Goal: Task Accomplishment & Management: Complete application form

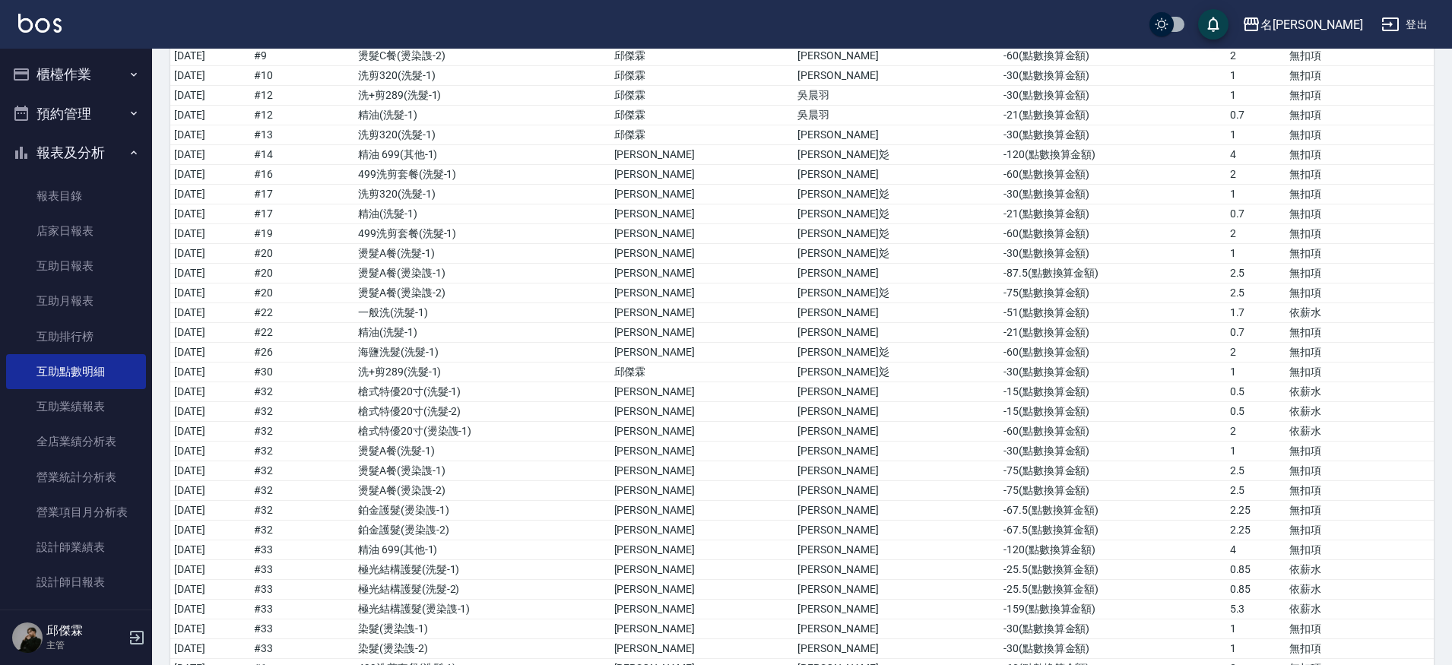
scroll to position [586, 0]
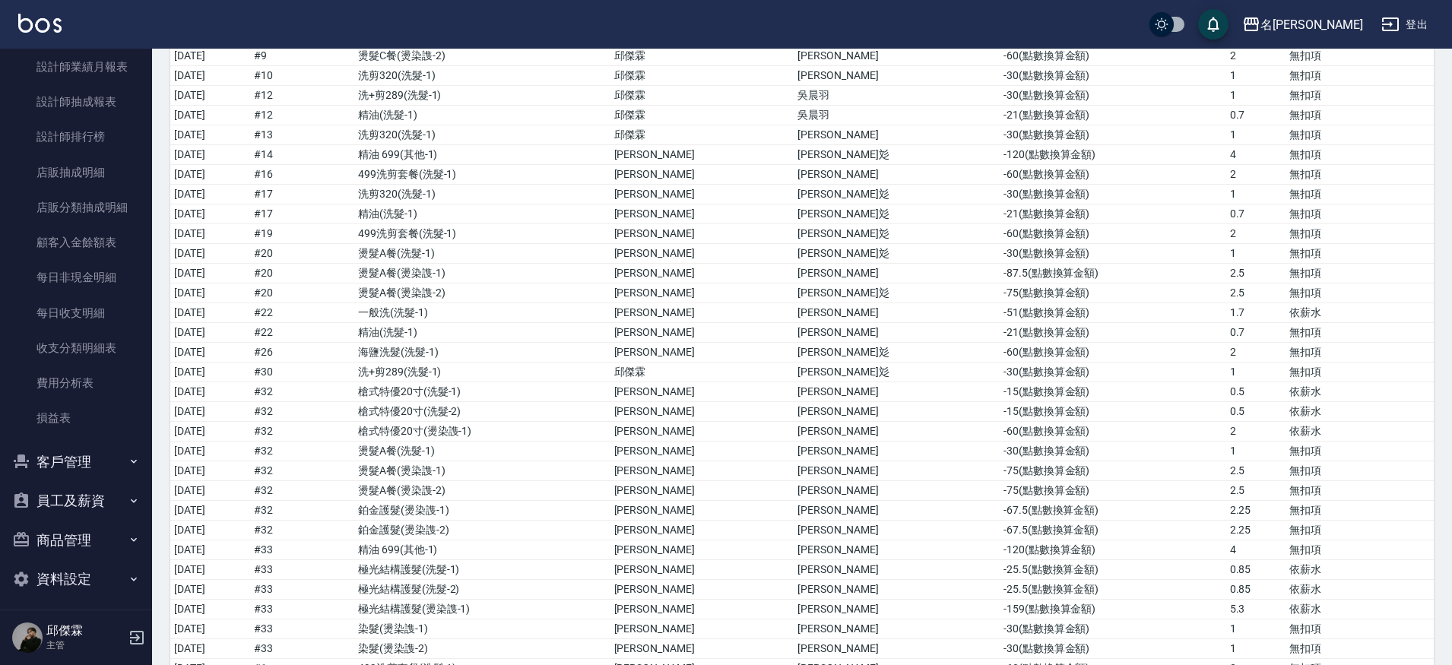
click at [83, 499] on button "員工及薪資" at bounding box center [76, 501] width 140 height 40
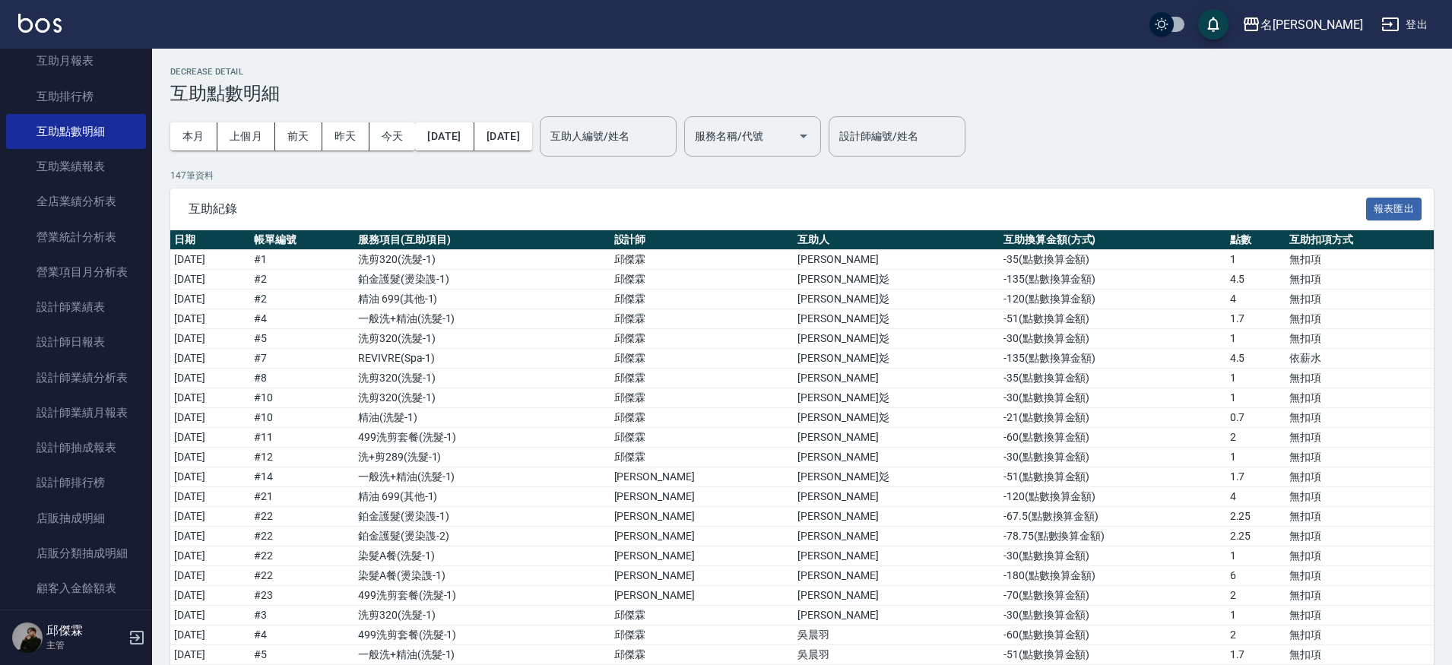
scroll to position [0, 0]
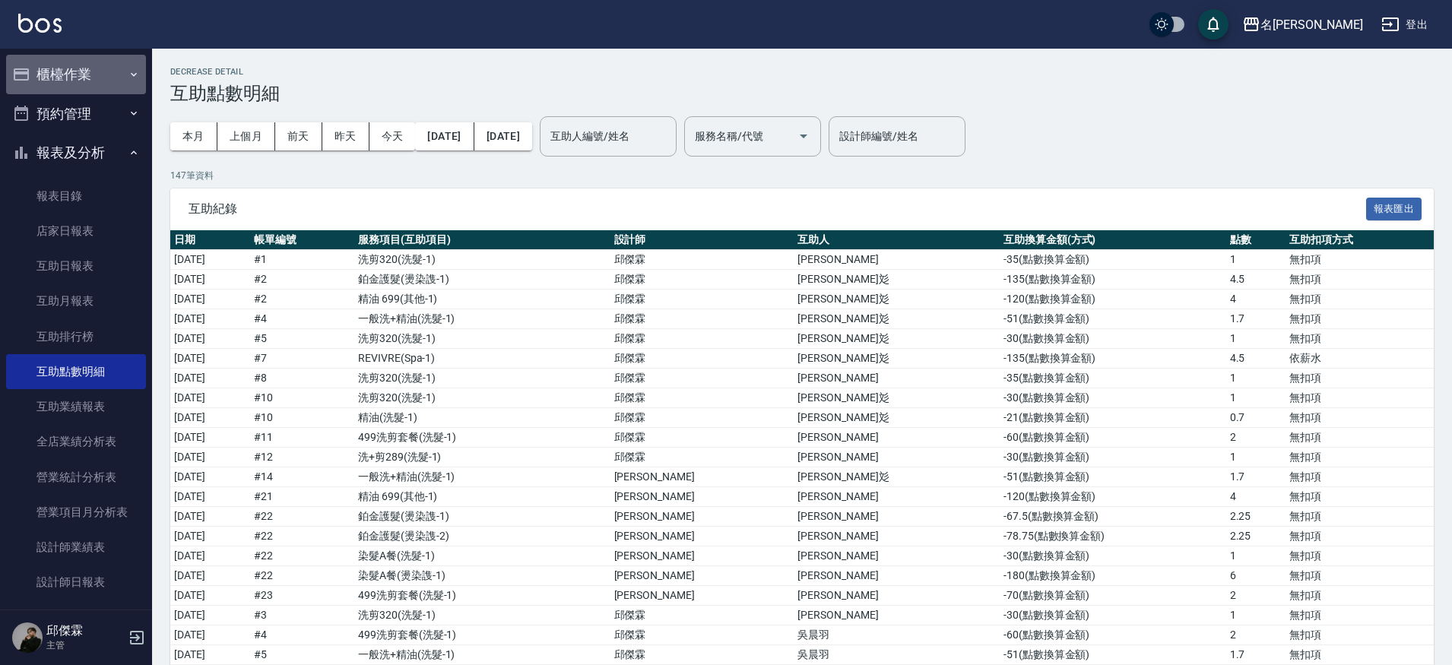
click at [98, 68] on button "櫃檯作業" at bounding box center [76, 75] width 140 height 40
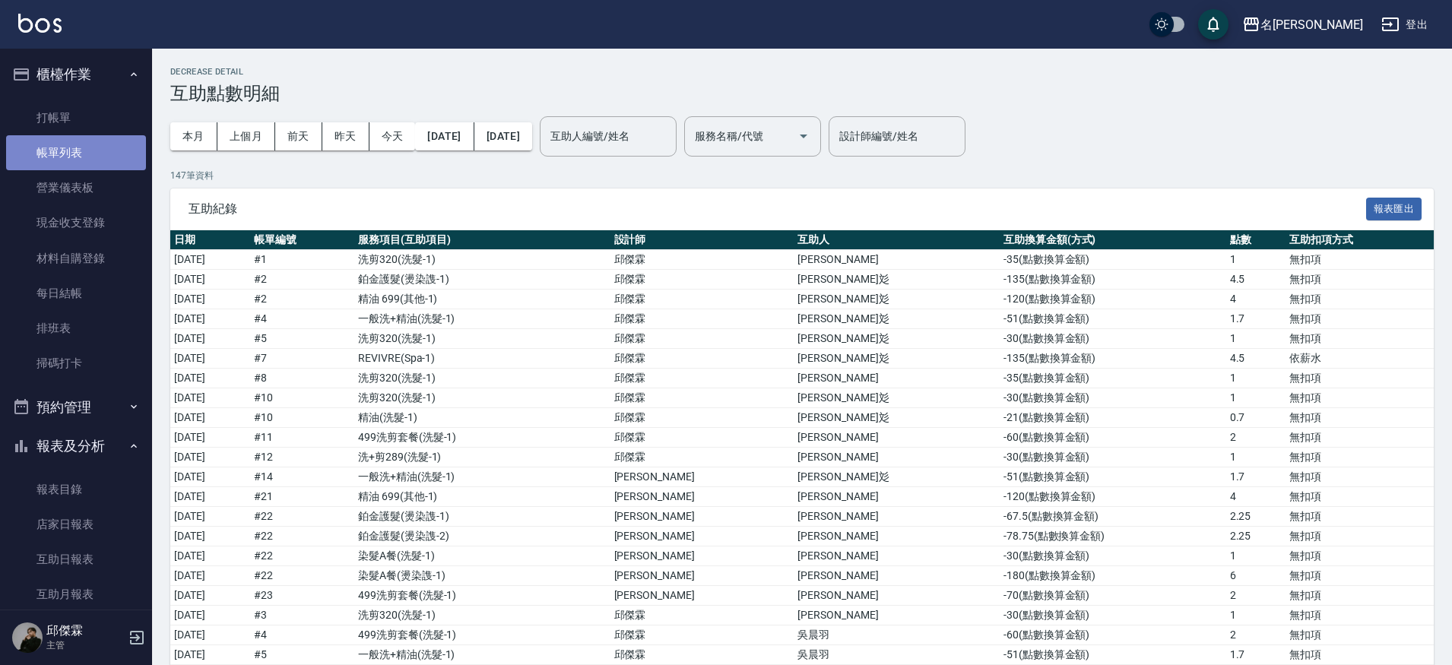
click at [84, 135] on link "帳單列表" at bounding box center [76, 152] width 140 height 35
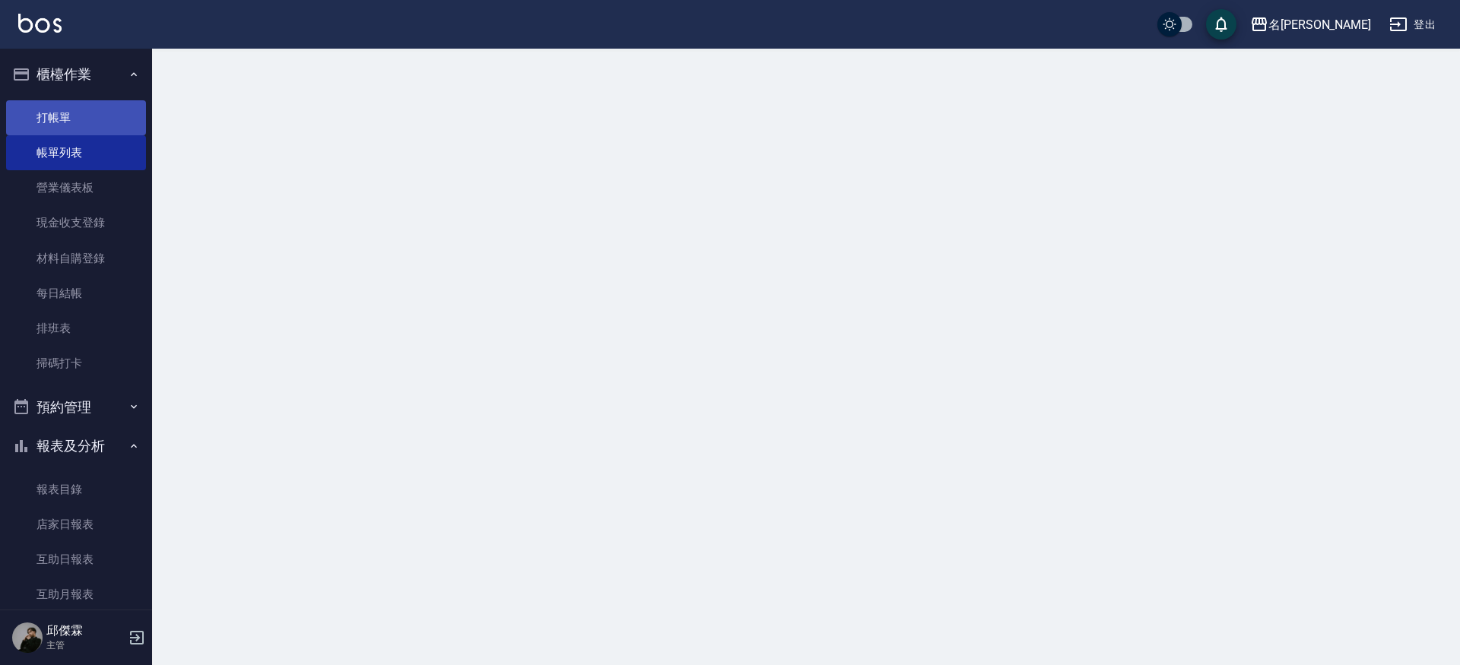
click at [85, 118] on link "打帳單" at bounding box center [76, 117] width 140 height 35
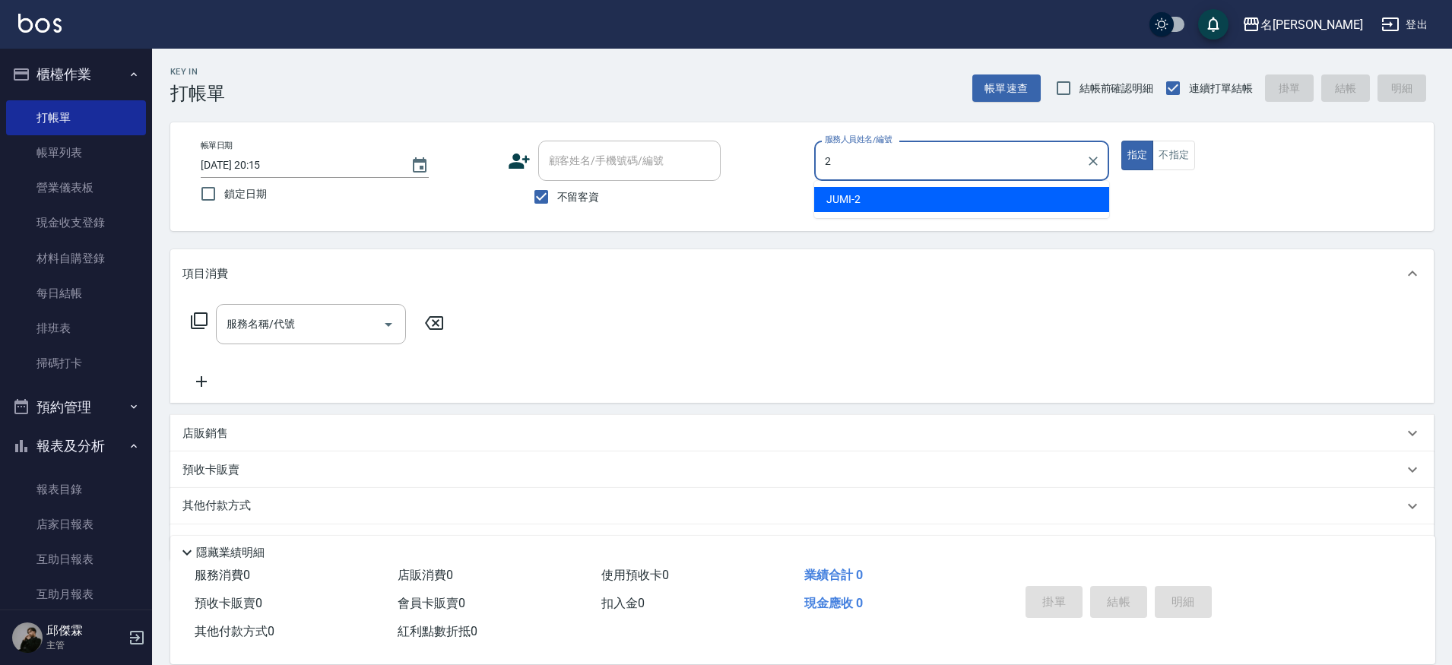
type input "JUMI-2"
type button "true"
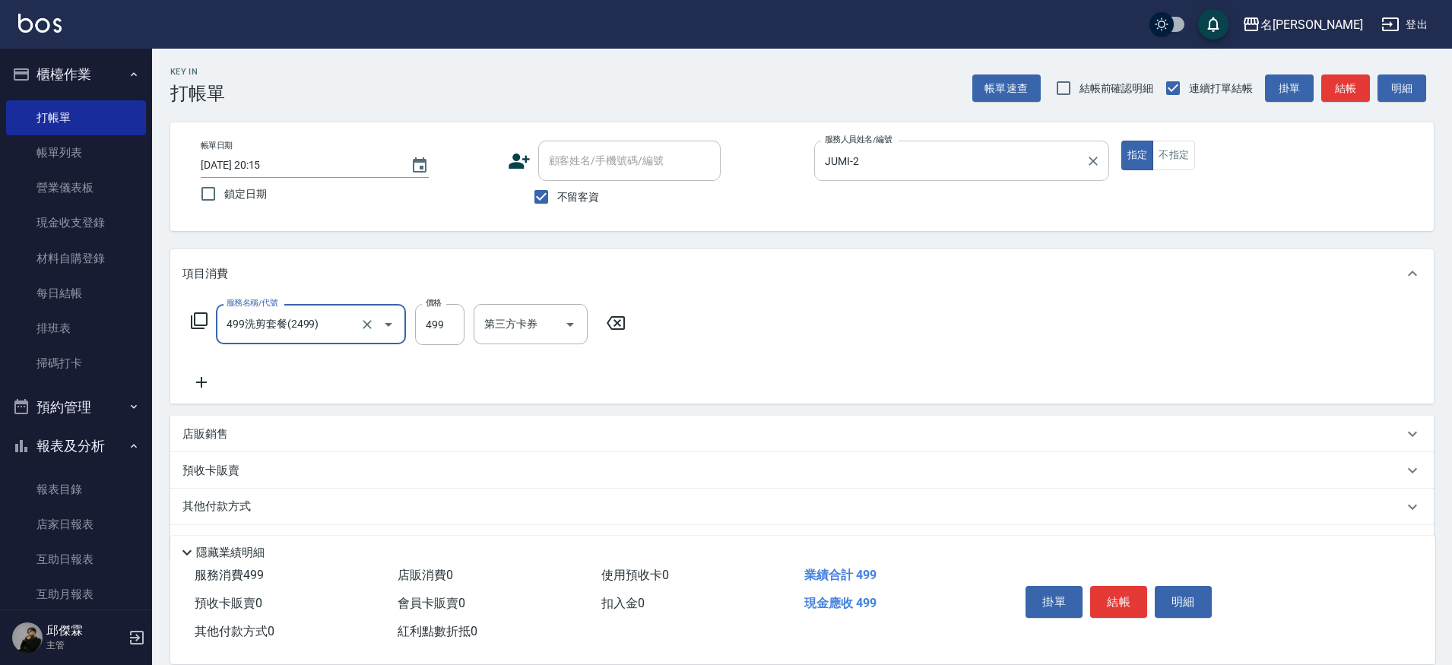
type input "499洗剪套餐(2499)"
type input "500"
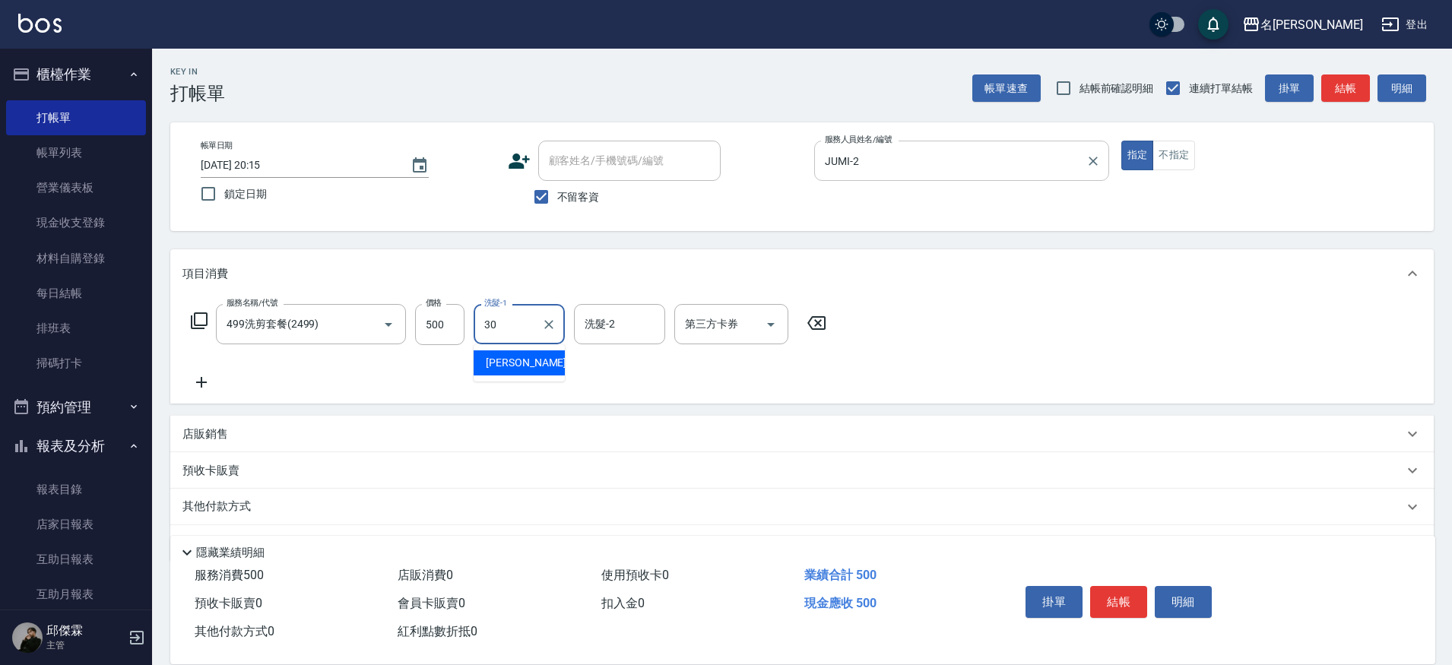
type input "[PERSON_NAME]-30"
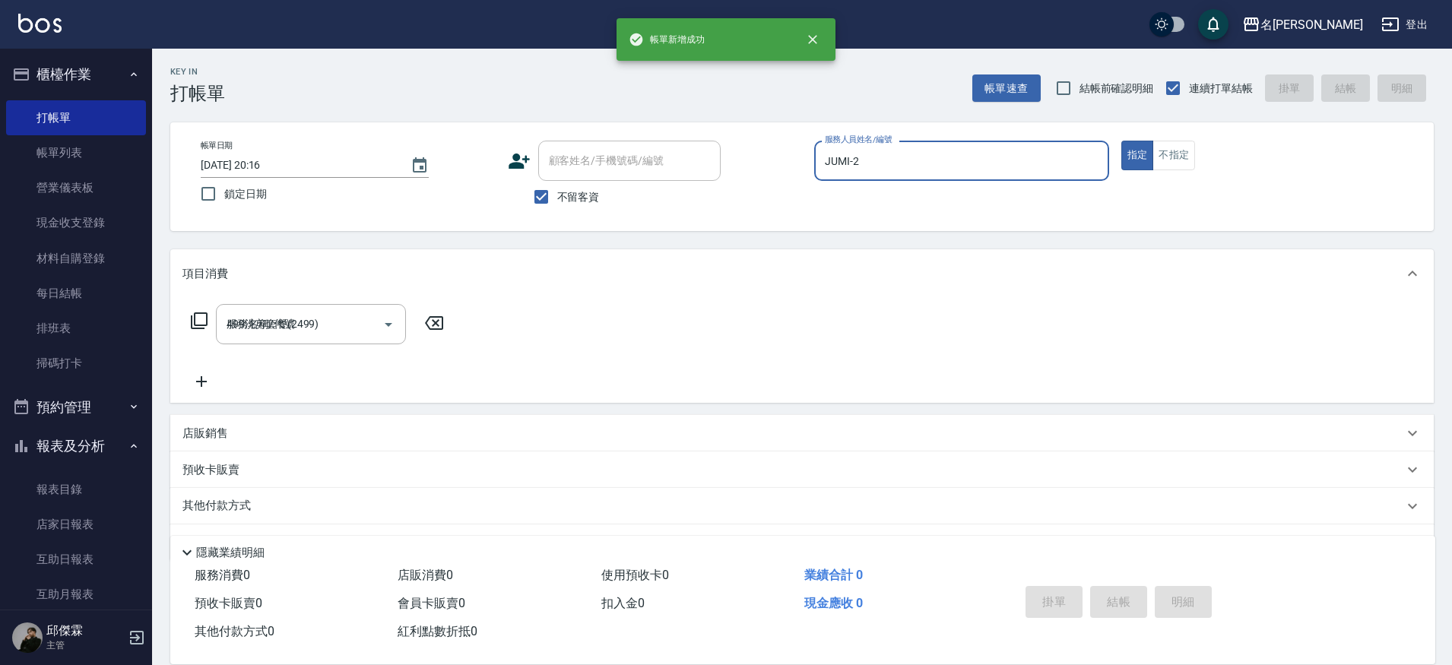
type input "[DATE] 20:16"
type input "JUMI-2"
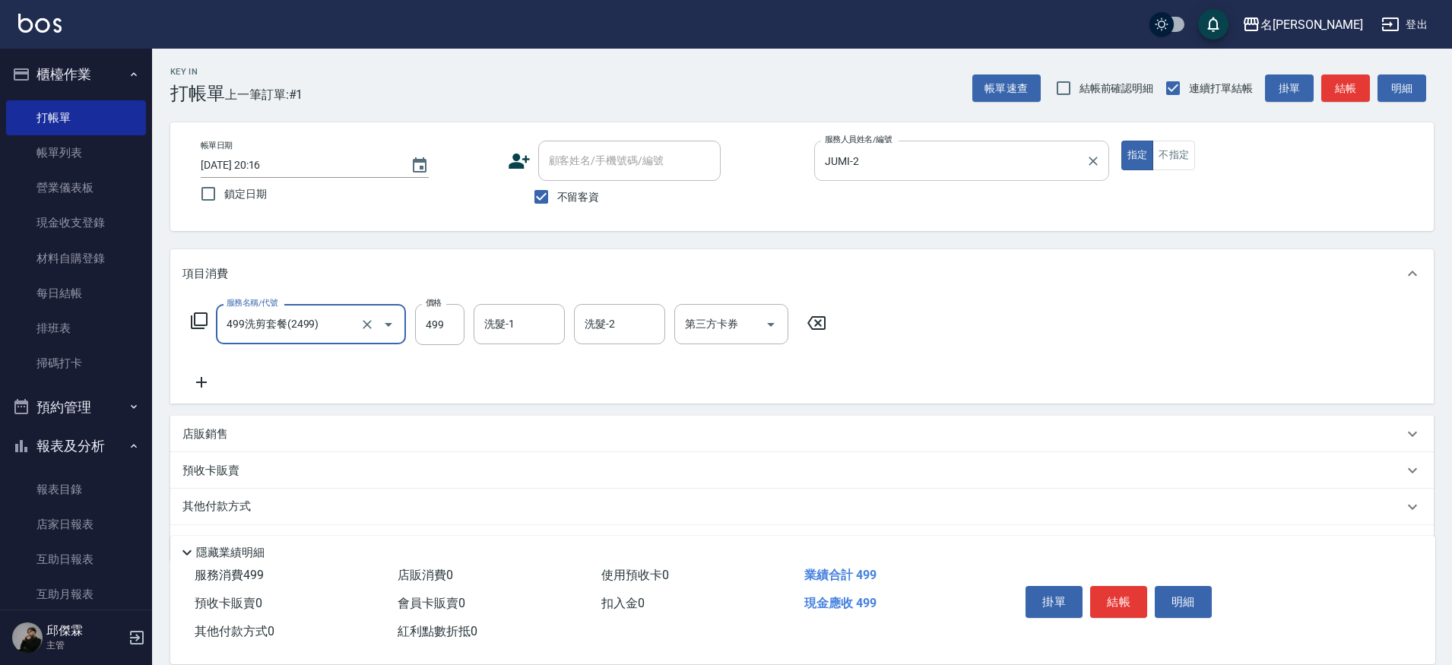
type input "499洗剪套餐(2499)"
type input "500"
type input "[PERSON_NAME]-30"
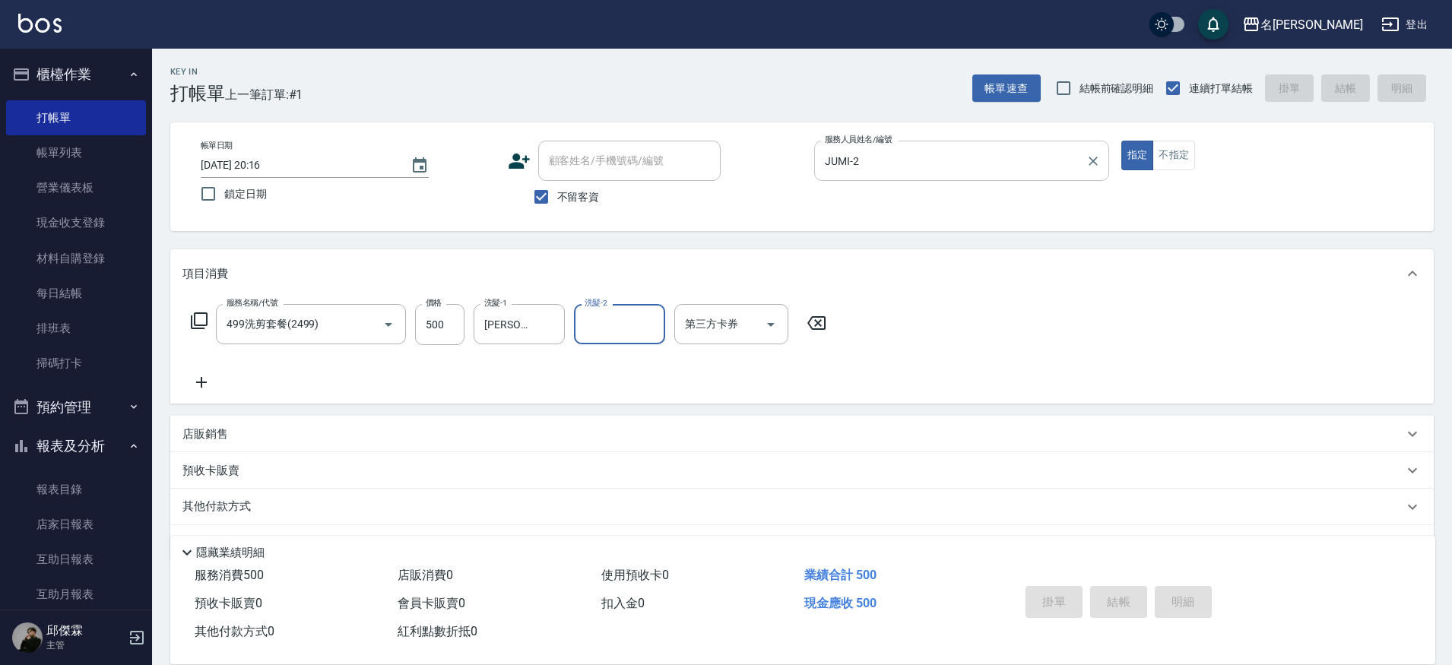
type input "[DATE] 20:17"
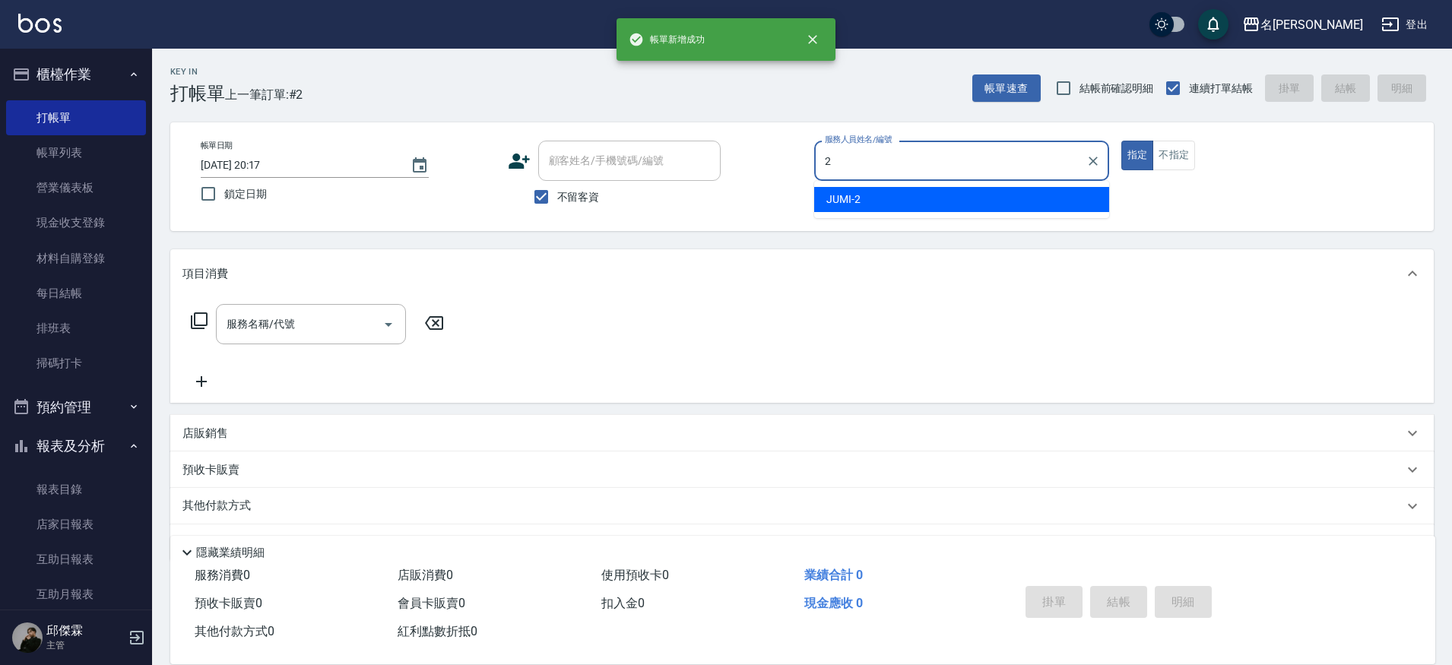
type input "JUMI-2"
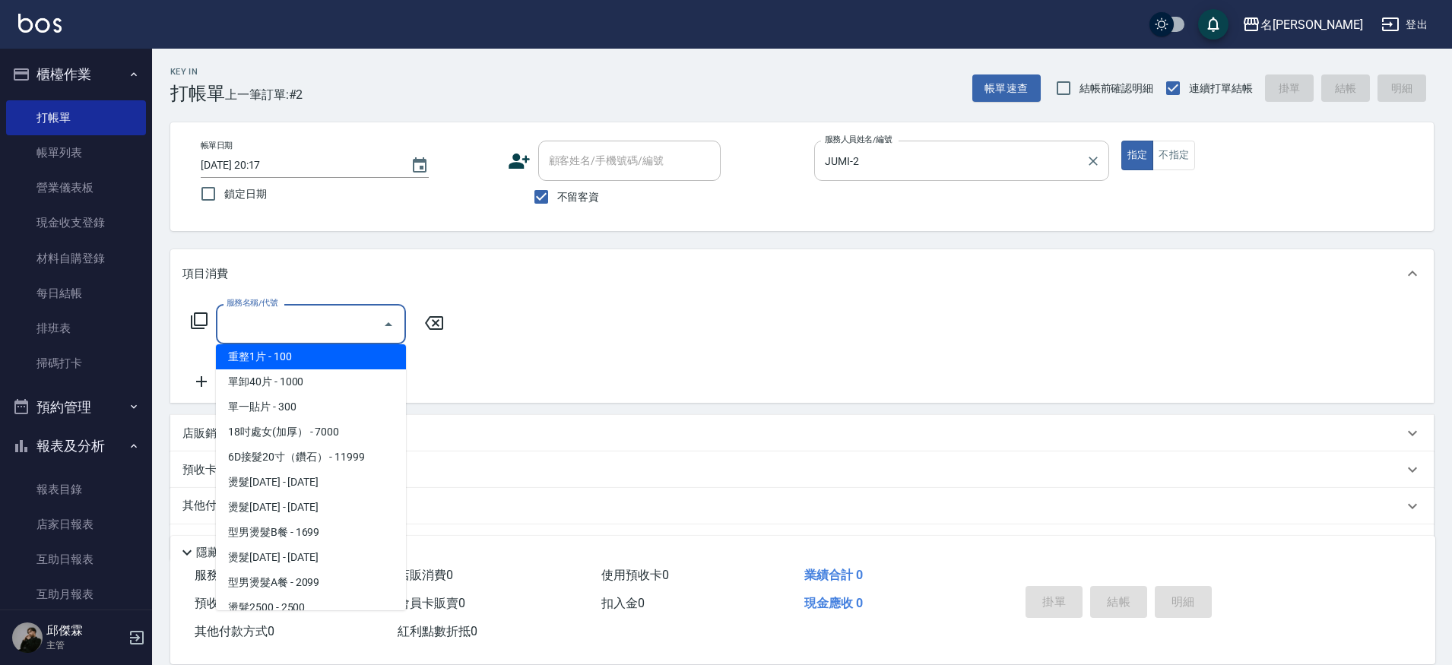
scroll to position [1411, 0]
type input "重整1組20片(7006)"
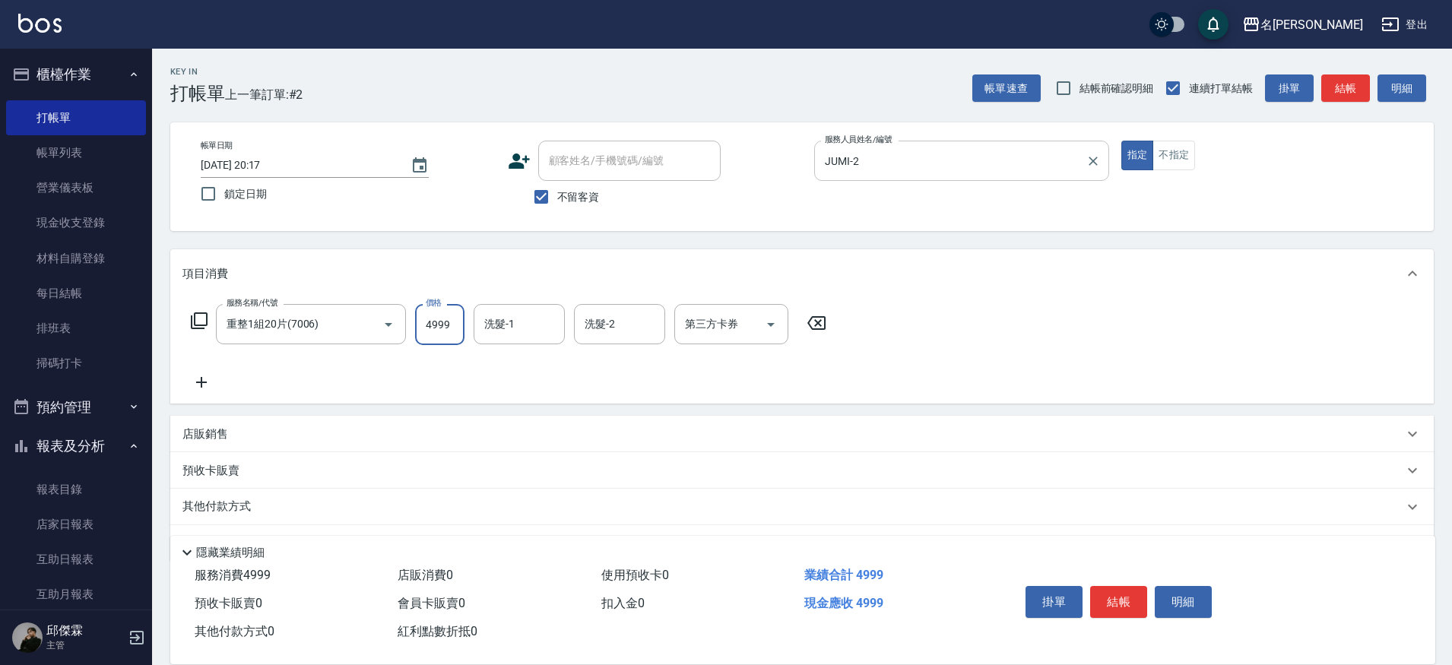
type input "4999"
type input "[PERSON_NAME]-30"
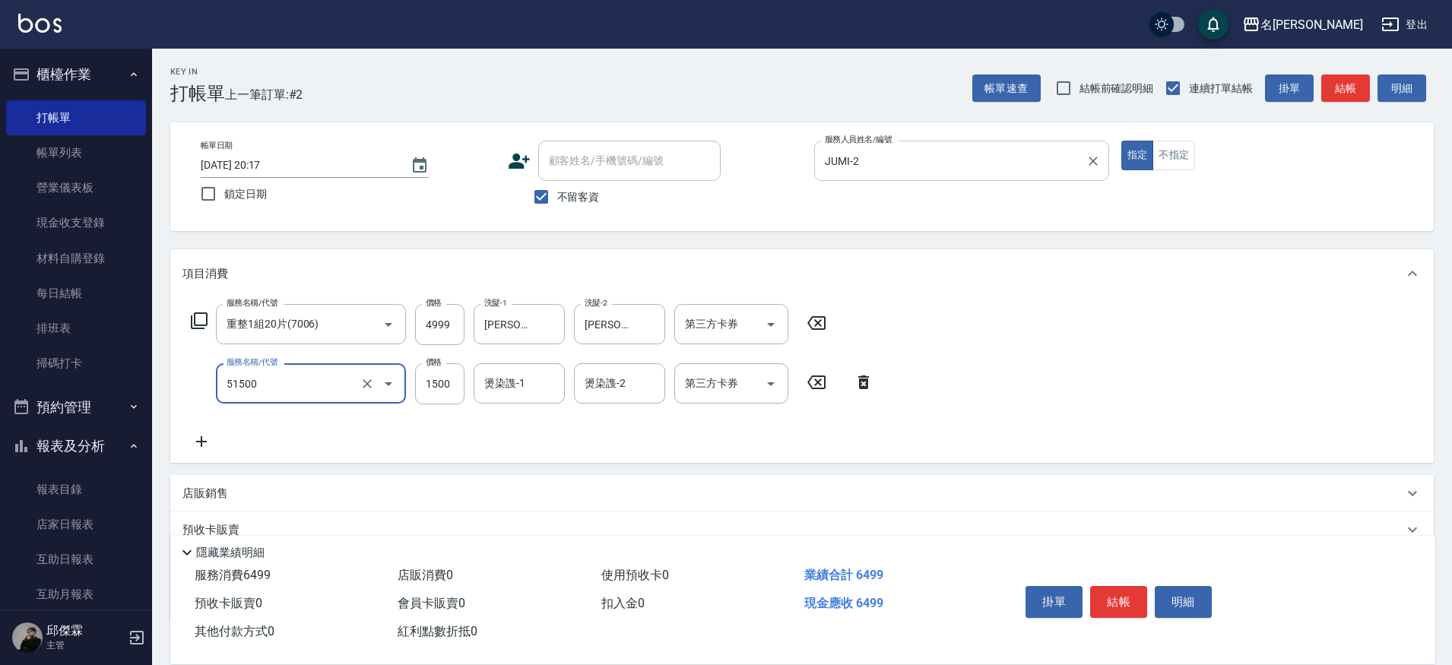
type input "鉑金護髮(51500)"
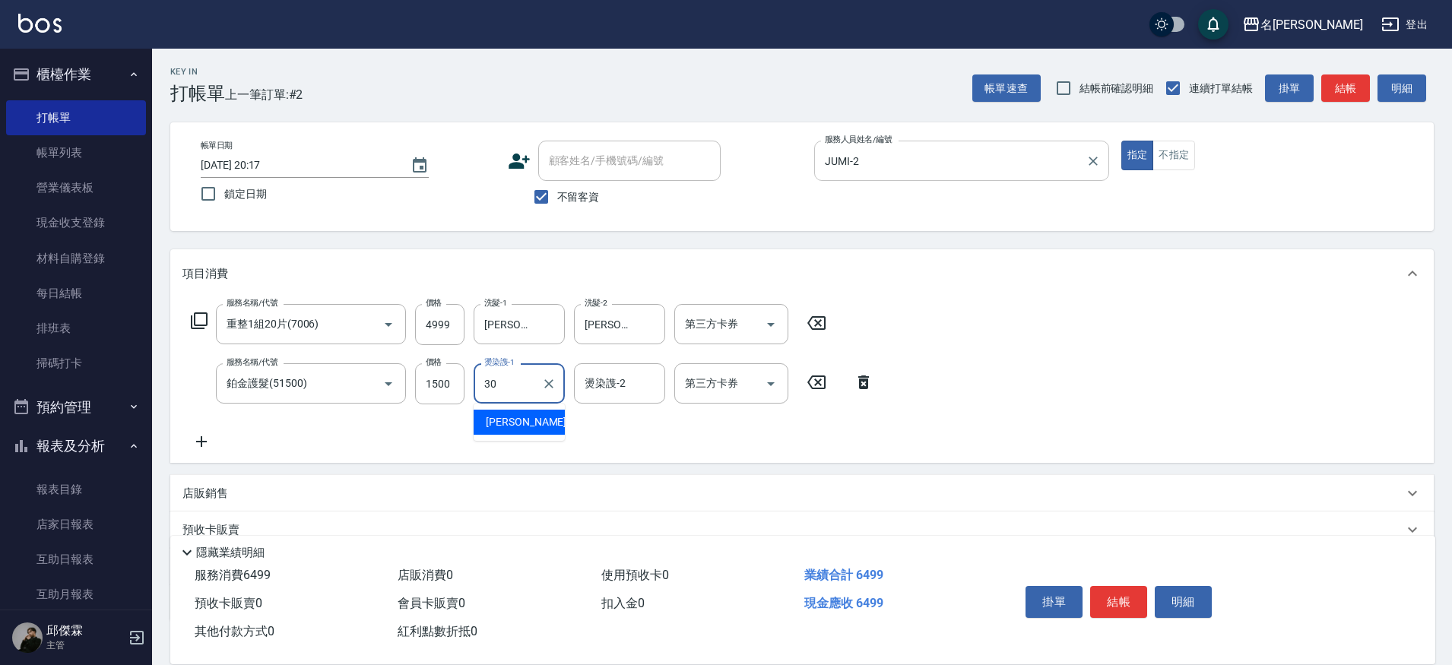
type input "[PERSON_NAME]-30"
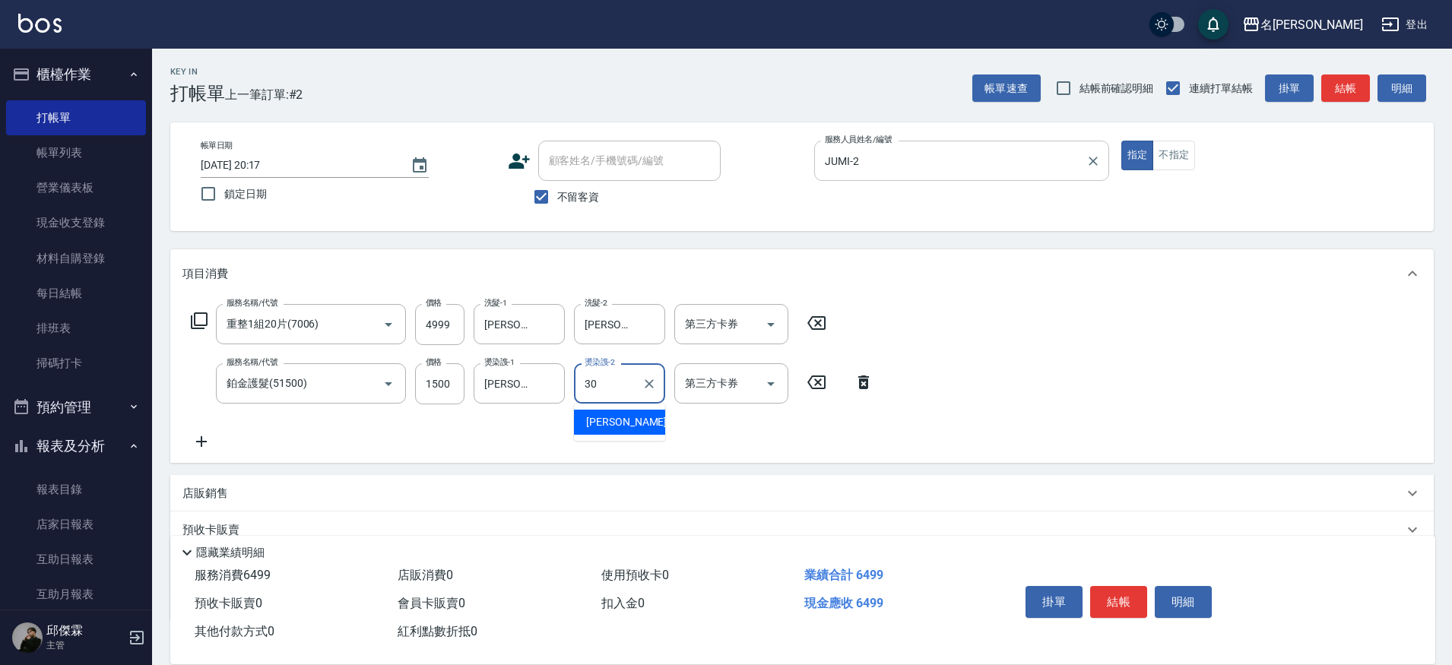
type input "[PERSON_NAME]-30"
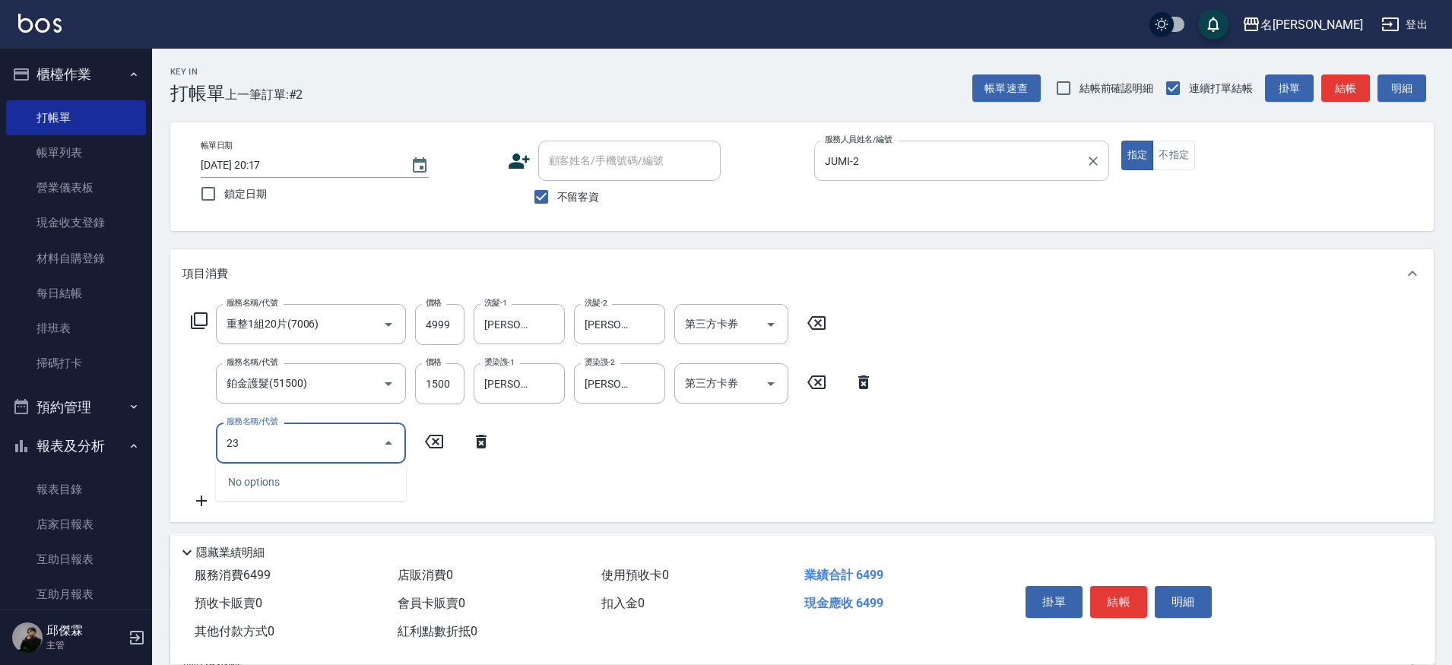
type input "2"
type input "3"
type input "染髮B餐(42)"
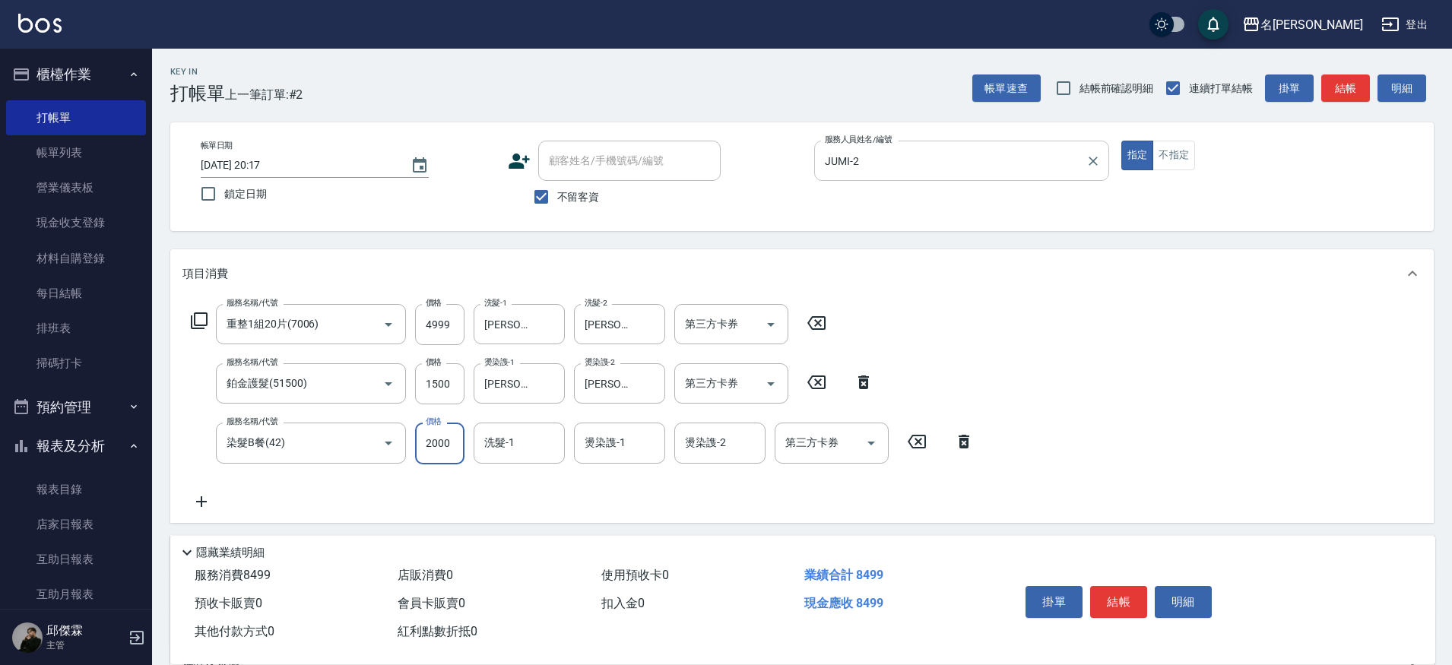
type input "2000"
type input "[PERSON_NAME]-30"
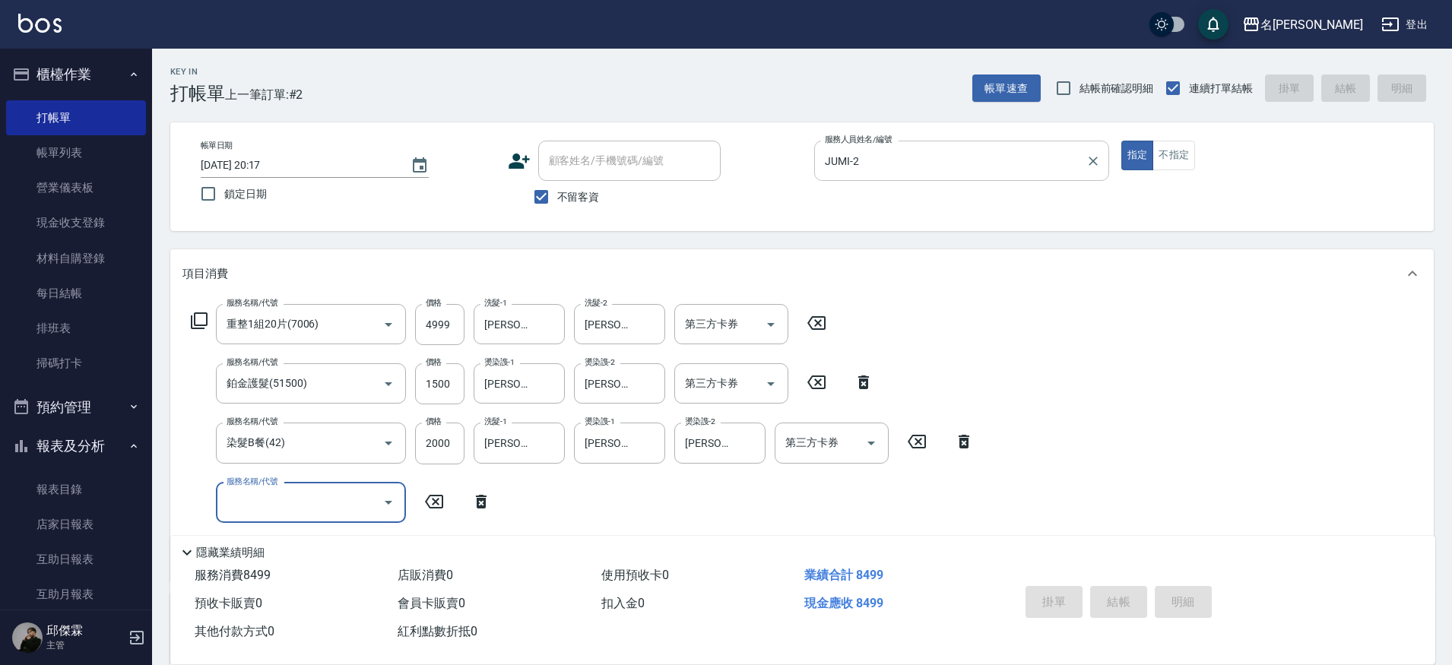
type input "[DATE] 20:18"
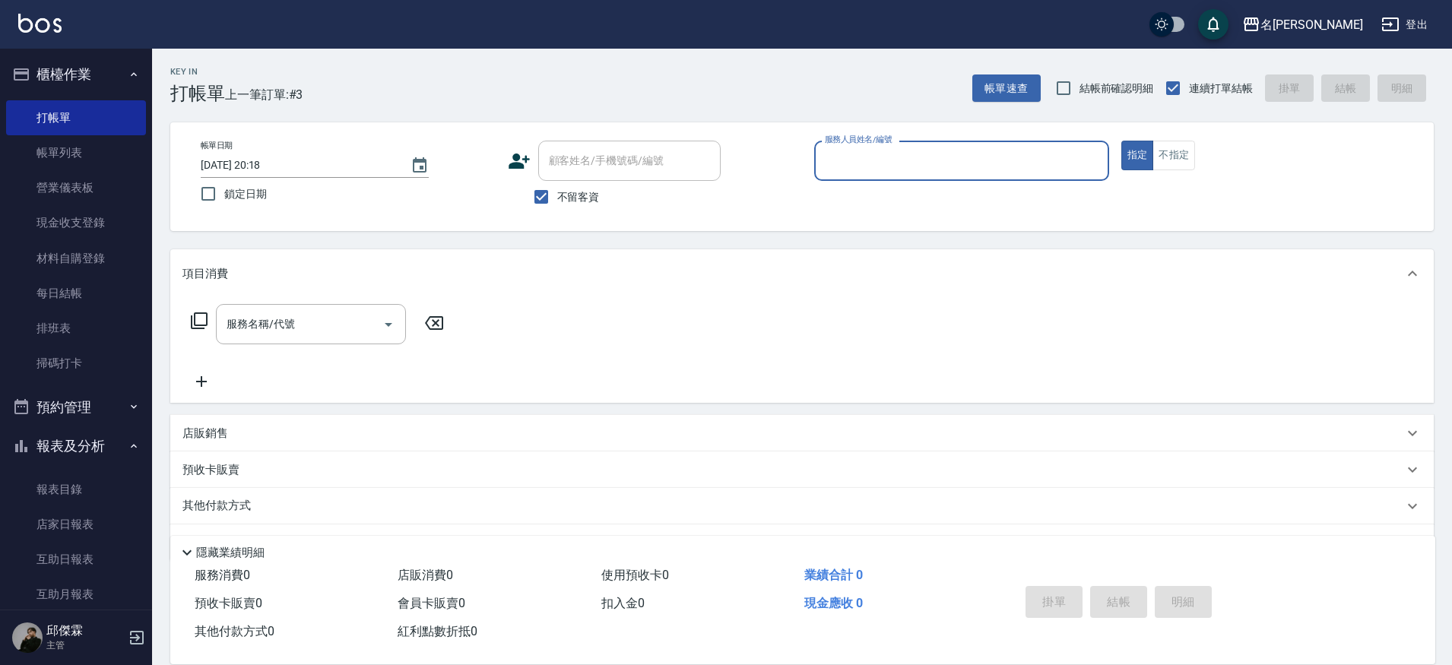
type input "3"
type input "JUMI-2"
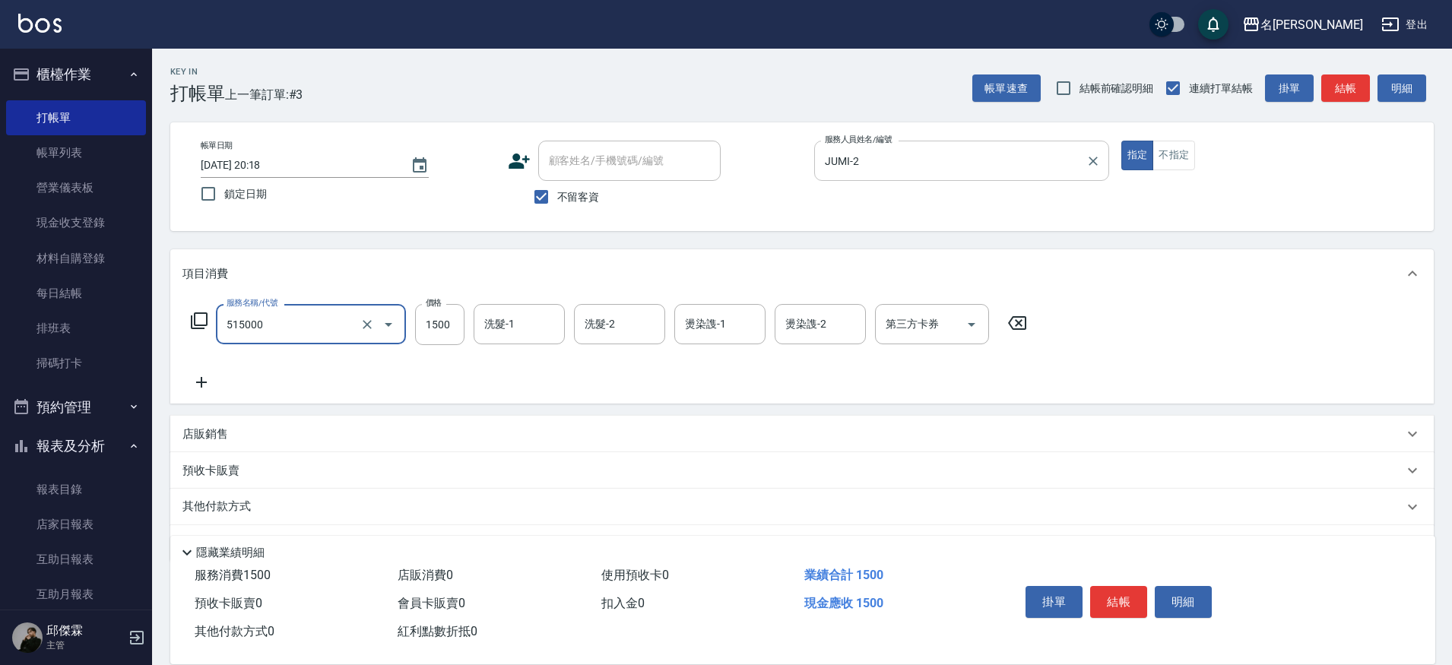
type input "極光結構護髮(515000)"
click at [458, 331] on input "26" at bounding box center [439, 324] width 49 height 41
type input "2600"
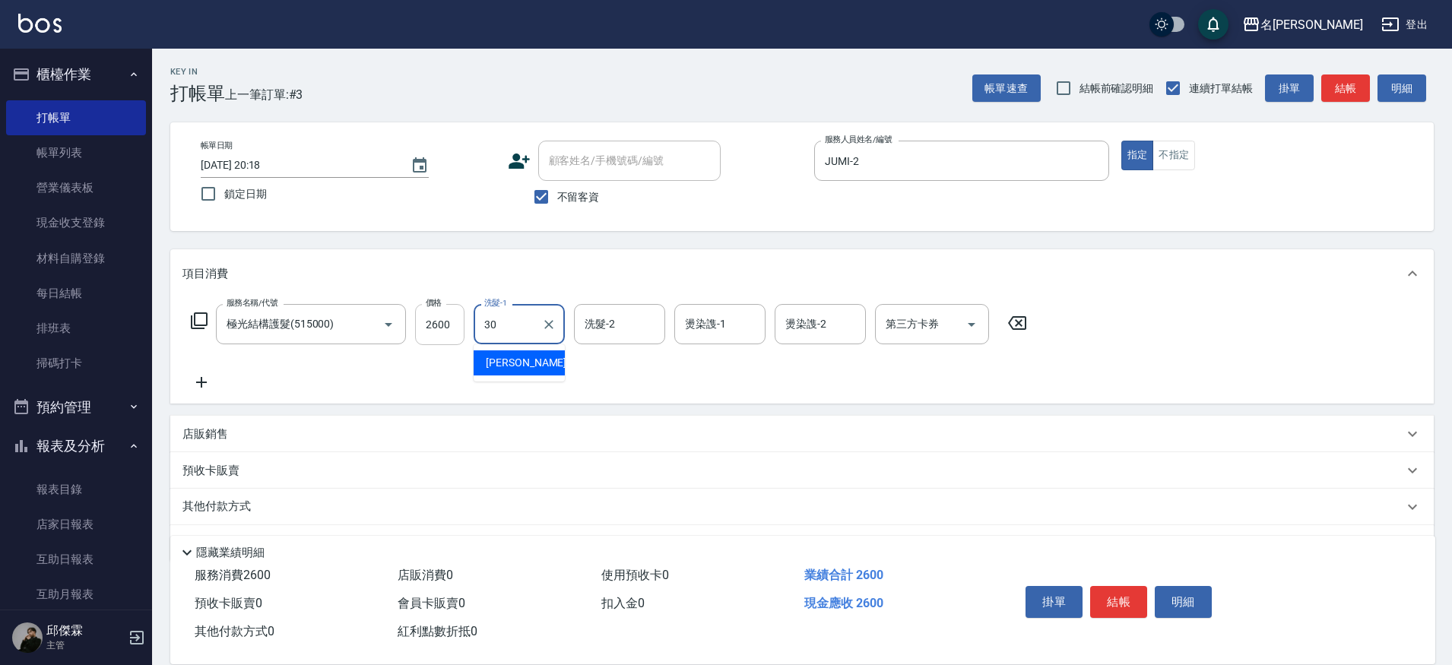
type input "[PERSON_NAME]-30"
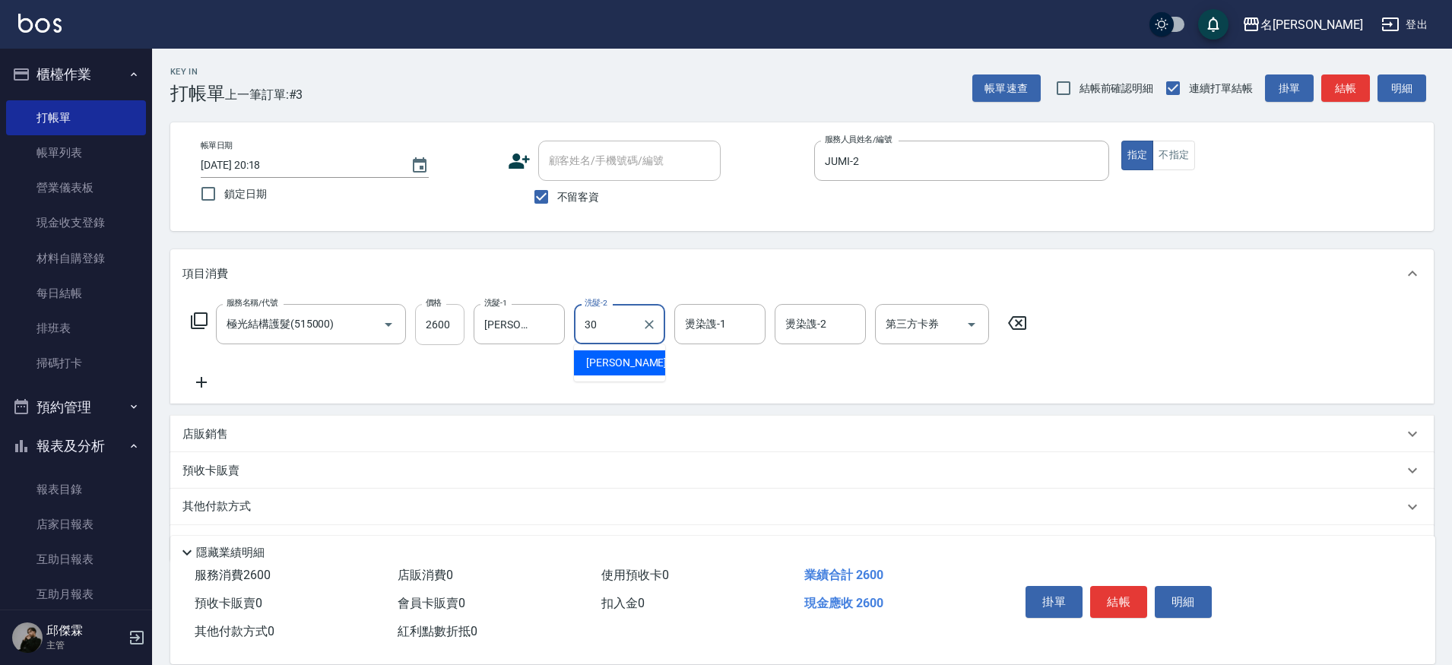
type input "[PERSON_NAME]-30"
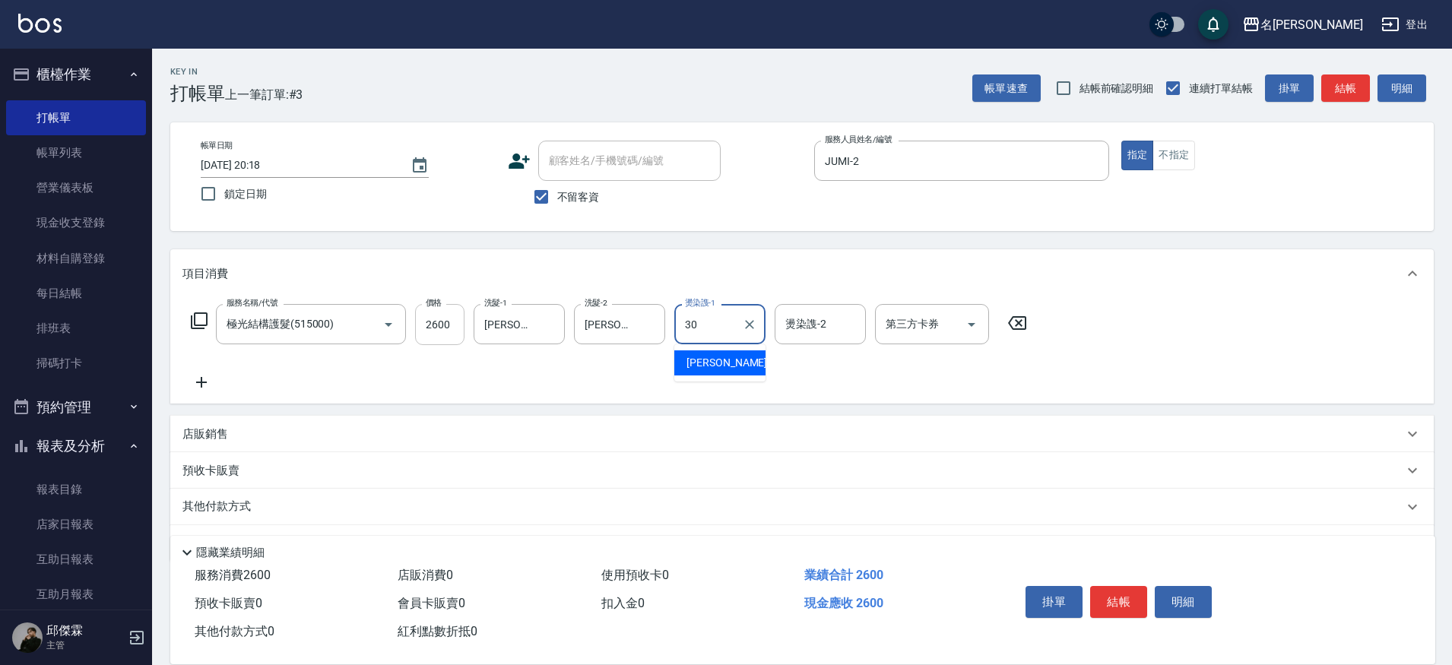
type input "[PERSON_NAME]-30"
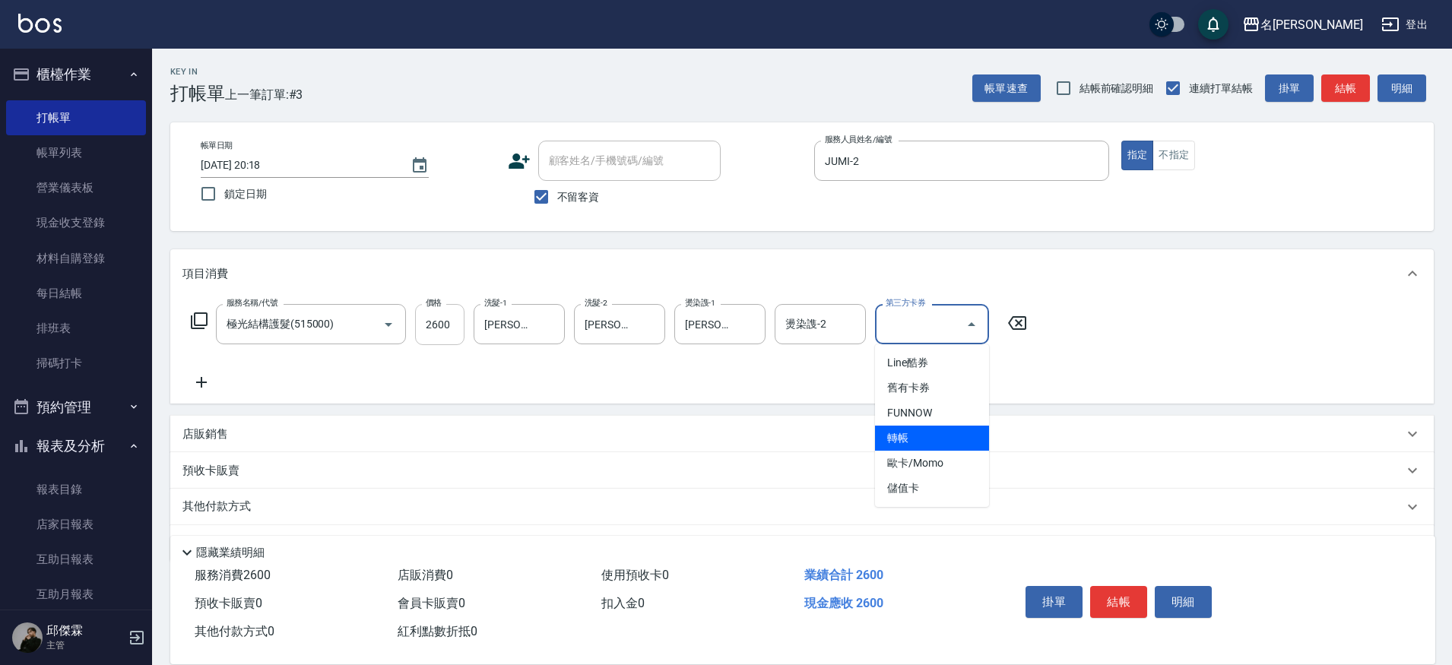
type input "轉帳"
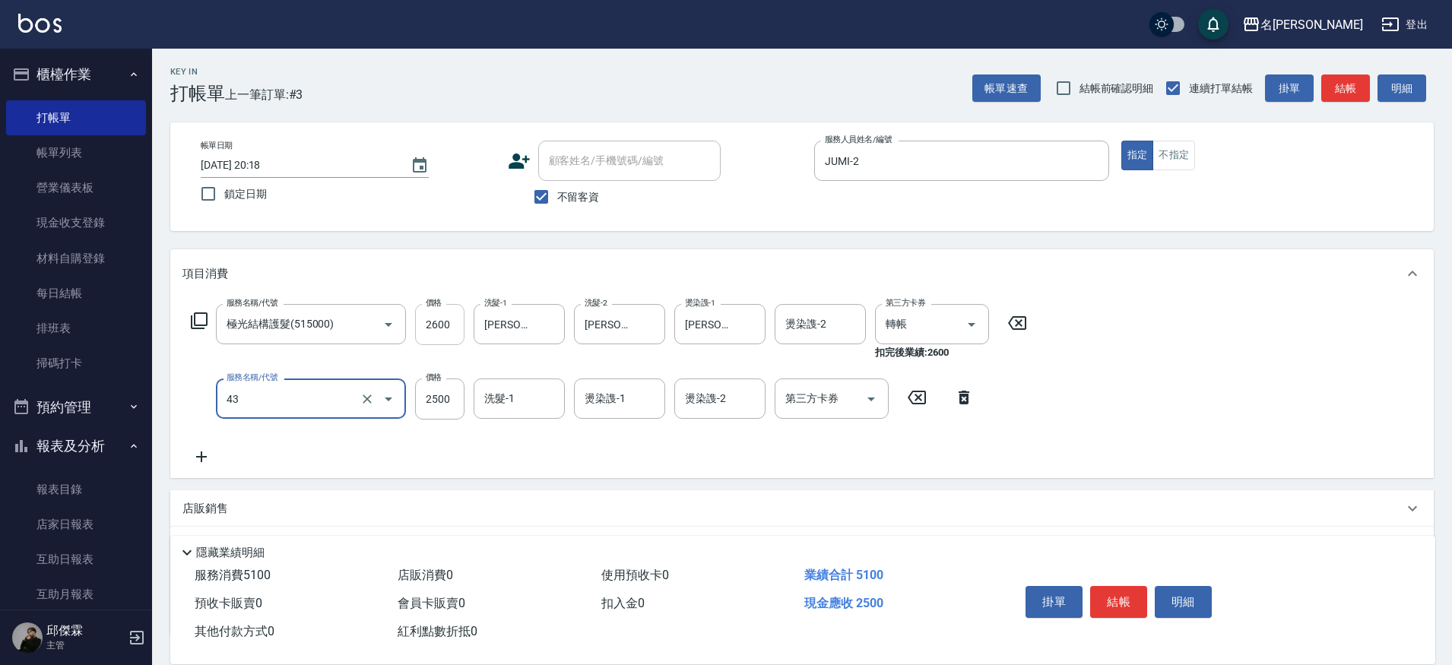
type input "染髮C餐(43)"
type input "1500"
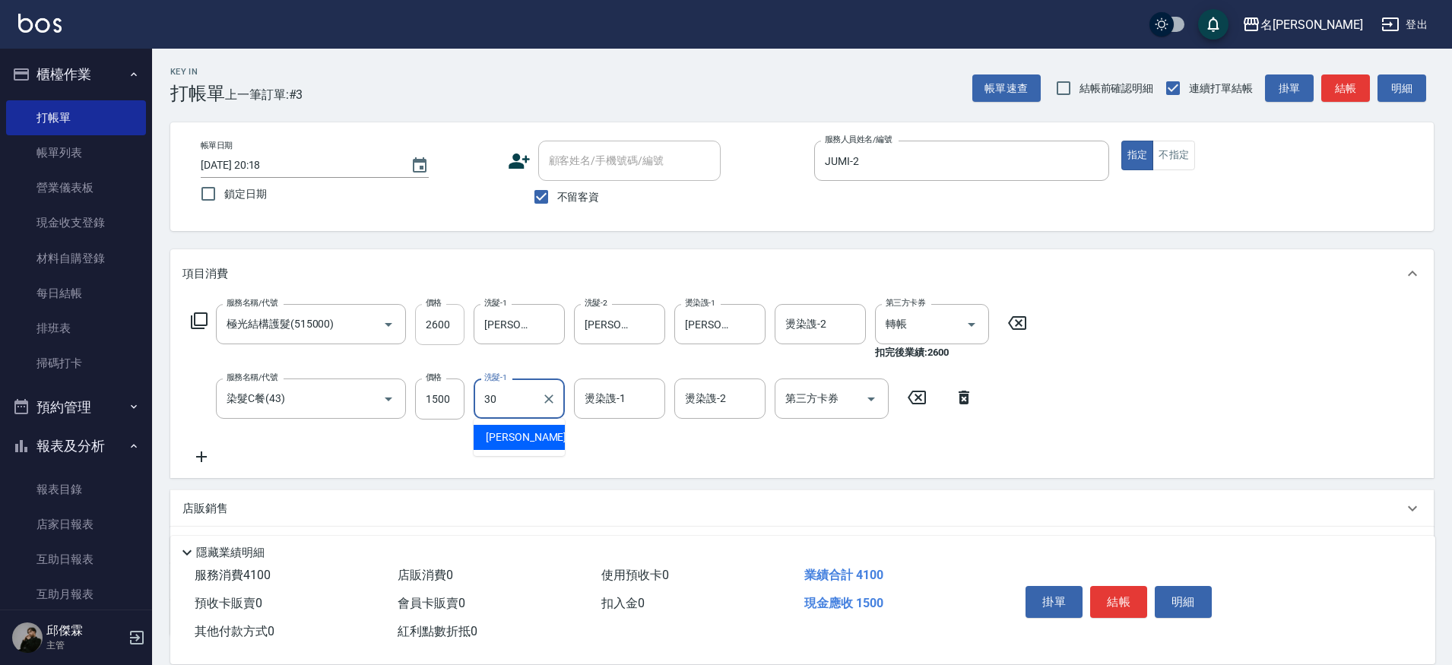
type input "[PERSON_NAME]-30"
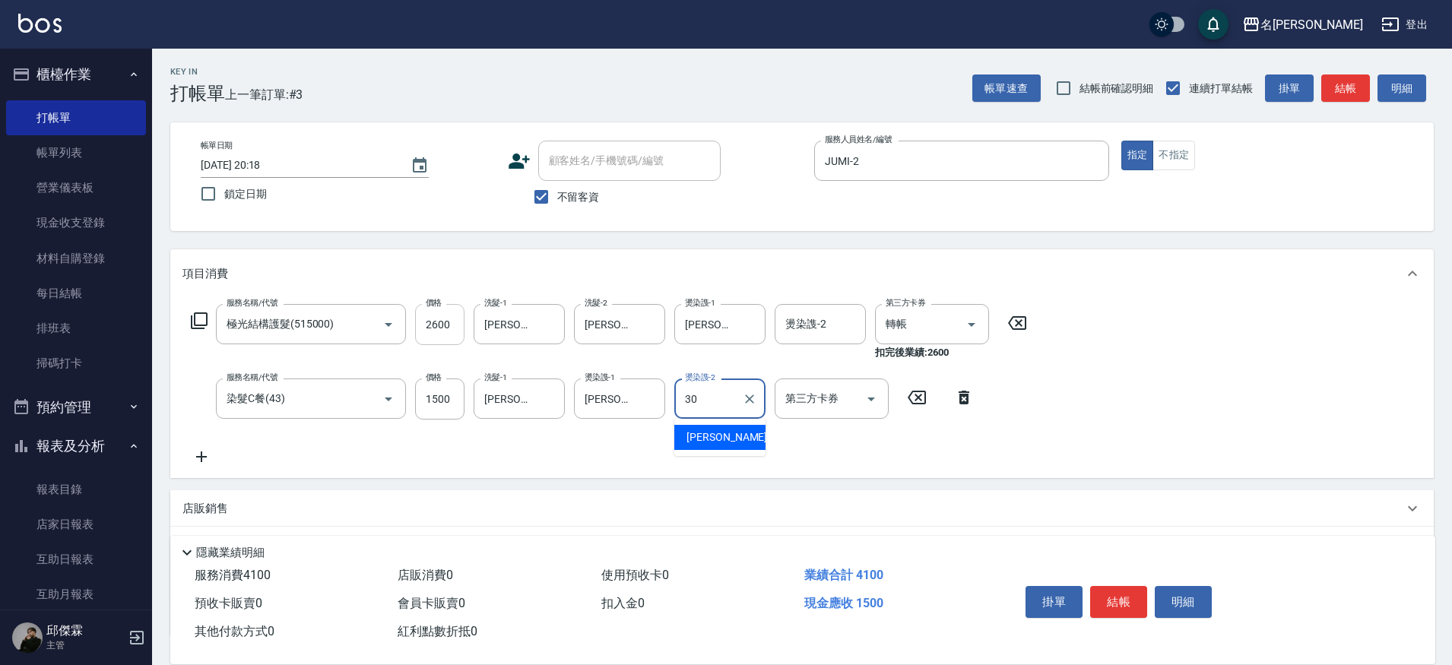
type input "[PERSON_NAME]-30"
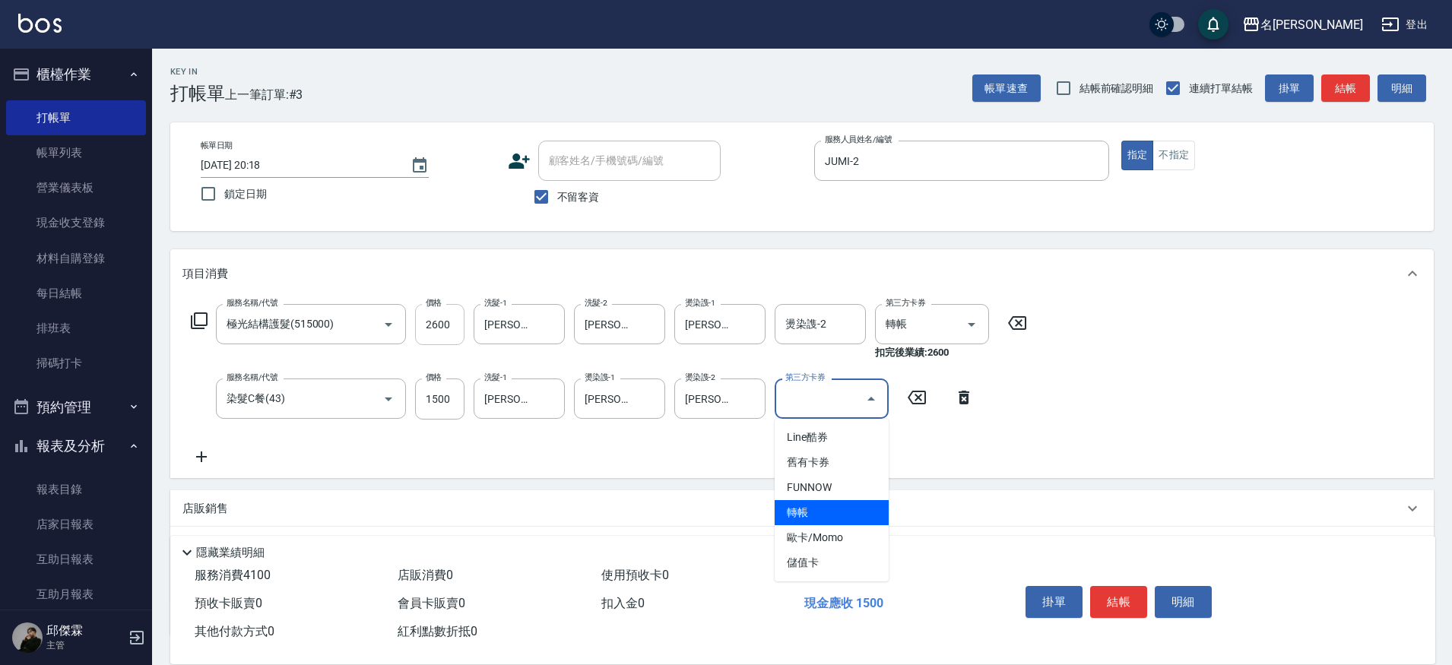
type input "轉帳"
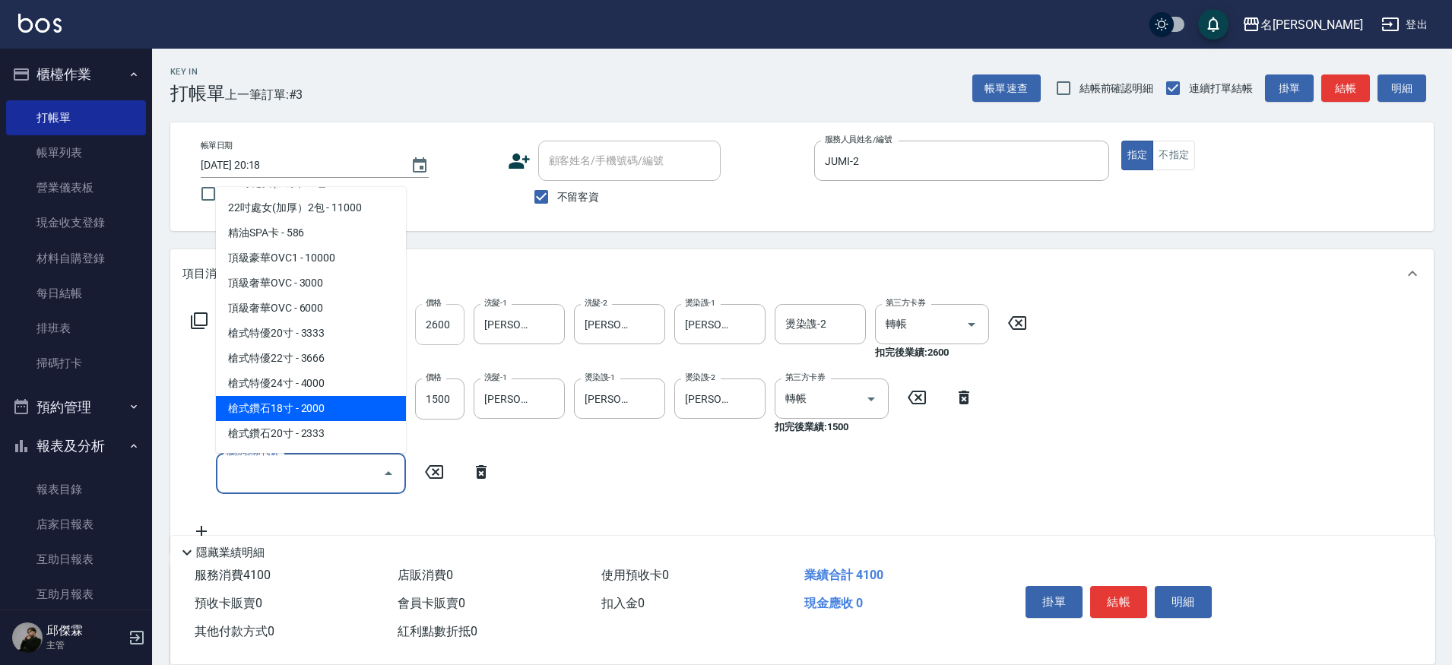
scroll to position [2331, 0]
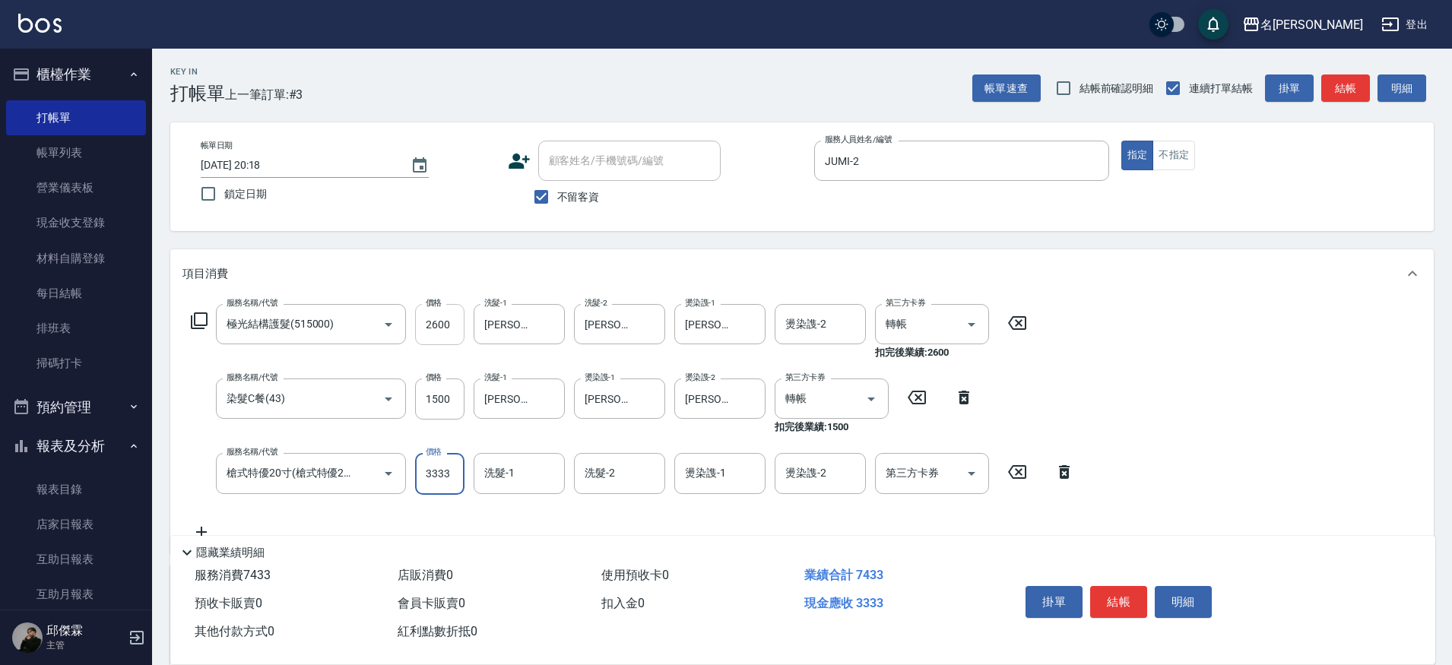
type input "槍式特優20寸"
click at [307, 487] on div "槍式特優20寸 服務名稱/代號" at bounding box center [311, 473] width 190 height 40
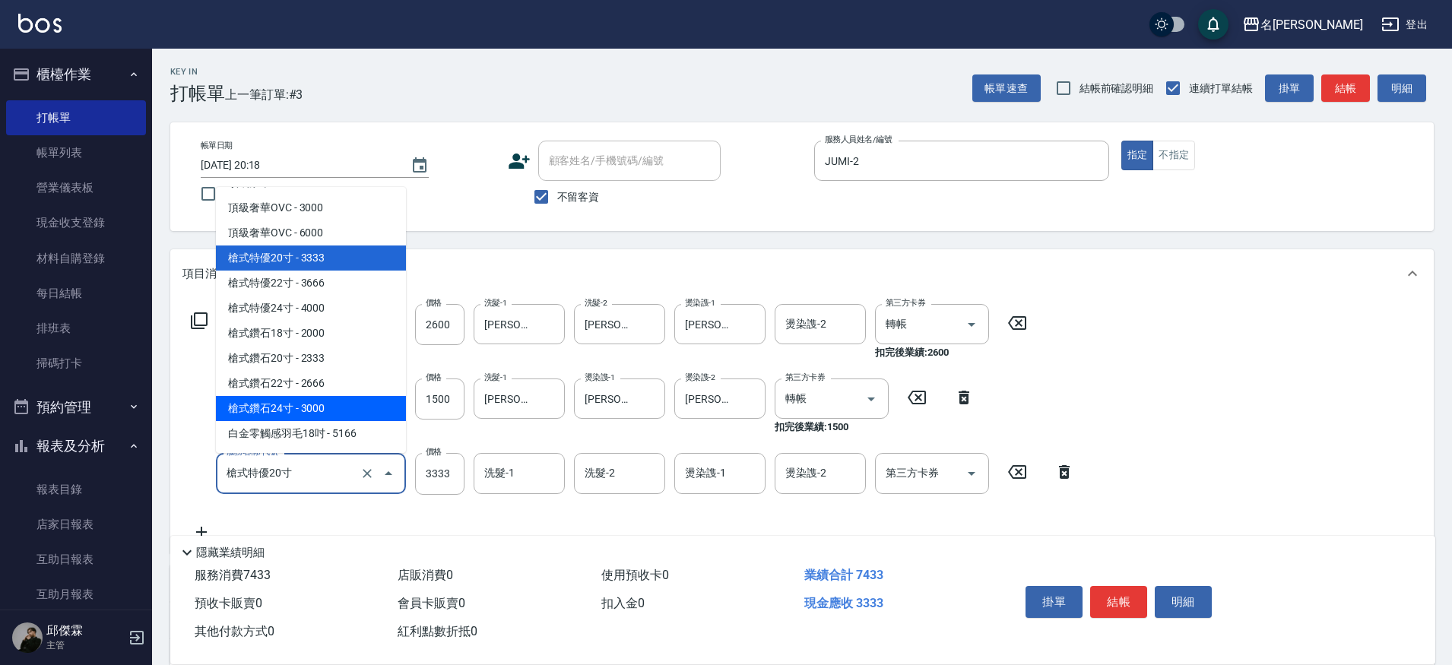
scroll to position [2406, 0]
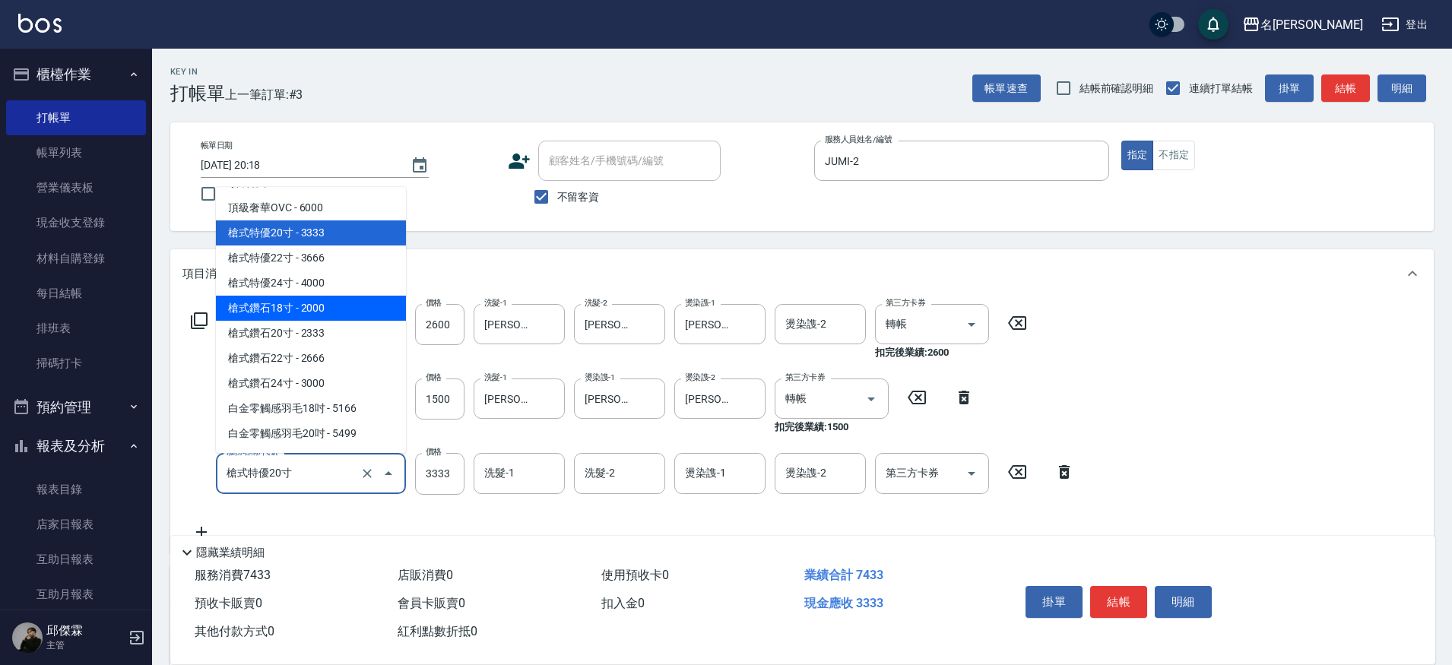
type input "2000"
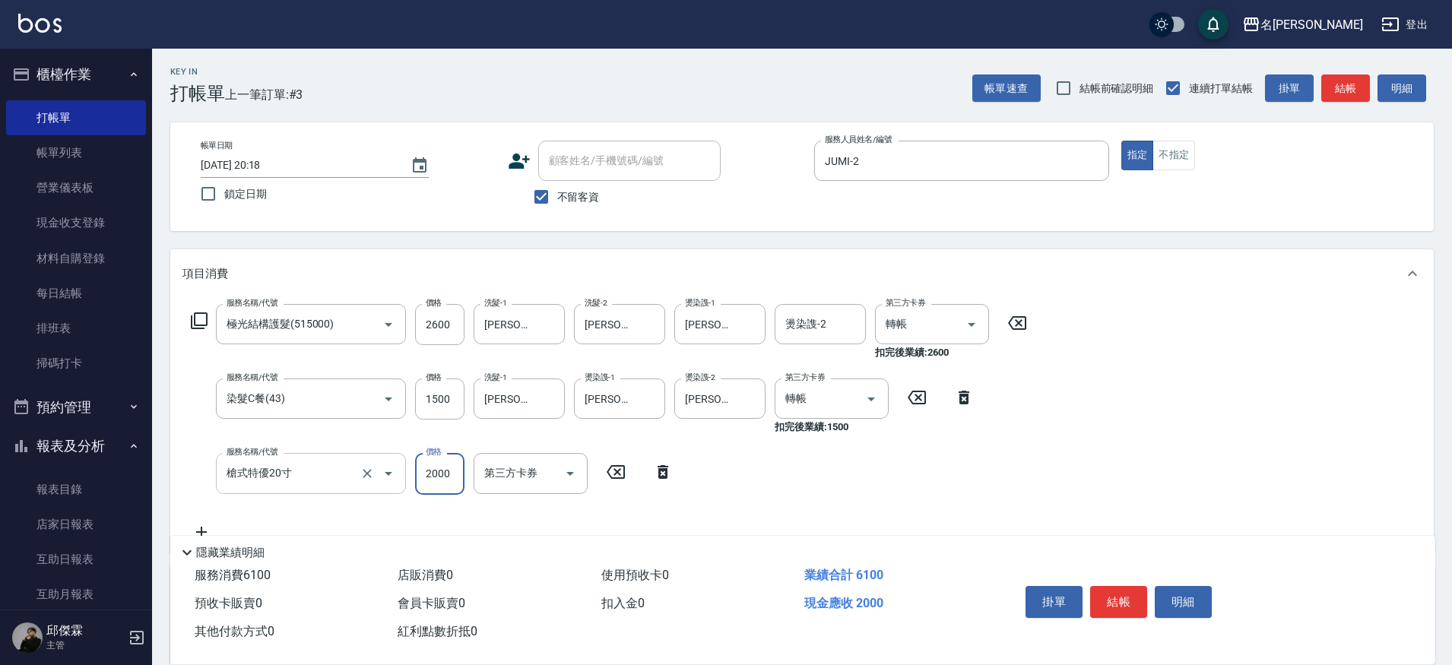
type input "槍式鑽石18寸(槍式鑽石18寸)"
type input "14099"
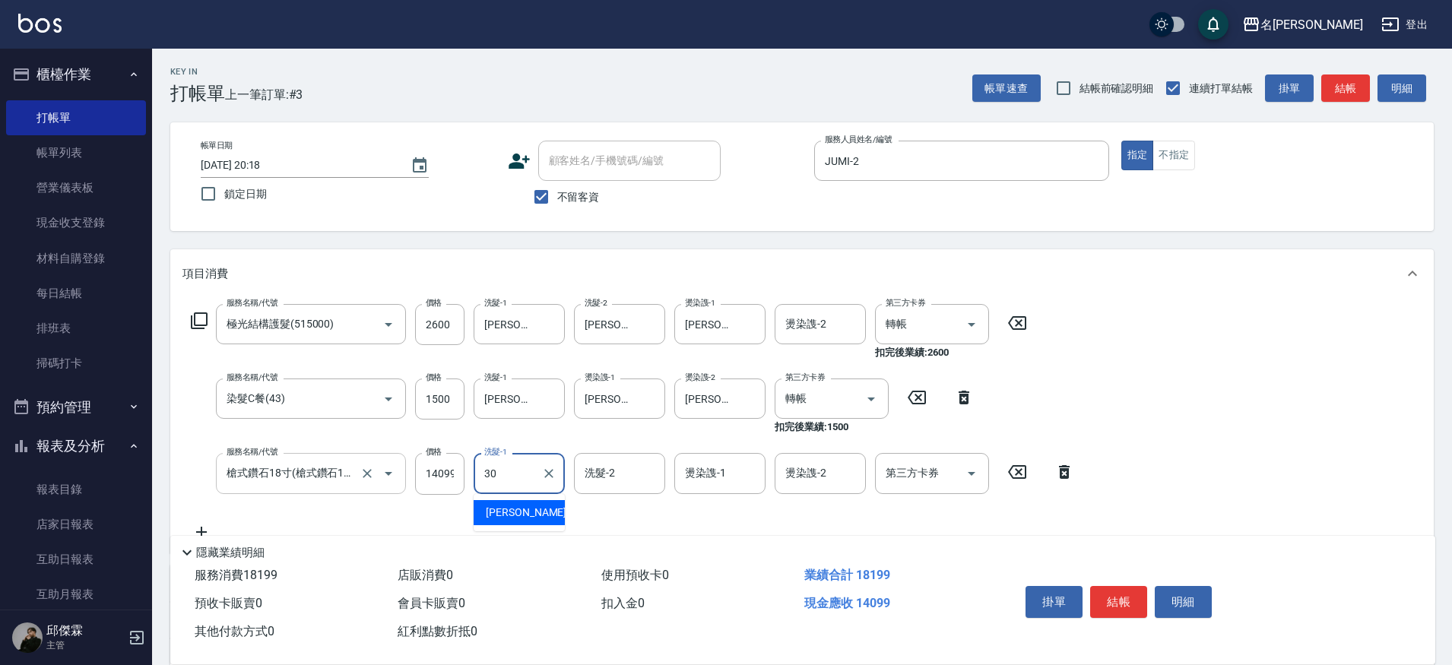
type input "30"
type input "3"
type input "[PERSON_NAME]-30"
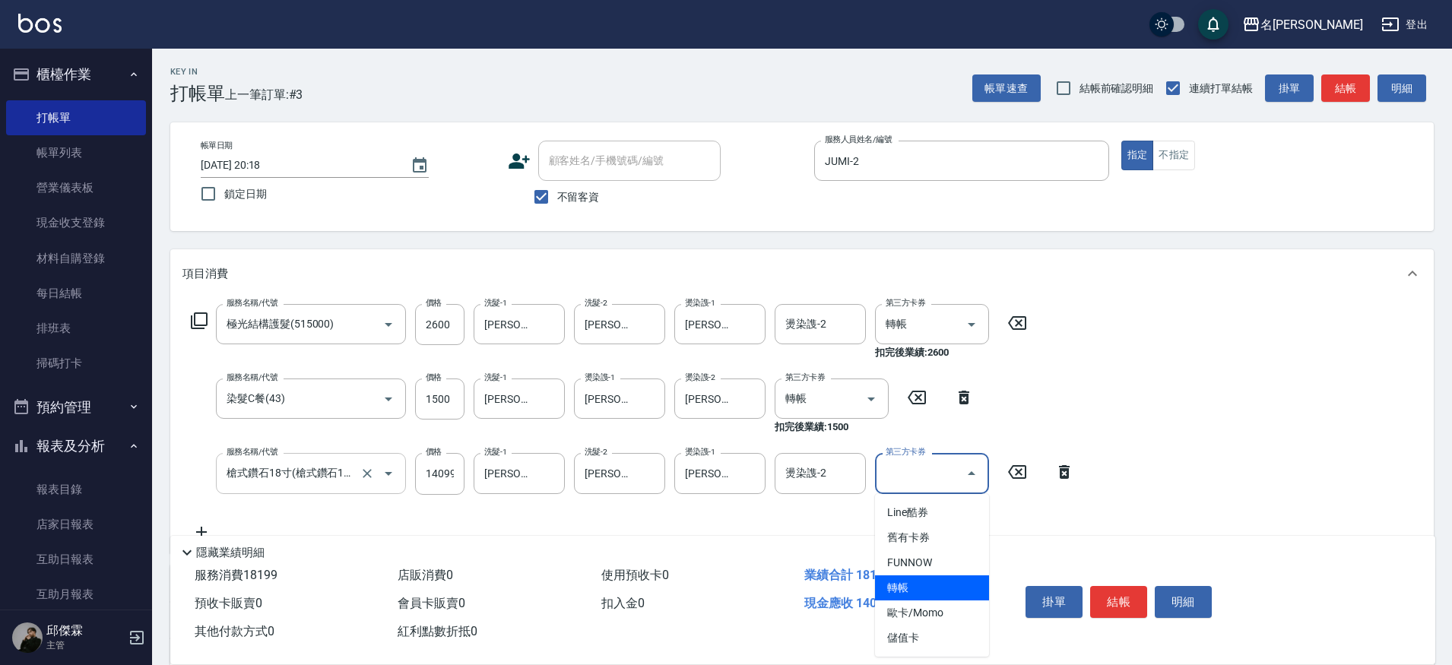
type input "轉帳"
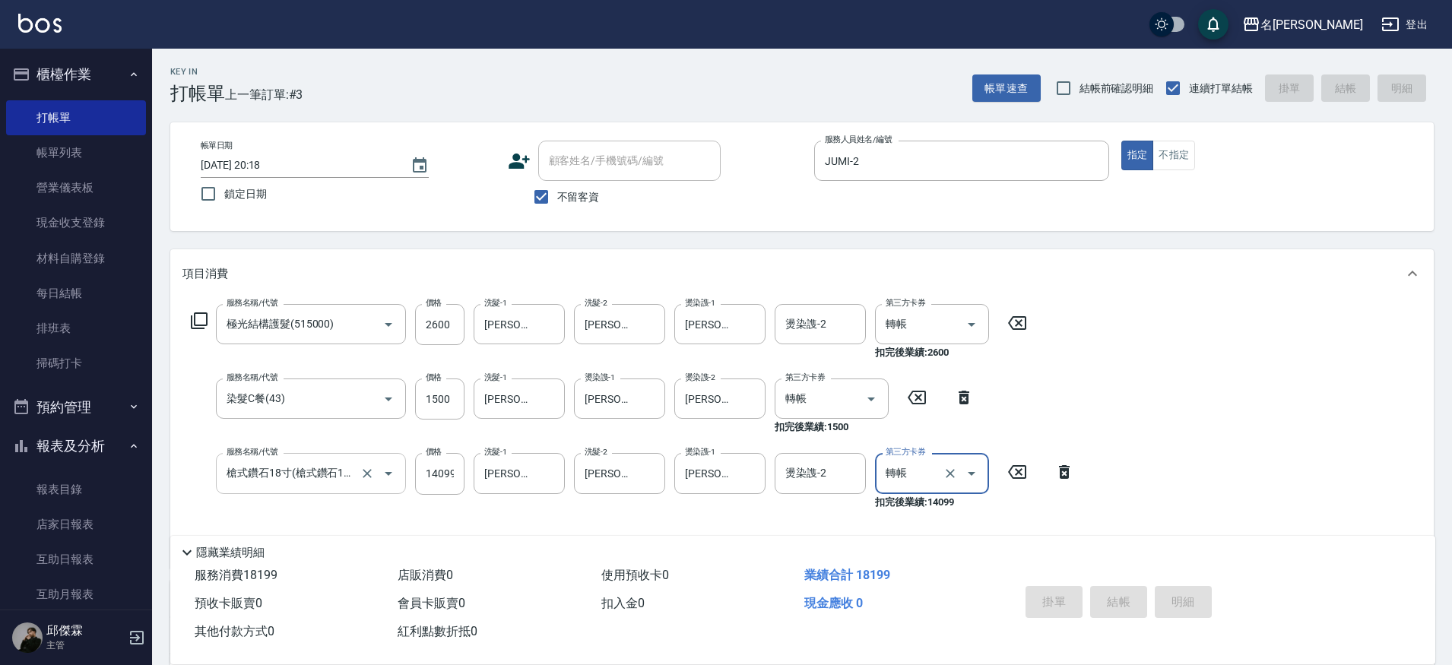
type input "[DATE] 20:21"
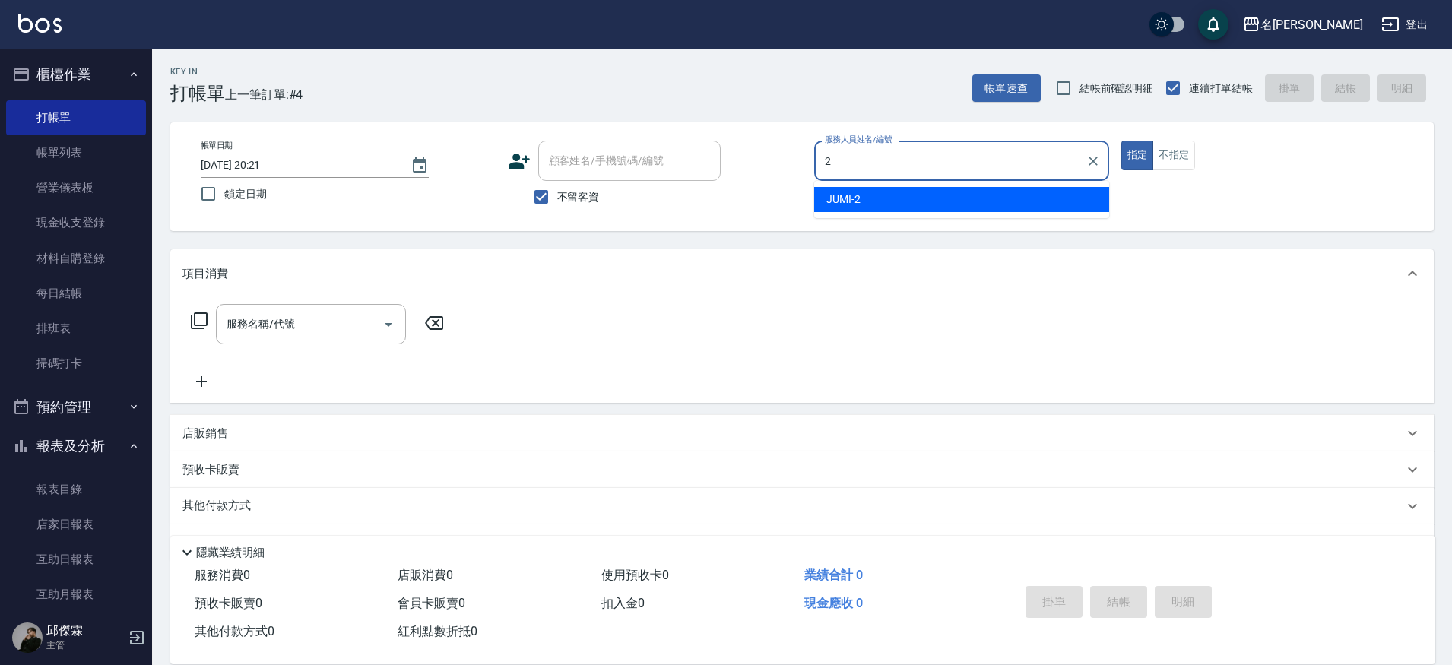
type input "JUMI-2"
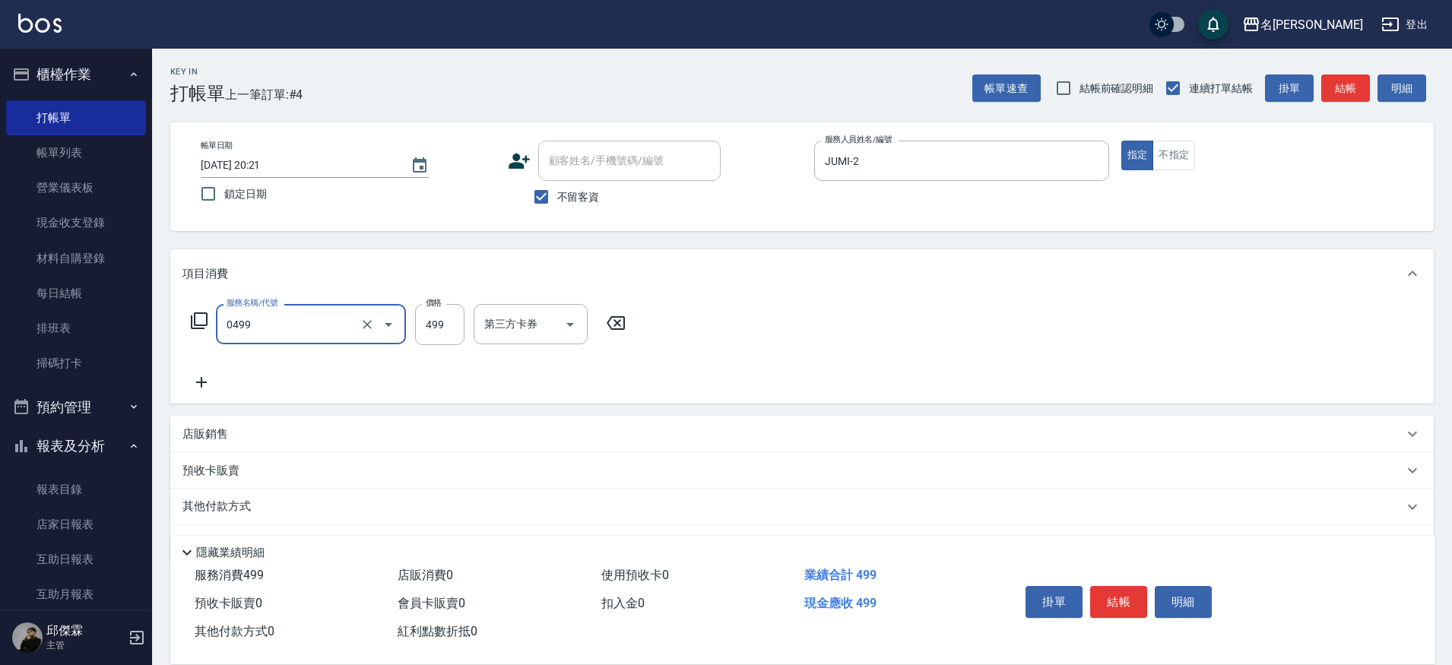
type input "[PERSON_NAME]spa(0499)"
type input "Nini-23"
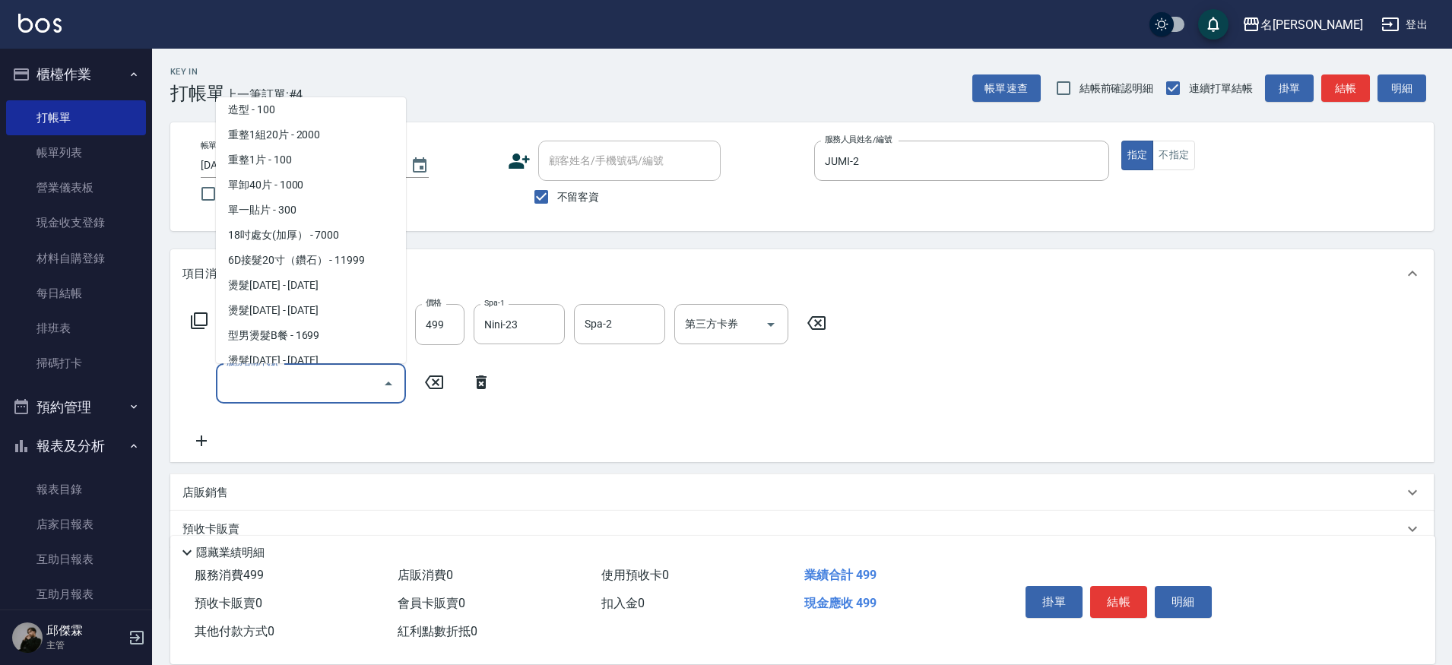
scroll to position [1361, 0]
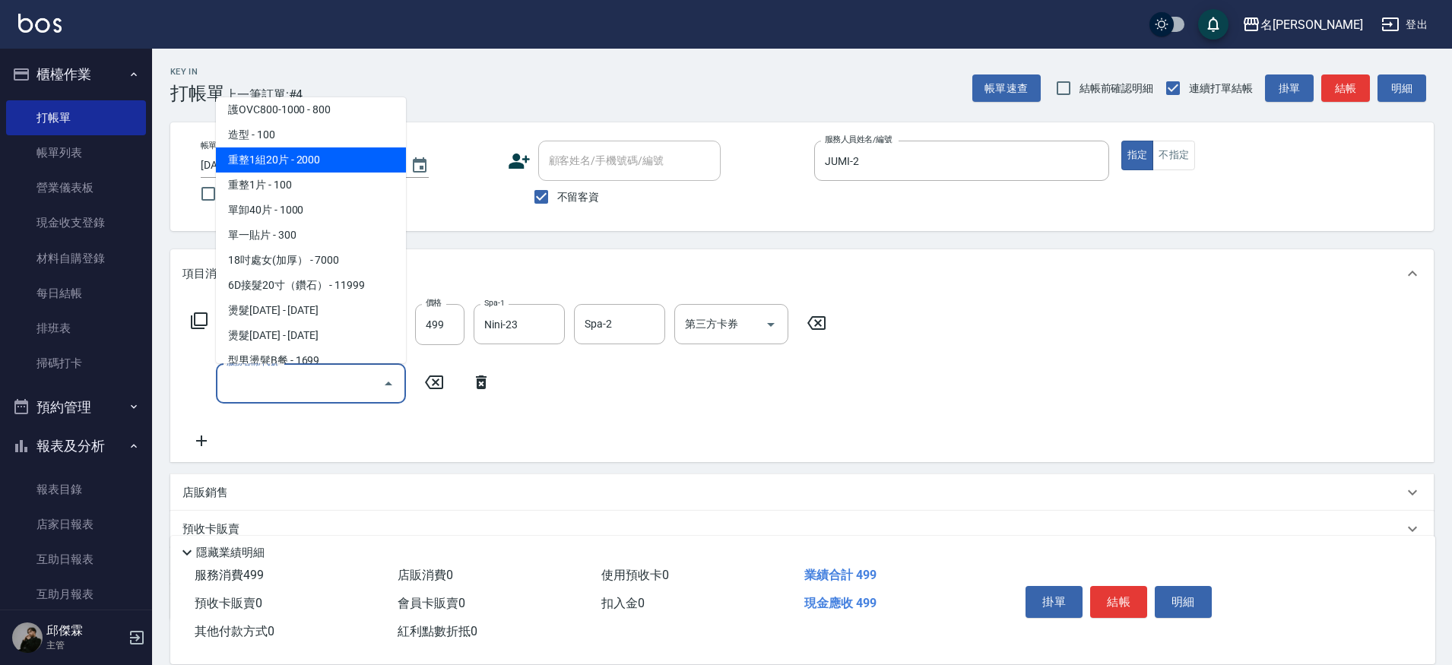
type input "重整1組20片(7006)"
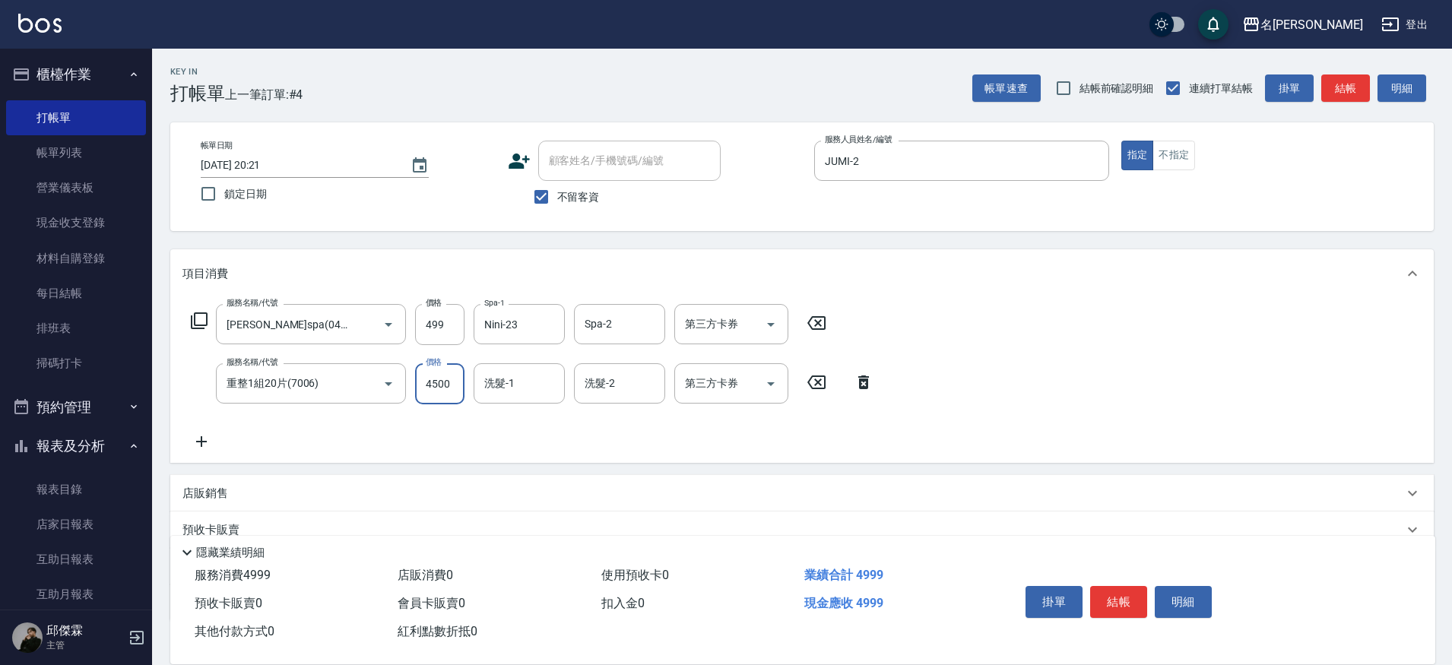
type input "4500"
type input "Nini-23"
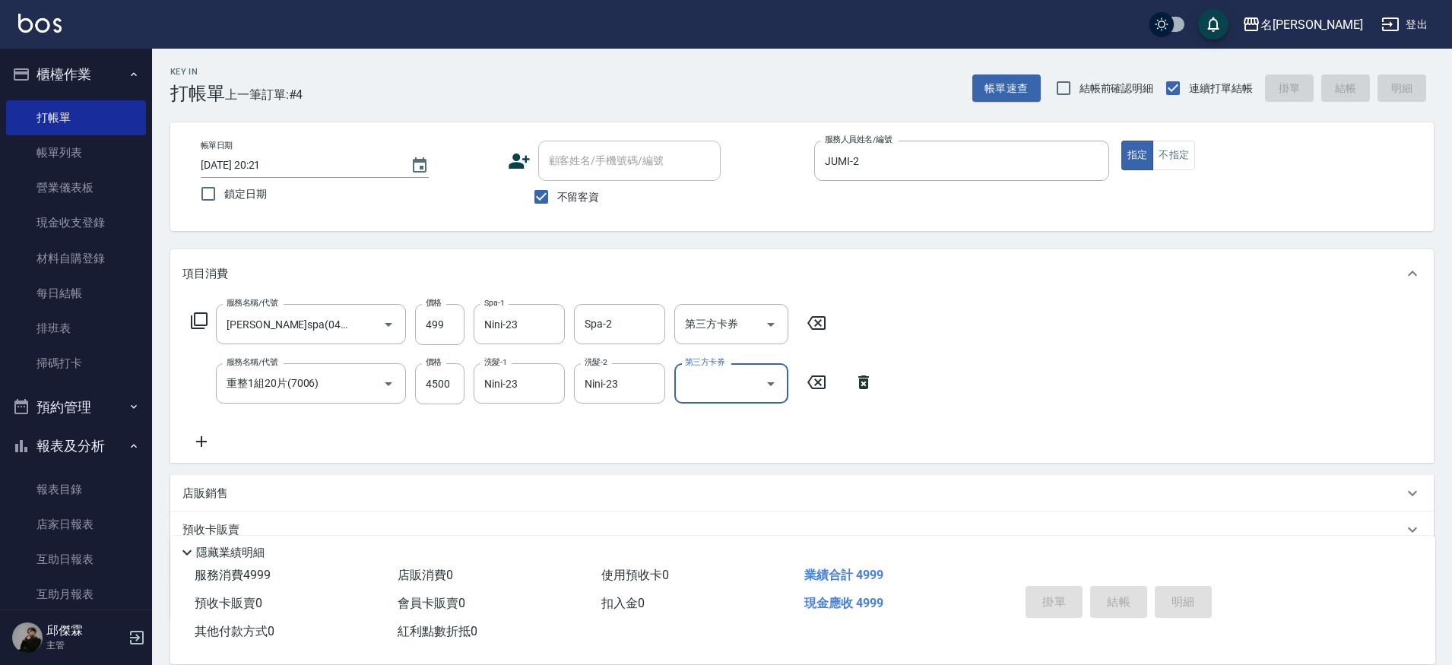
type input "[DATE] 20:22"
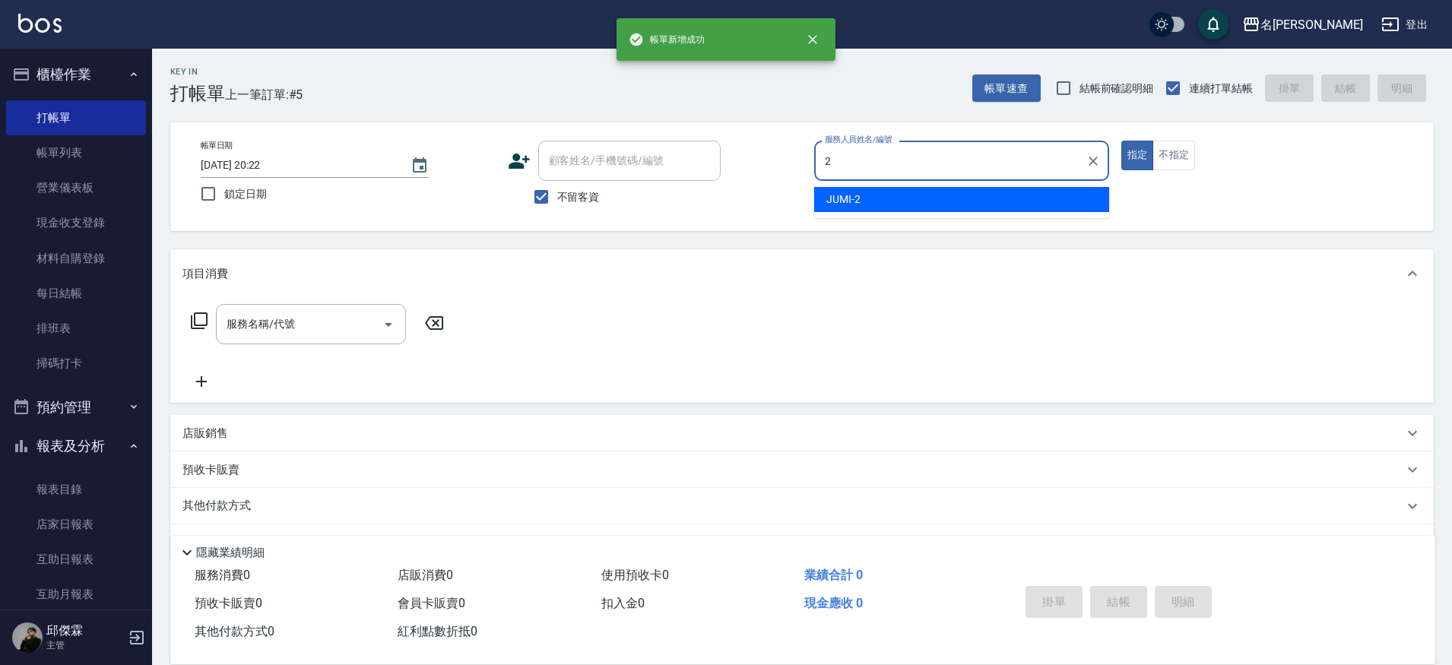
type input "JUMI-2"
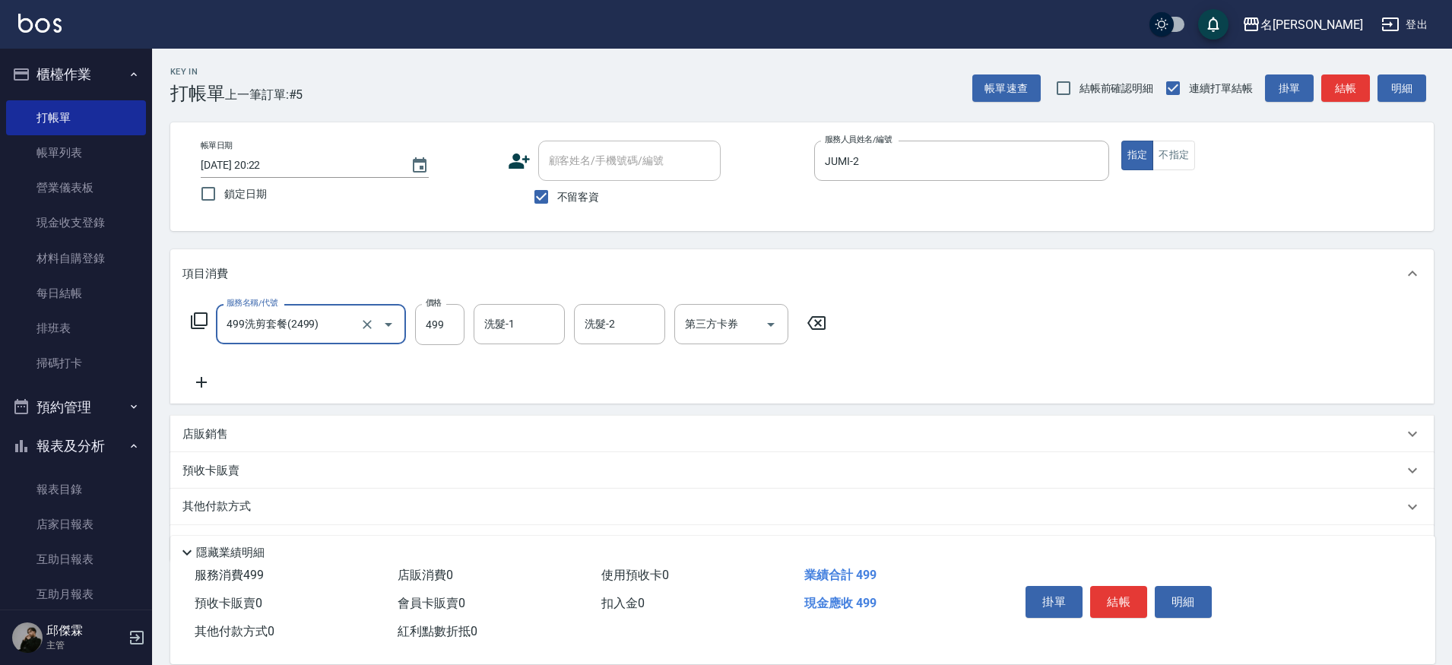
type input "499洗剪套餐(2499)"
type input "500"
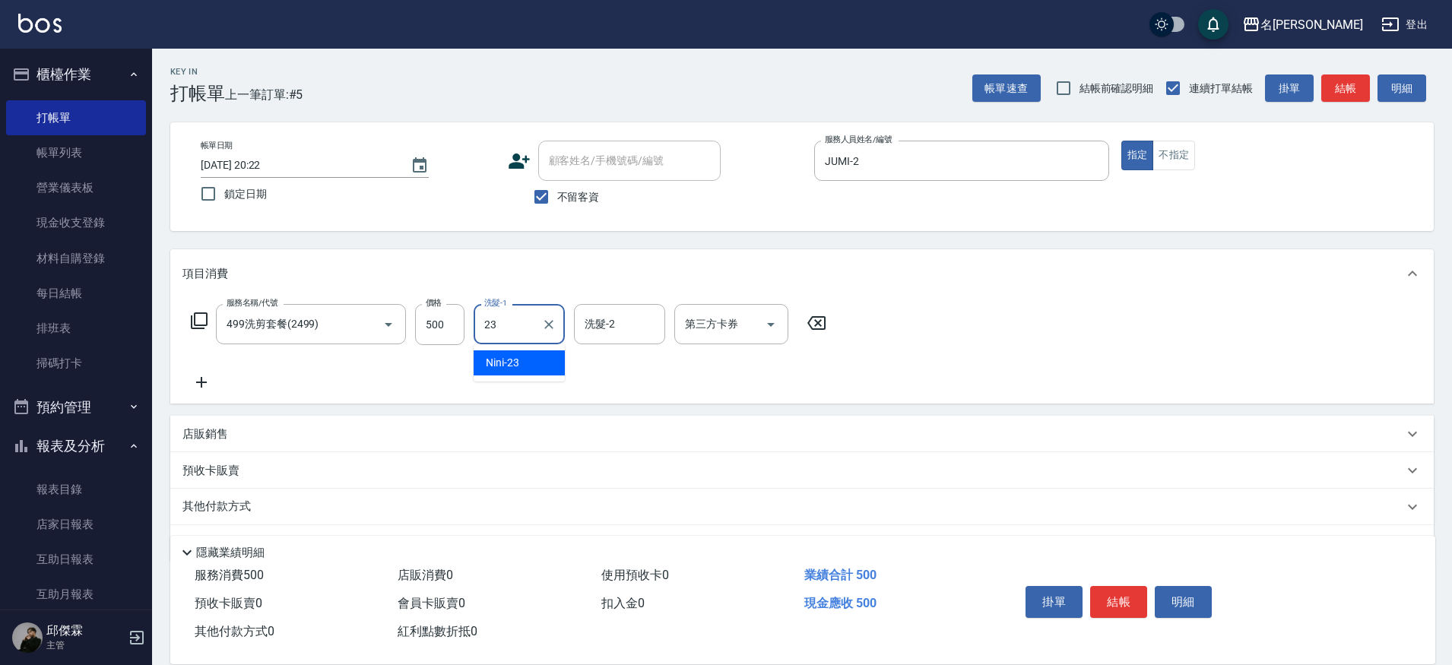
type input "Nini-23"
click at [205, 436] on p "店販銷售" at bounding box center [205, 434] width 46 height 16
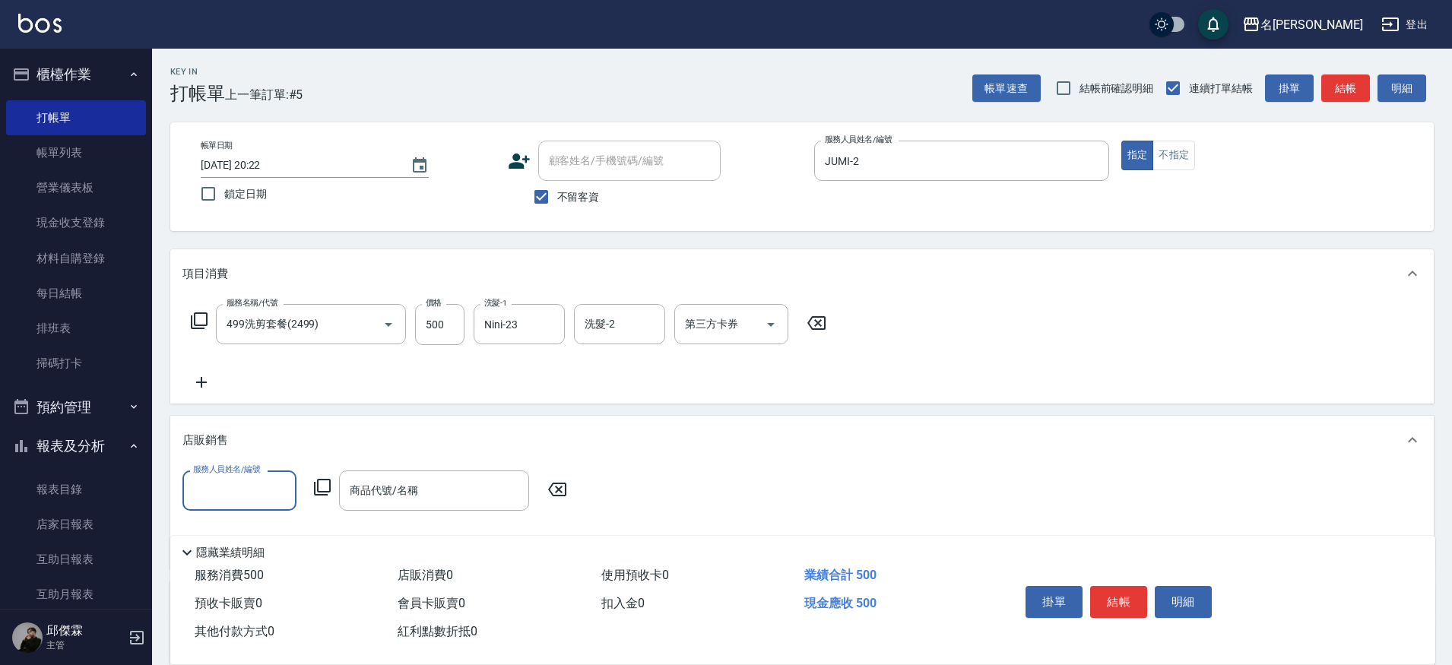
scroll to position [0, 0]
type input "JUMI-2"
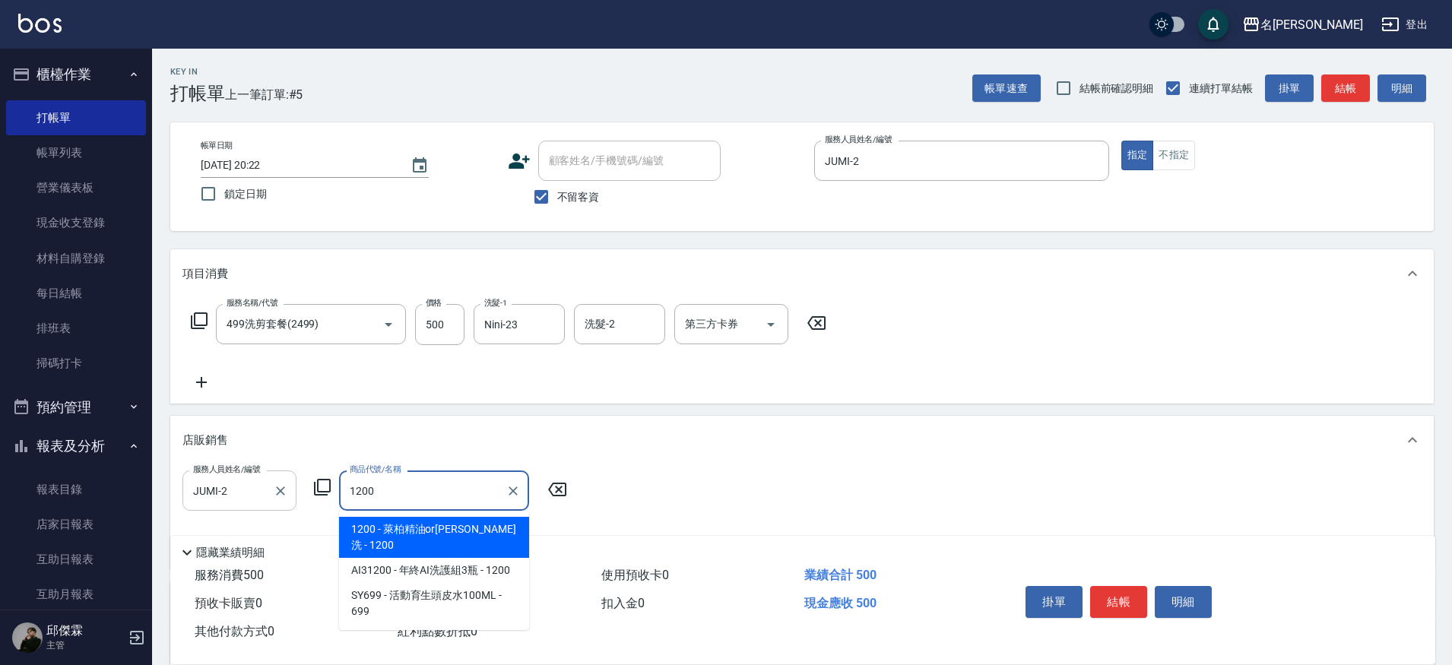
type input "萊柏精油or[PERSON_NAME]"
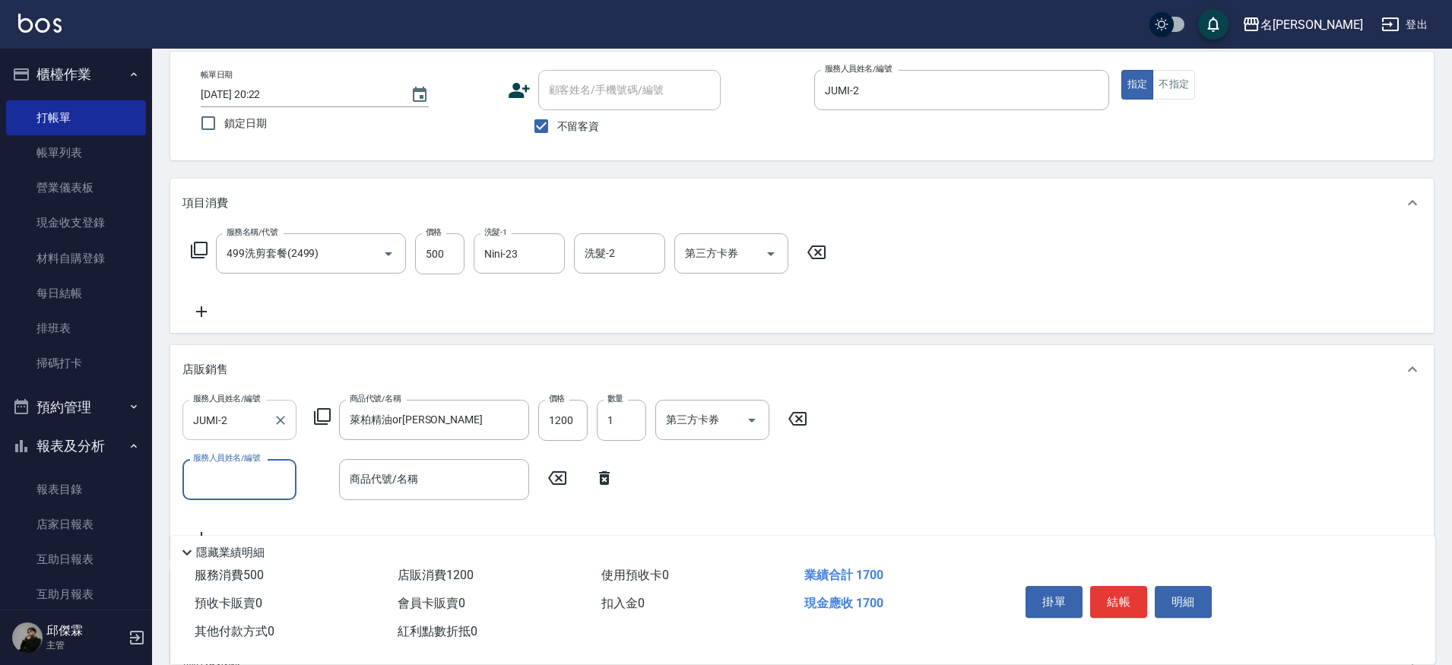
scroll to position [74, 0]
type input "JUMI-2"
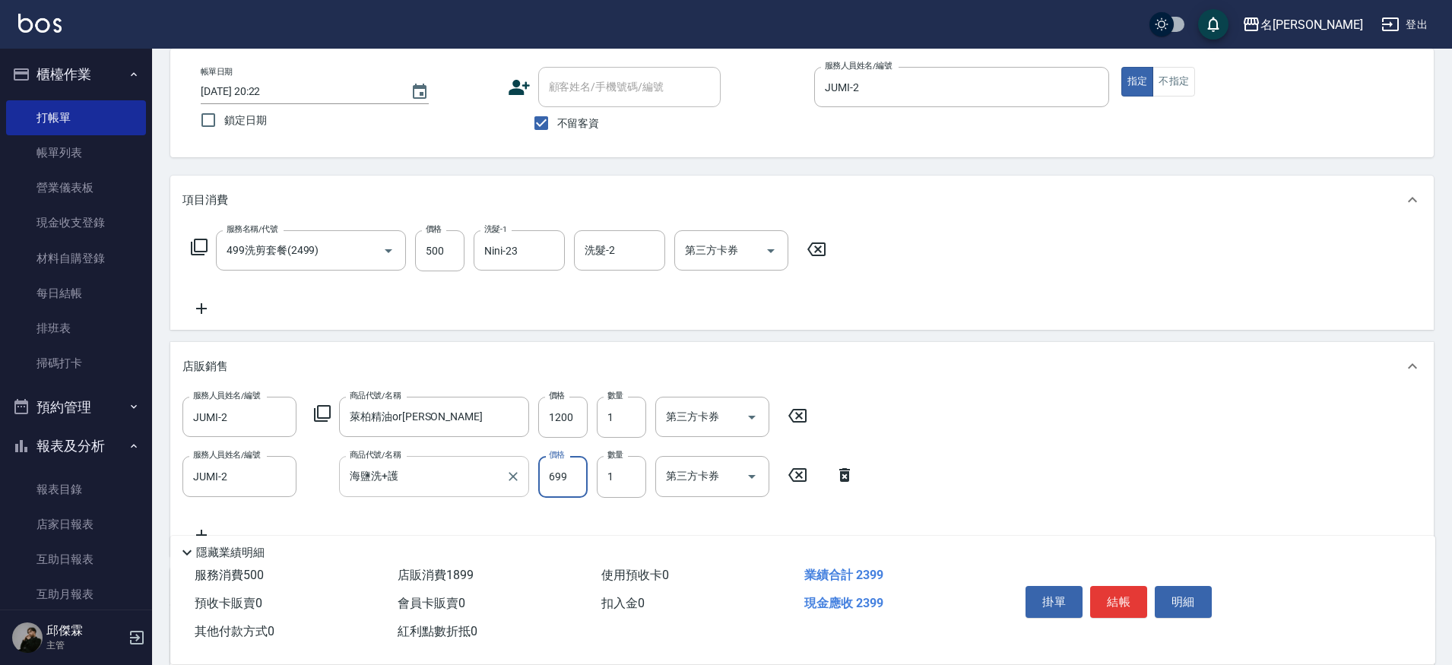
click at [453, 477] on input "海鹽洗+護" at bounding box center [423, 476] width 154 height 27
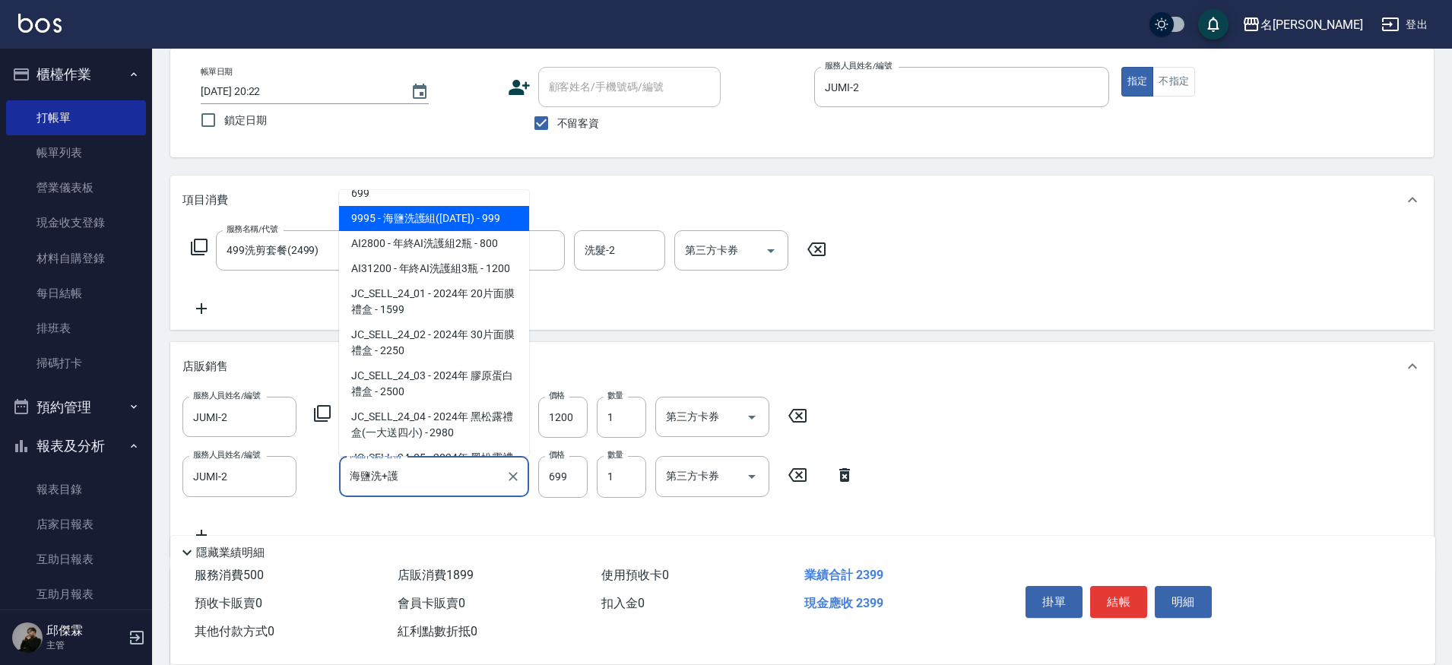
scroll to position [1263, 0]
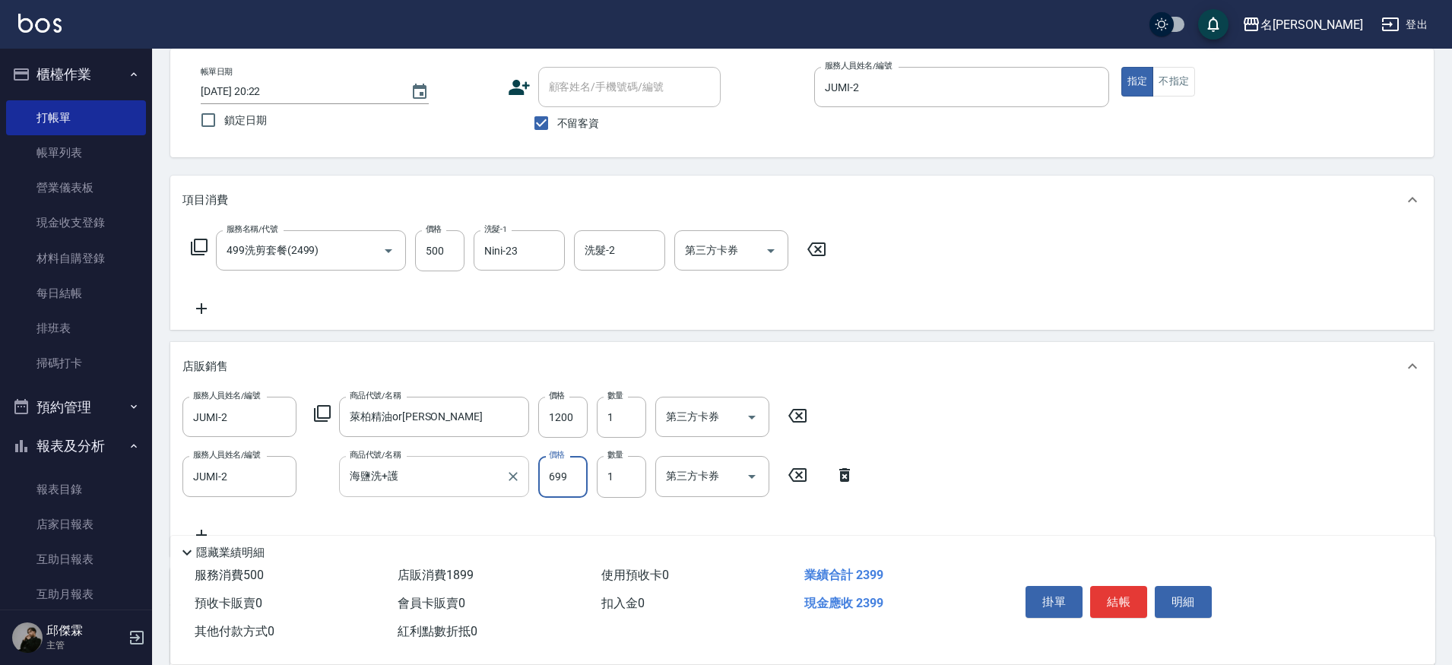
type input "[PERSON_NAME]涼洗護組"
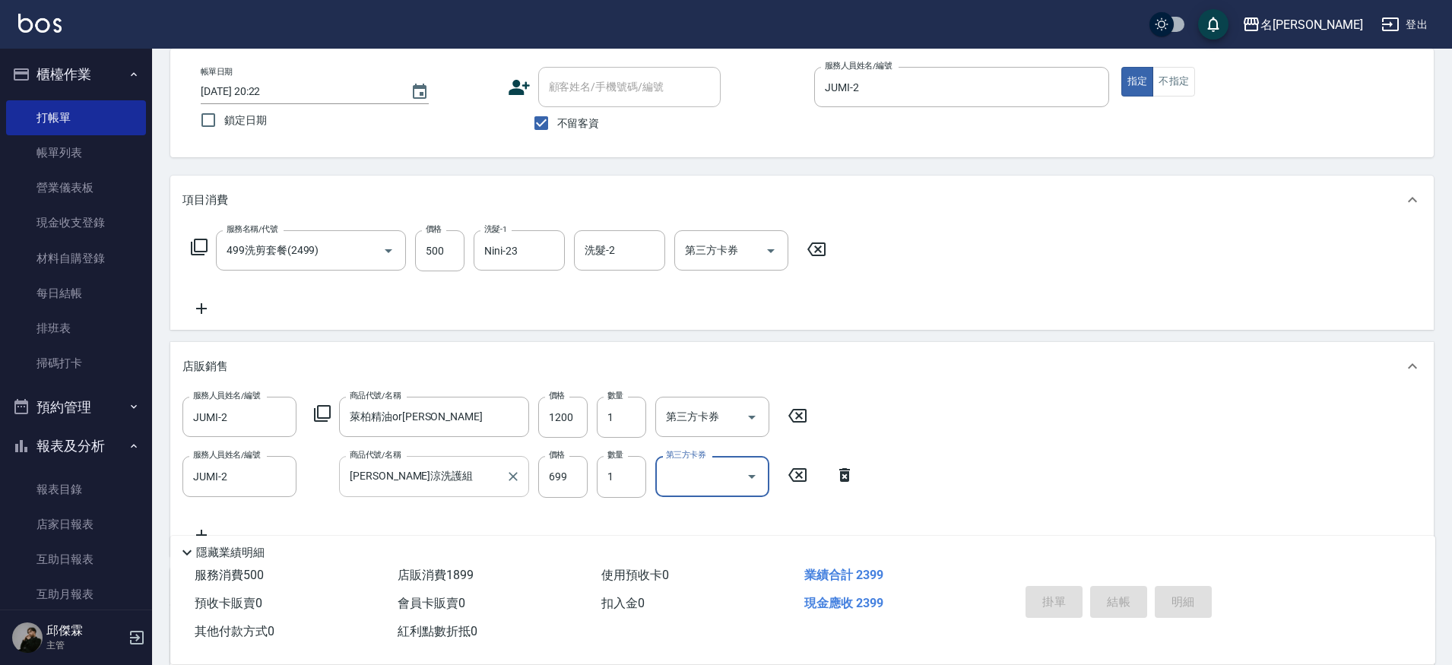
type input "[DATE] 20:23"
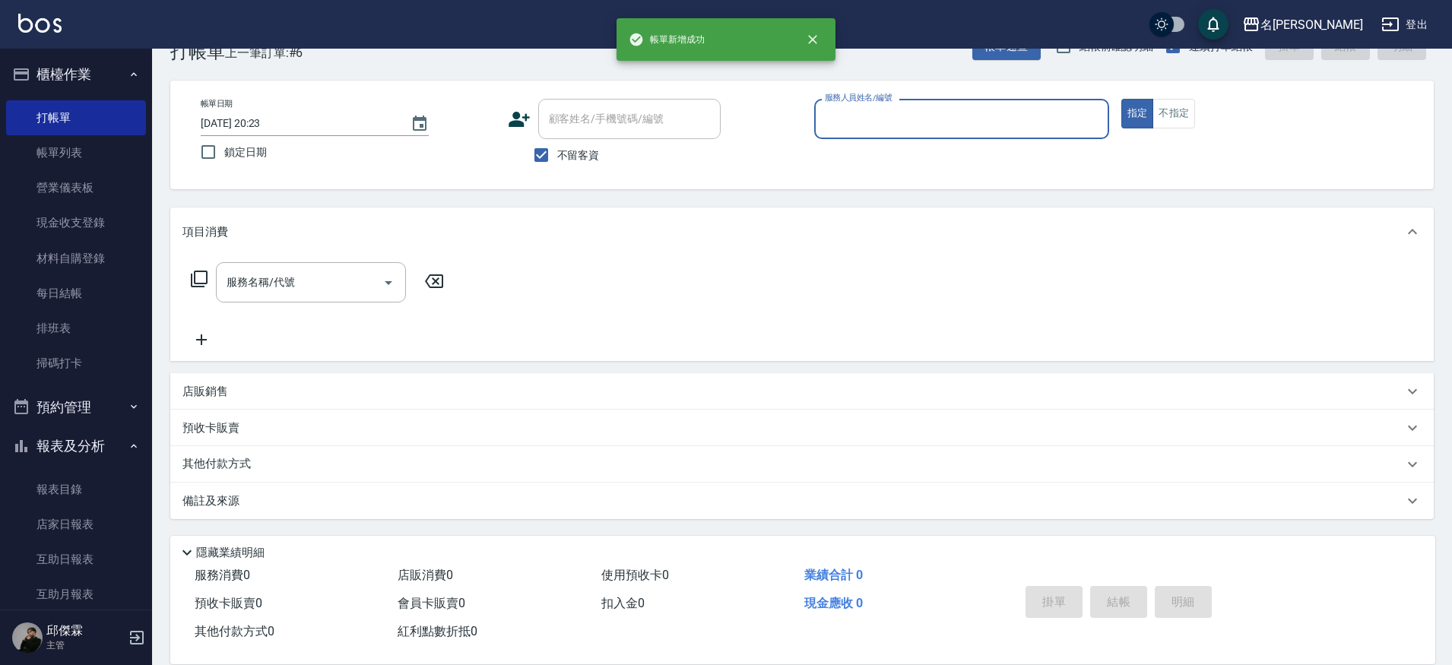
scroll to position [42, 0]
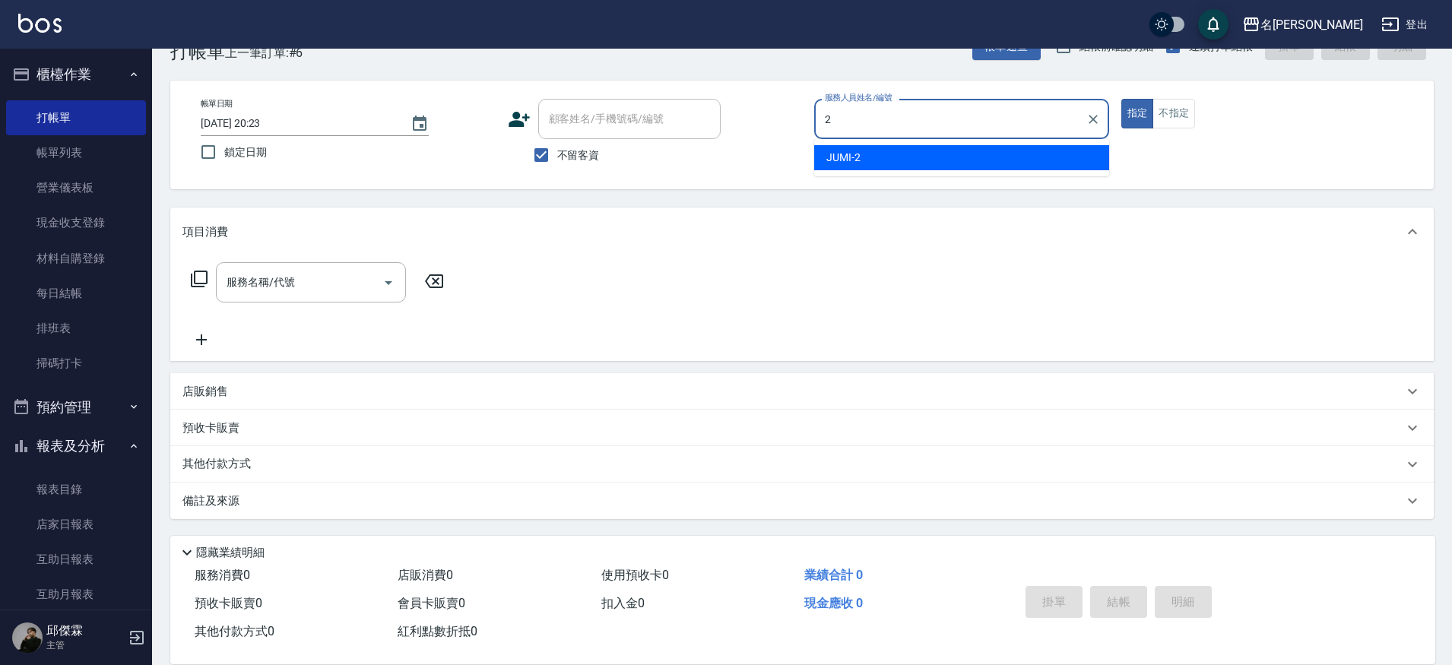
type input "JUMI-2"
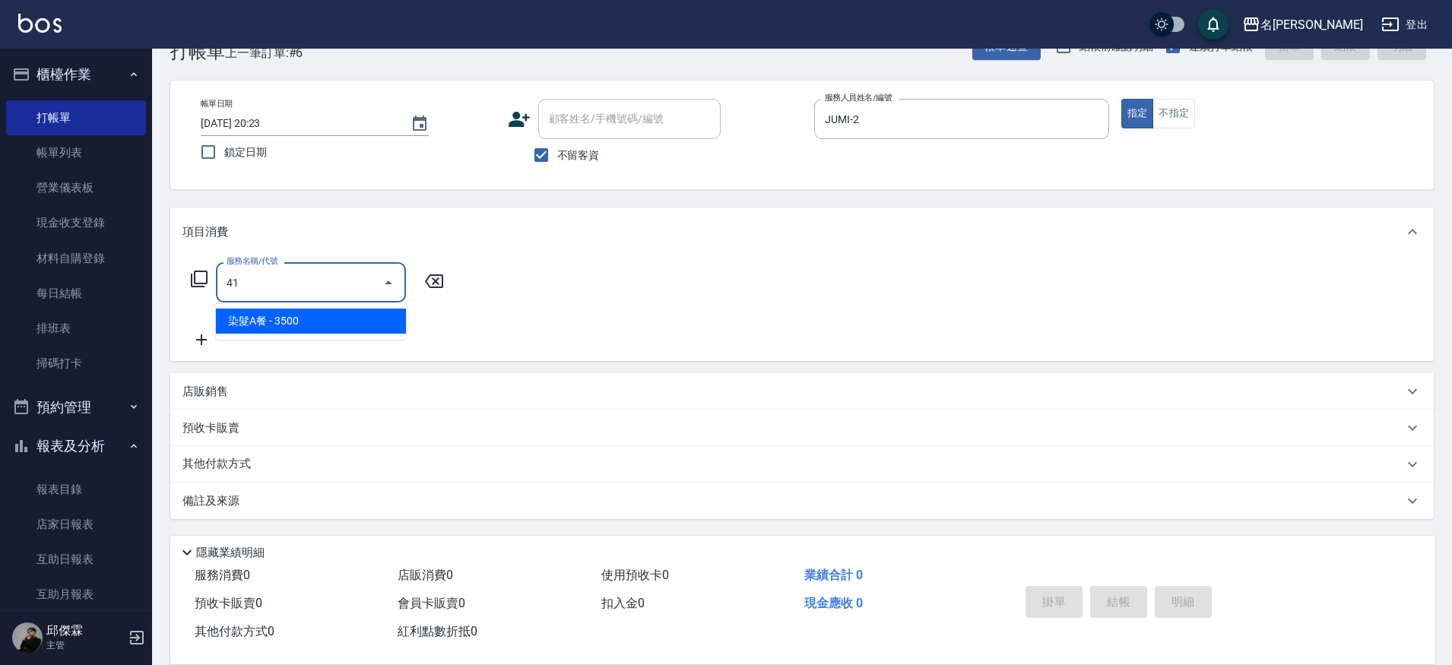
type input "4"
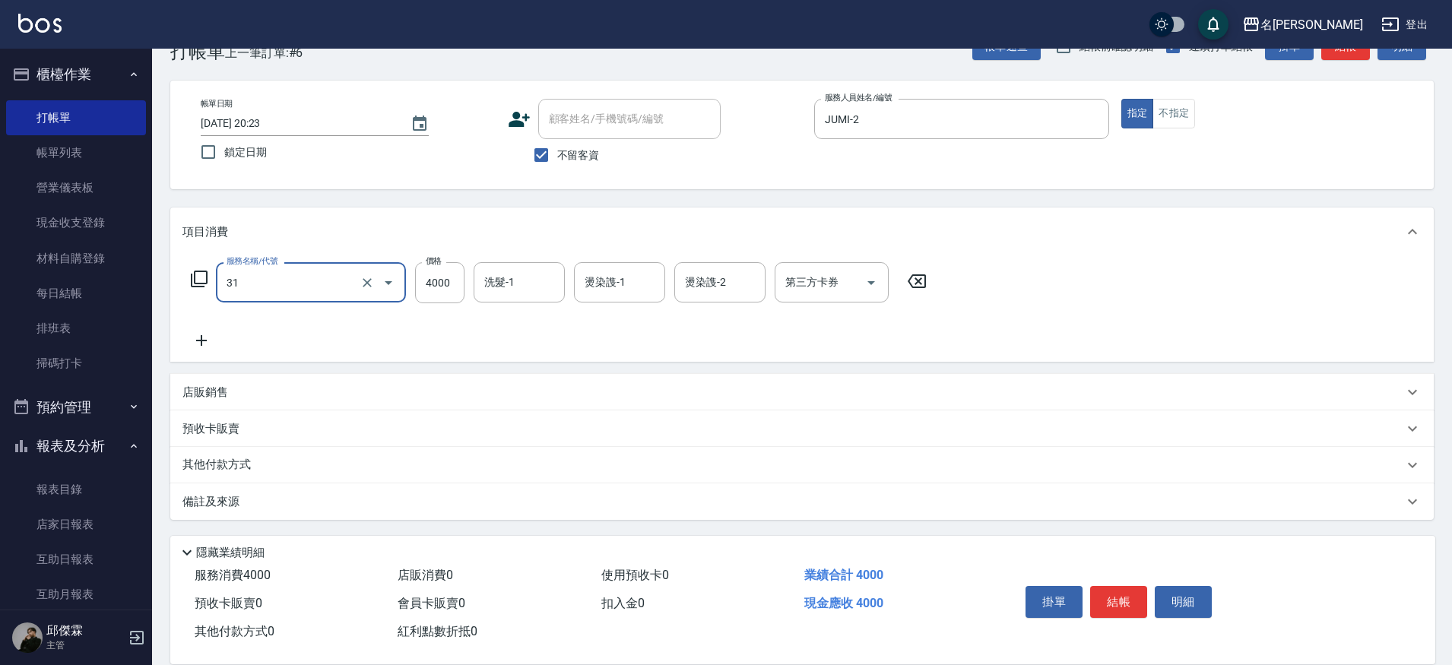
type input "燙髮A餐(31)"
type input "[PERSON_NAME]-30"
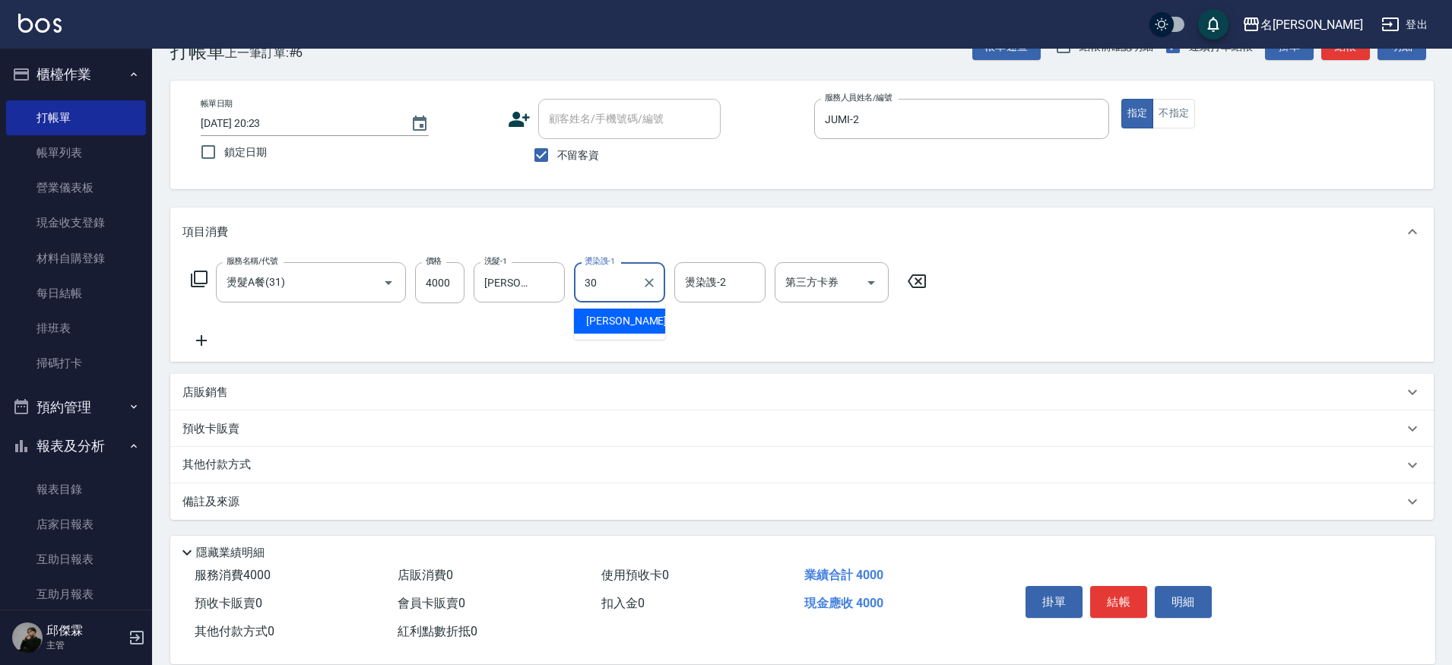
type input "[PERSON_NAME]-30"
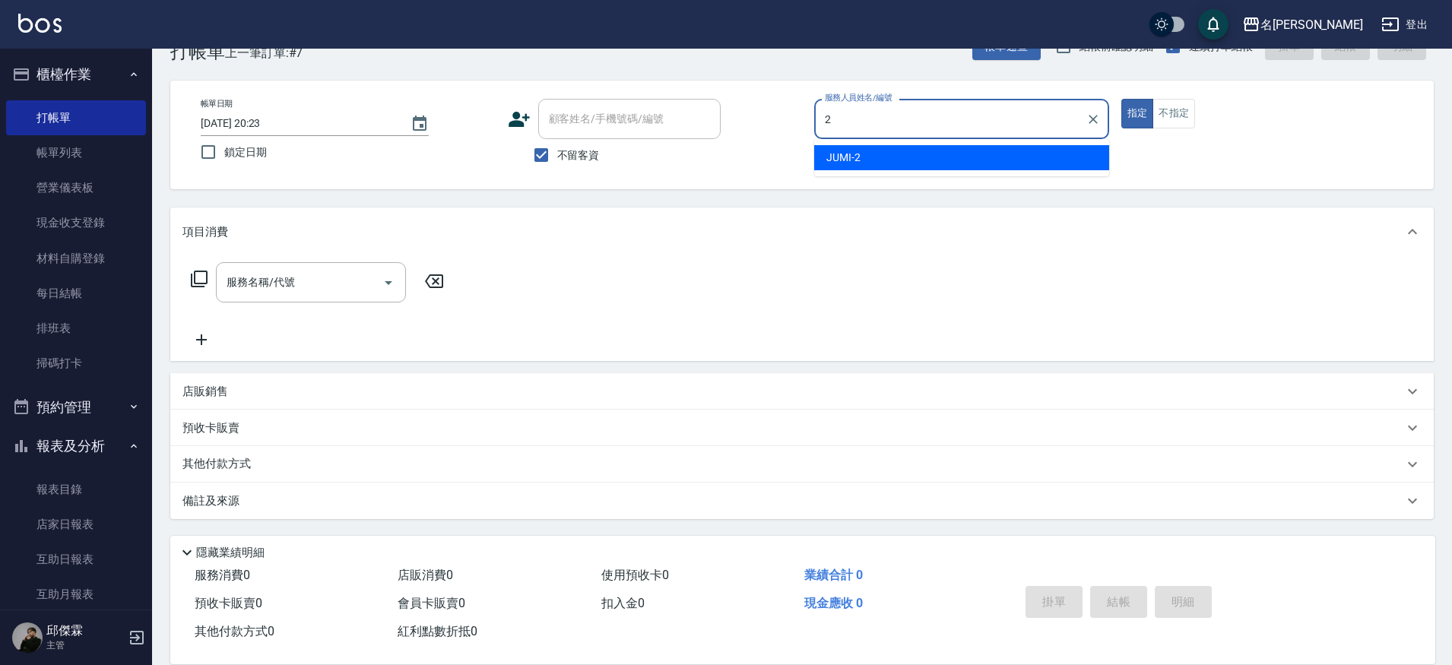
type input "JUMI-2"
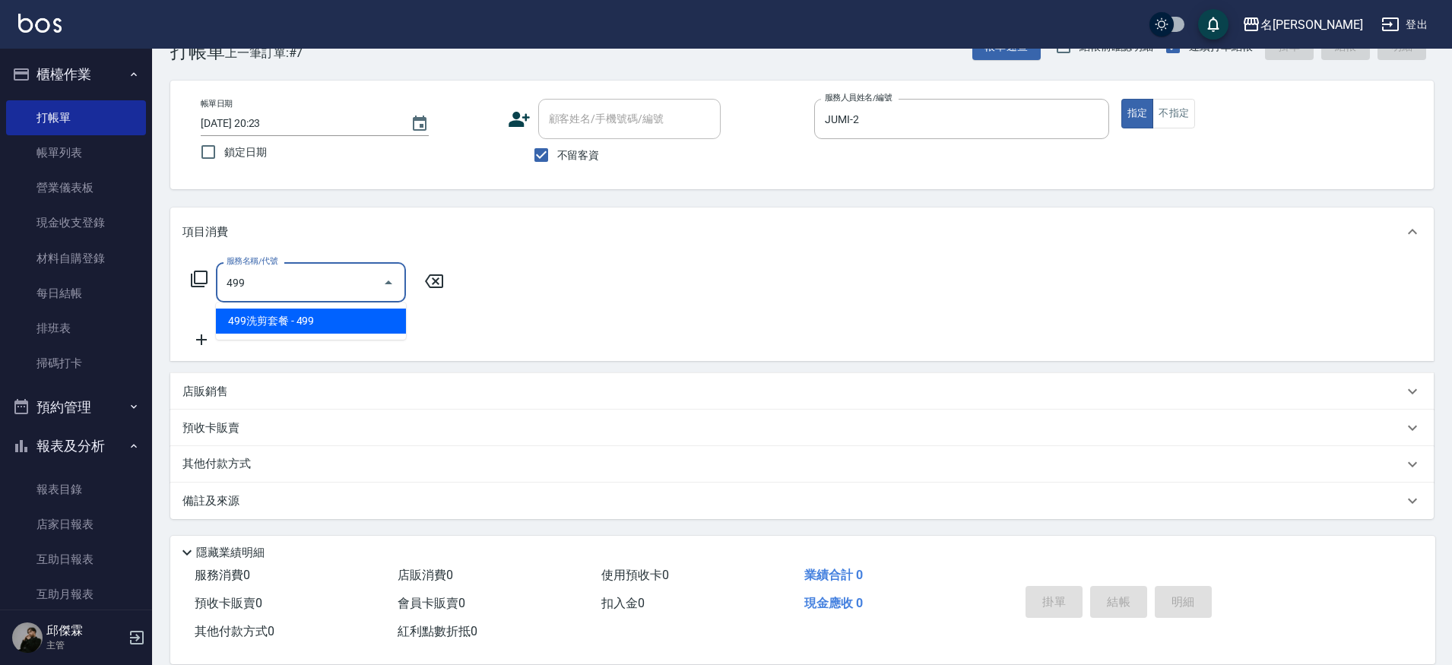
type input "499洗剪套餐(2499)"
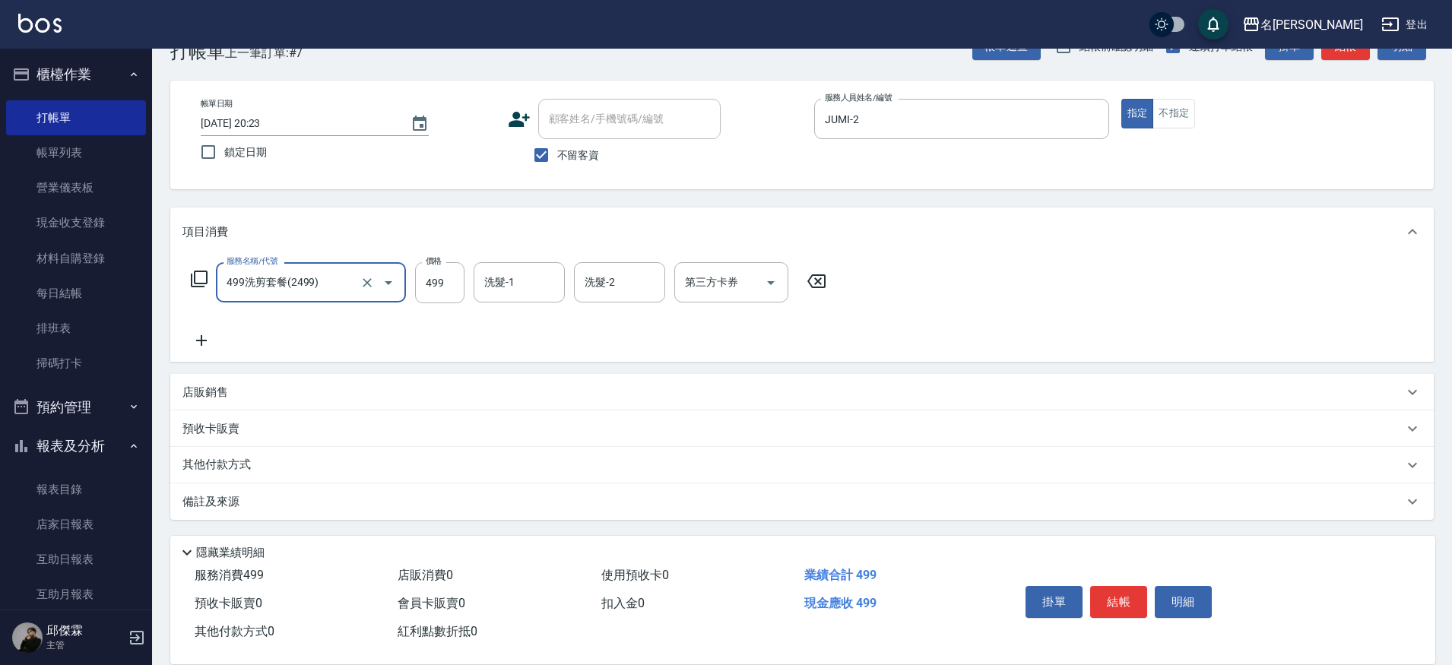
type input "499洗剪套餐(2499)"
type input "500"
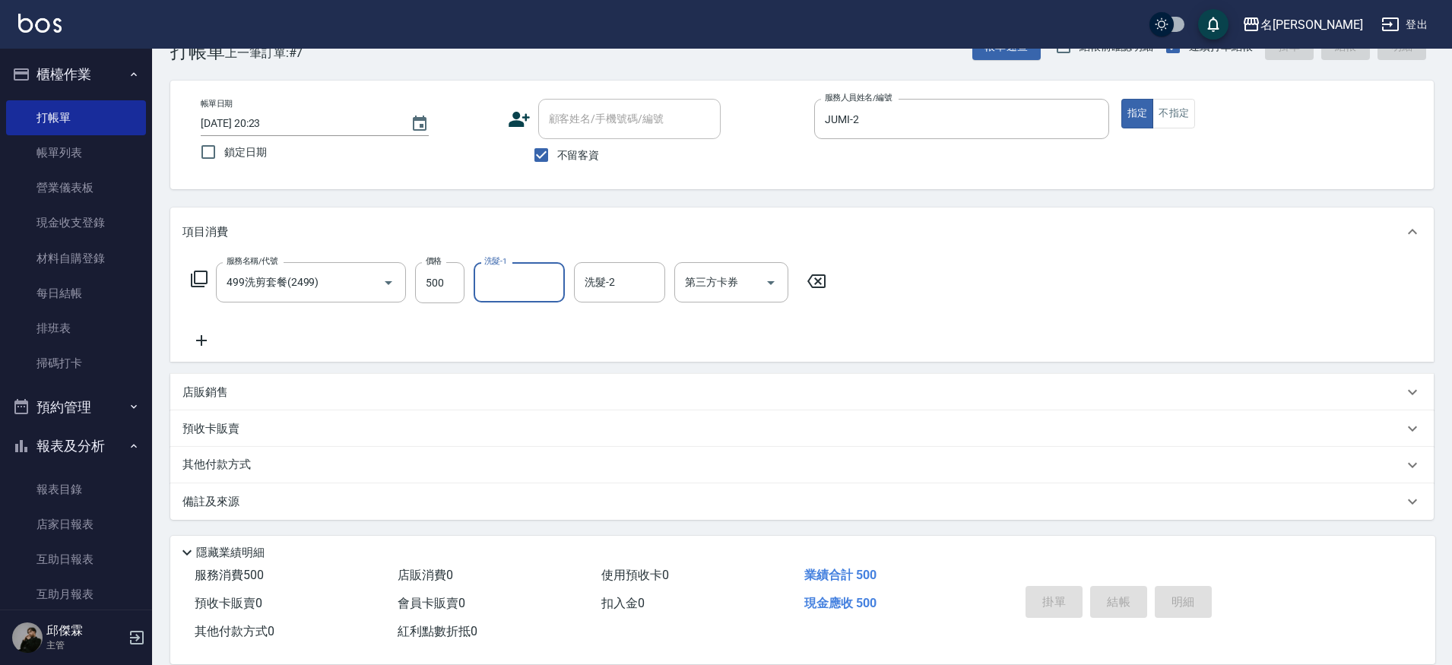
type input "[DATE] 20:24"
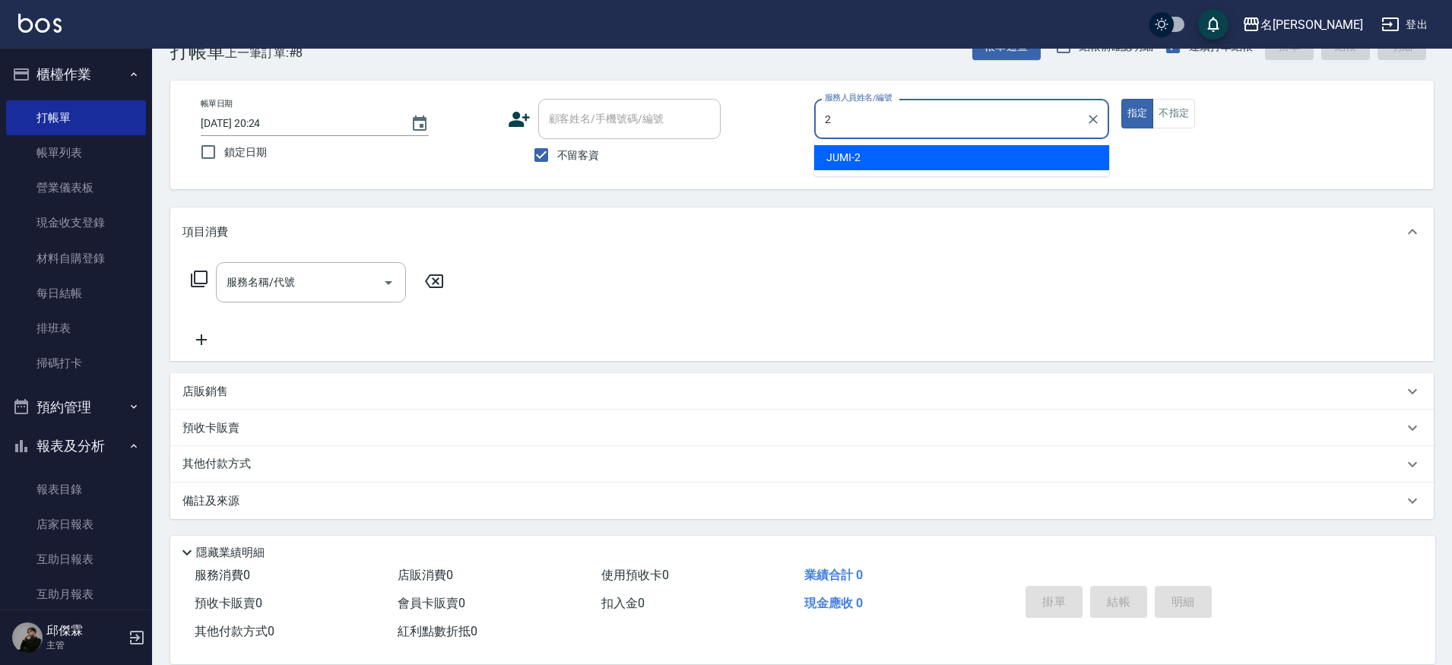
type input "JUMI-2"
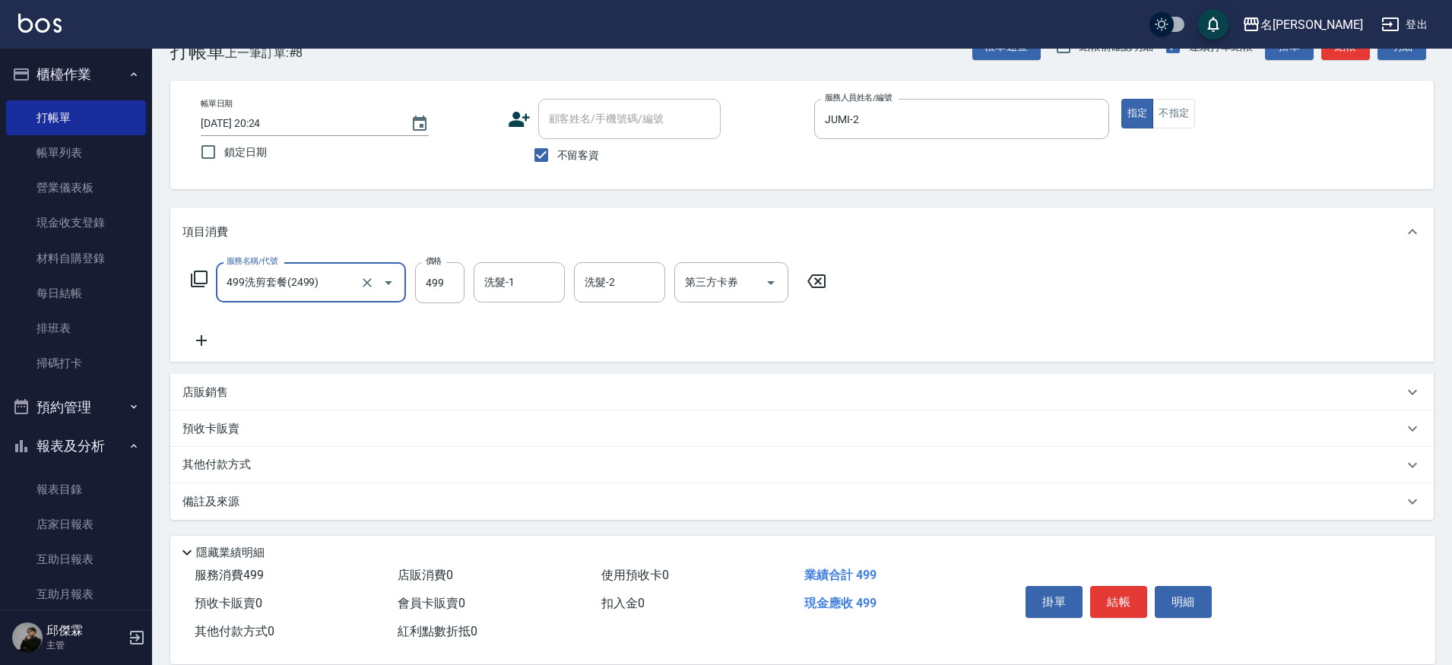
type input "499洗剪套餐(2499)"
type input "500"
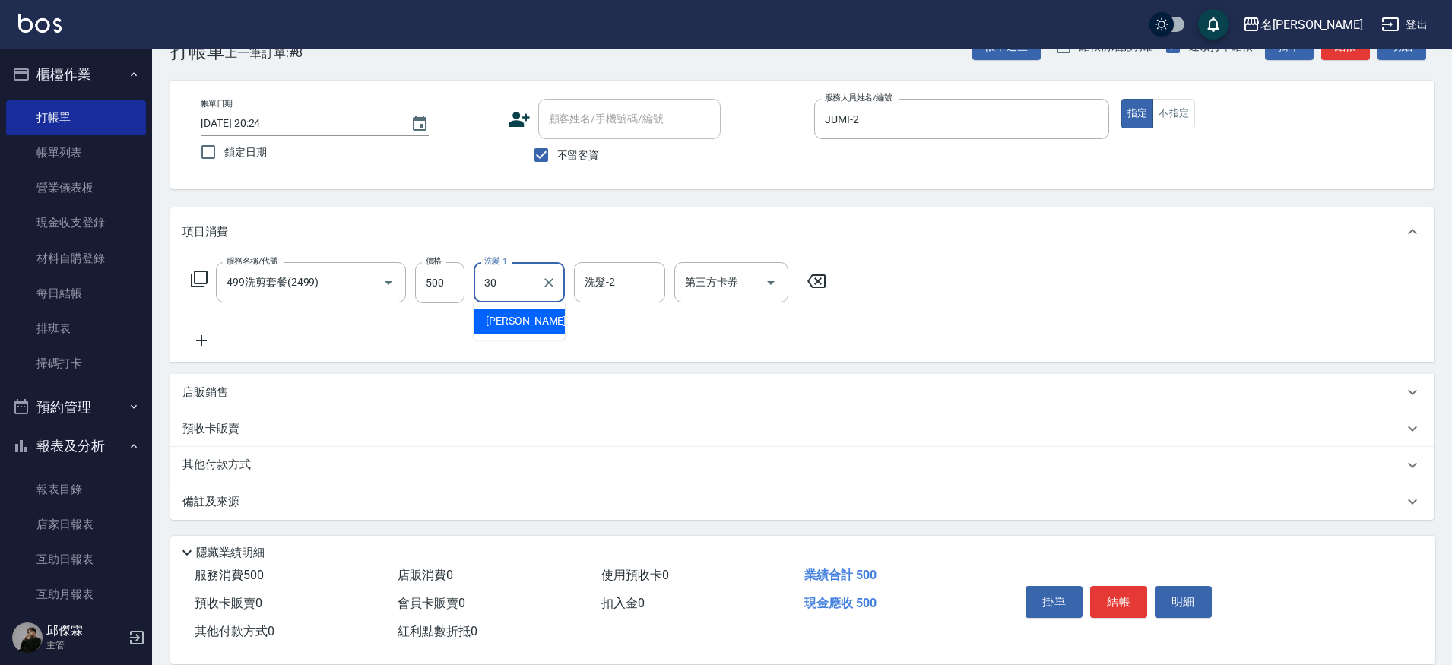
type input "[PERSON_NAME]-30"
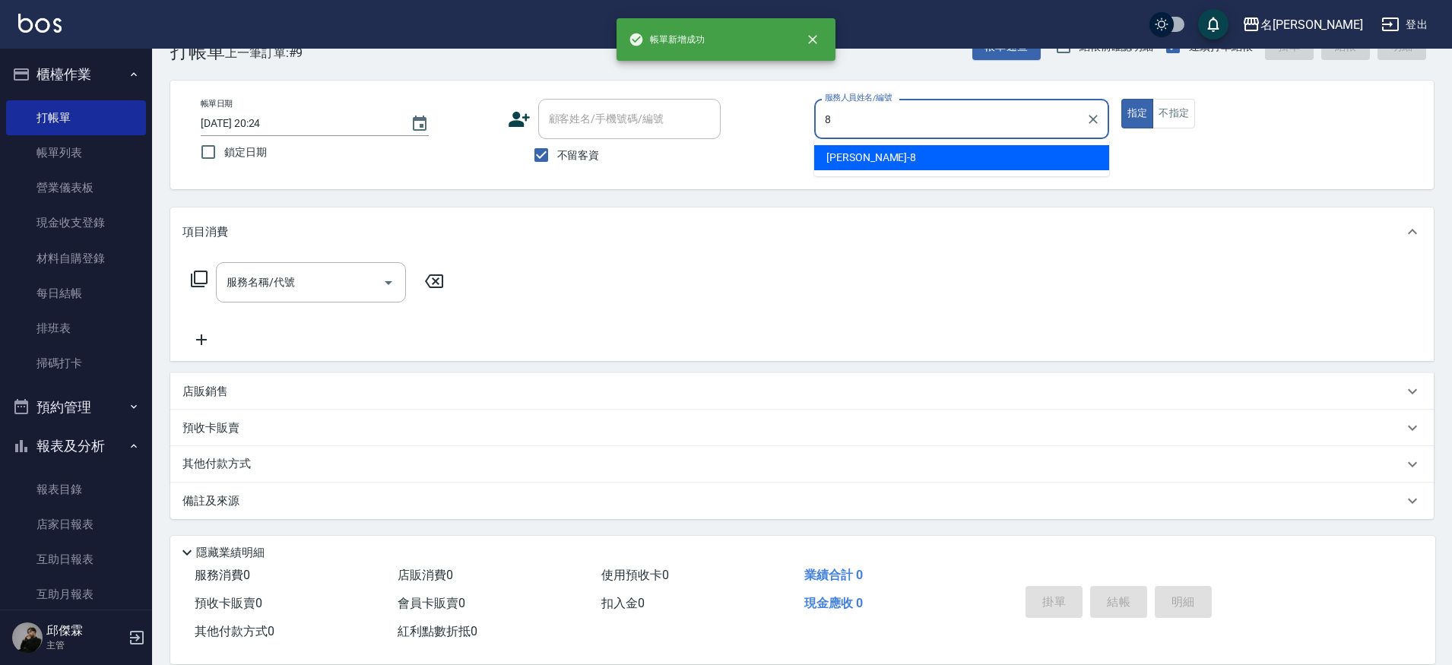
type input "Kira-8"
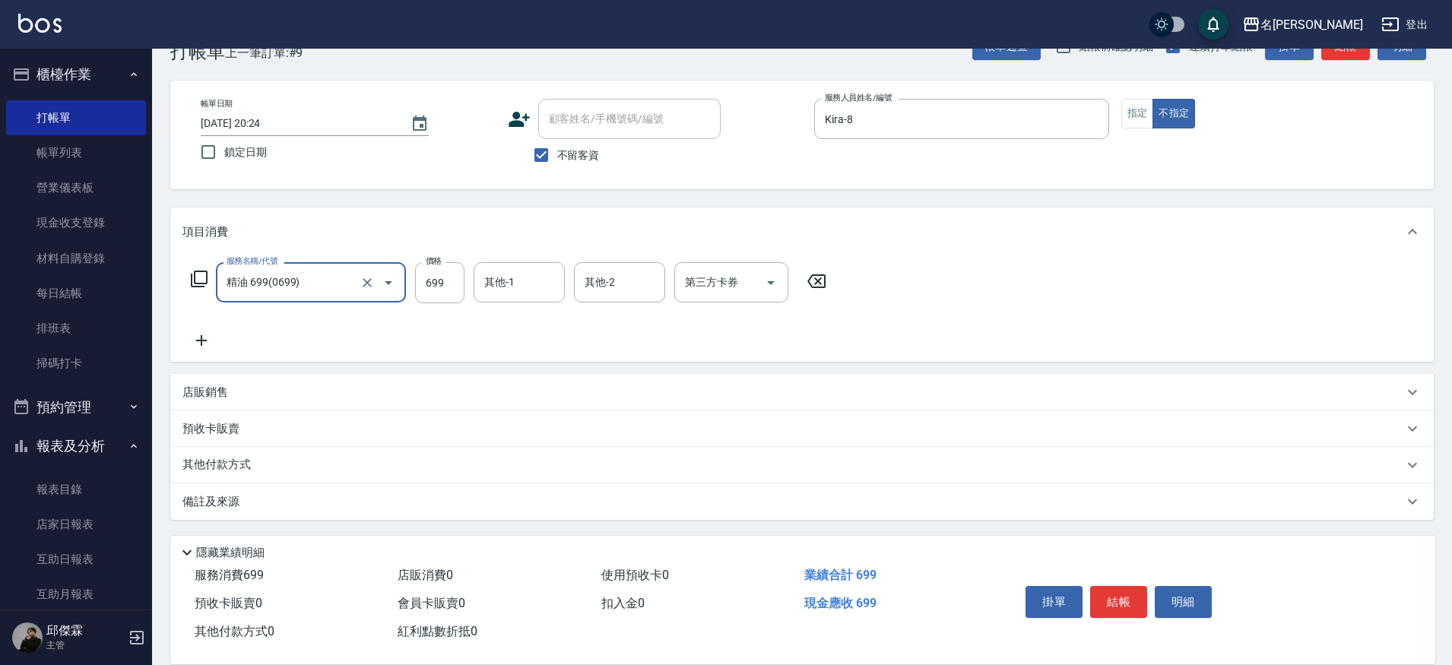
type input "精油 699(0699)"
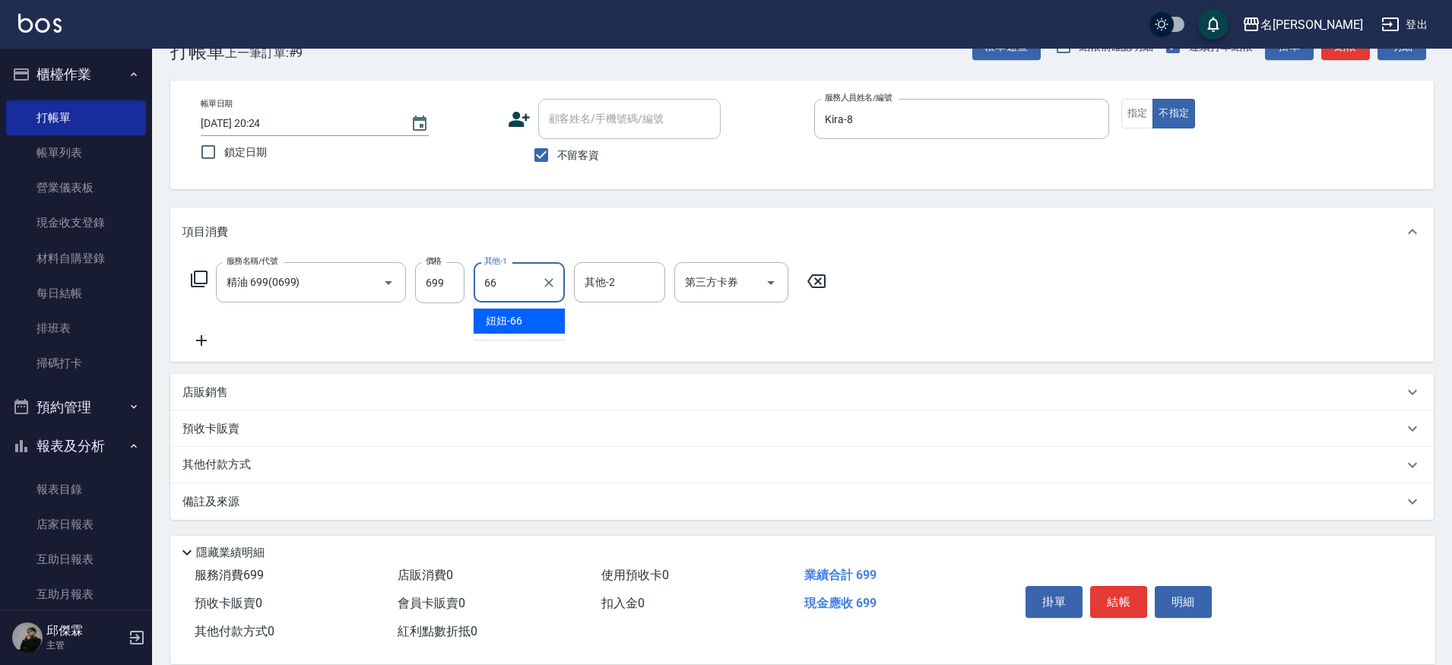
type input "妞妞-66"
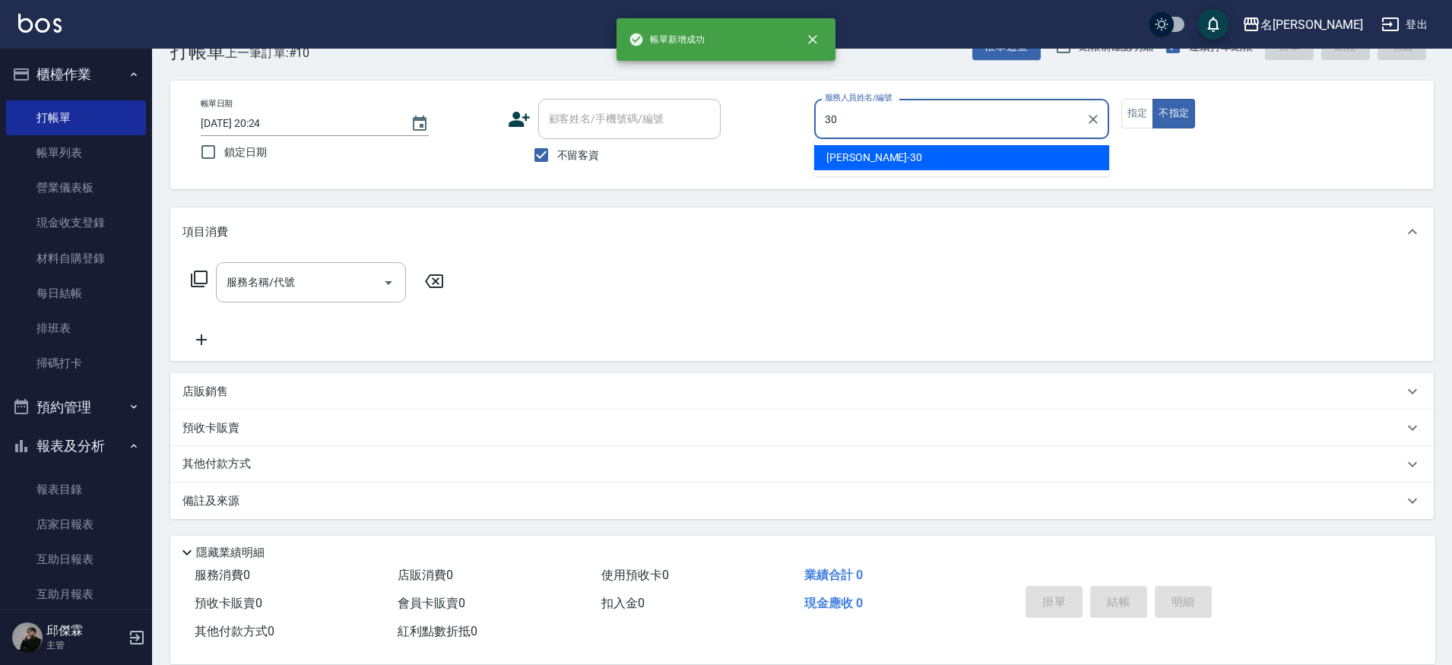
type input "[PERSON_NAME]-30"
type button "false"
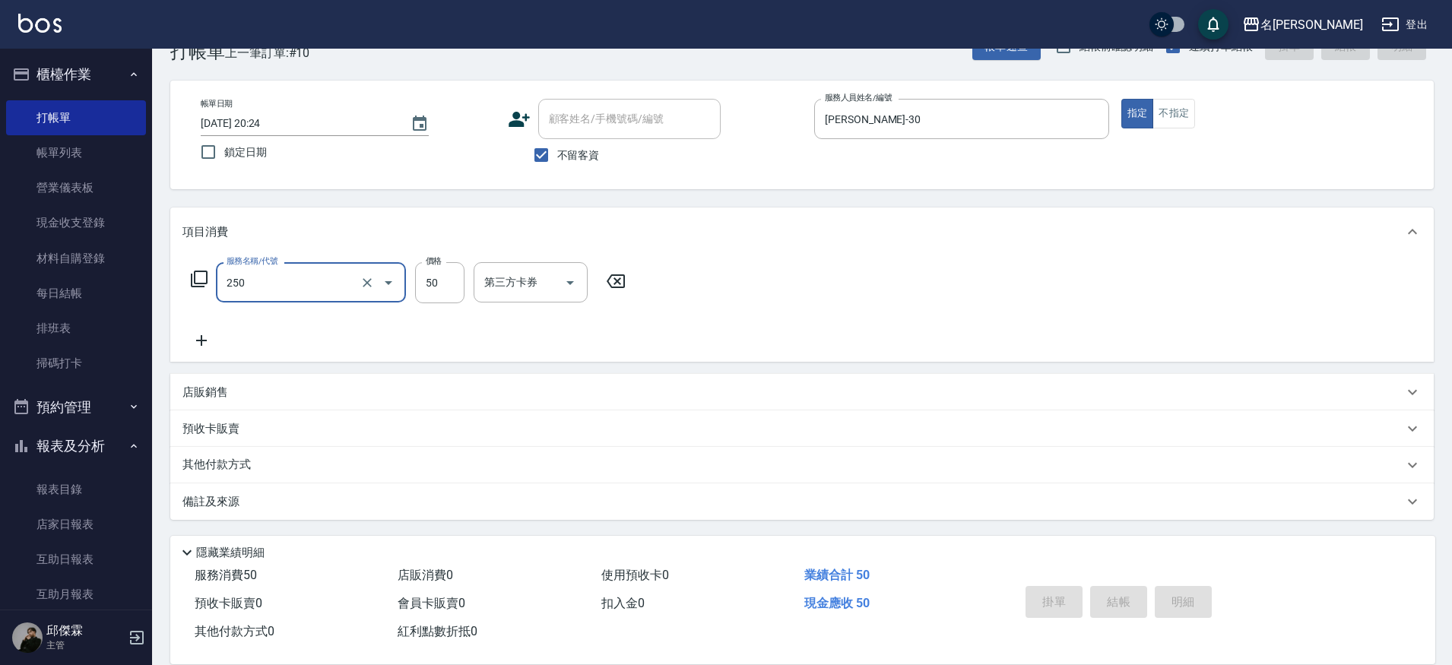
type input "250"
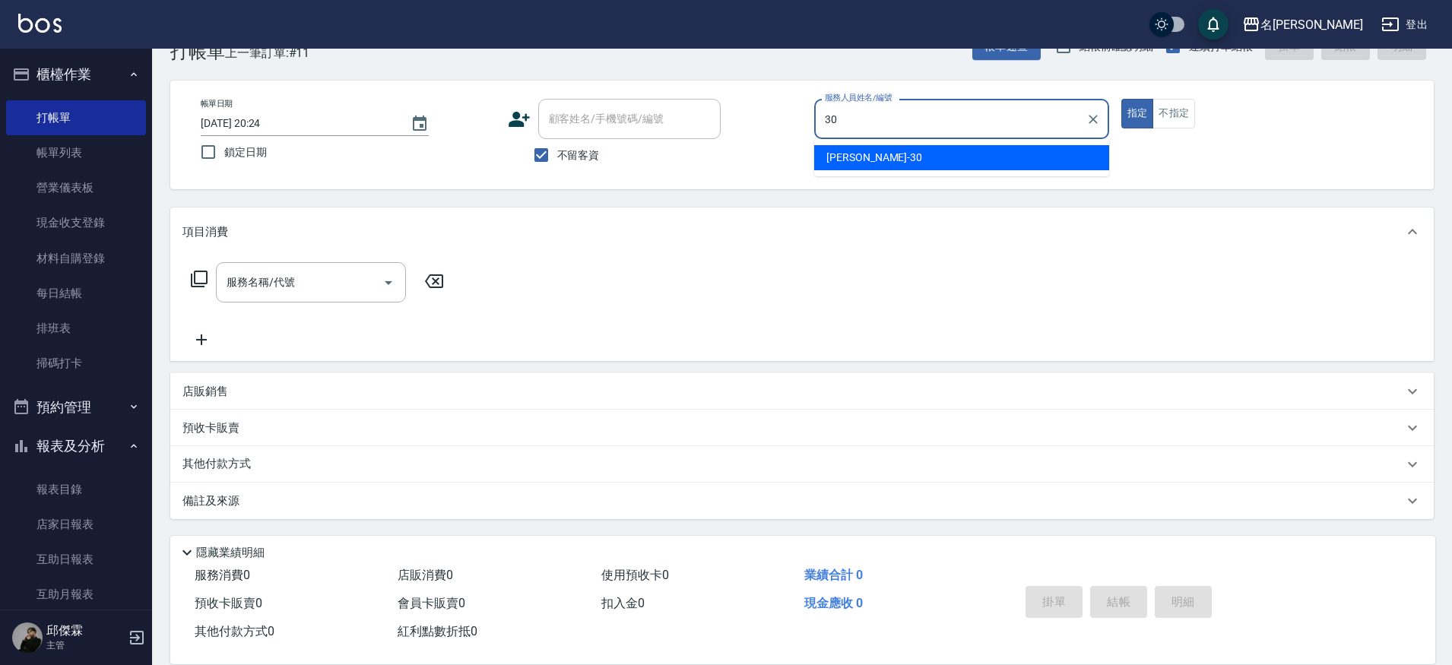
type input "[PERSON_NAME]-30"
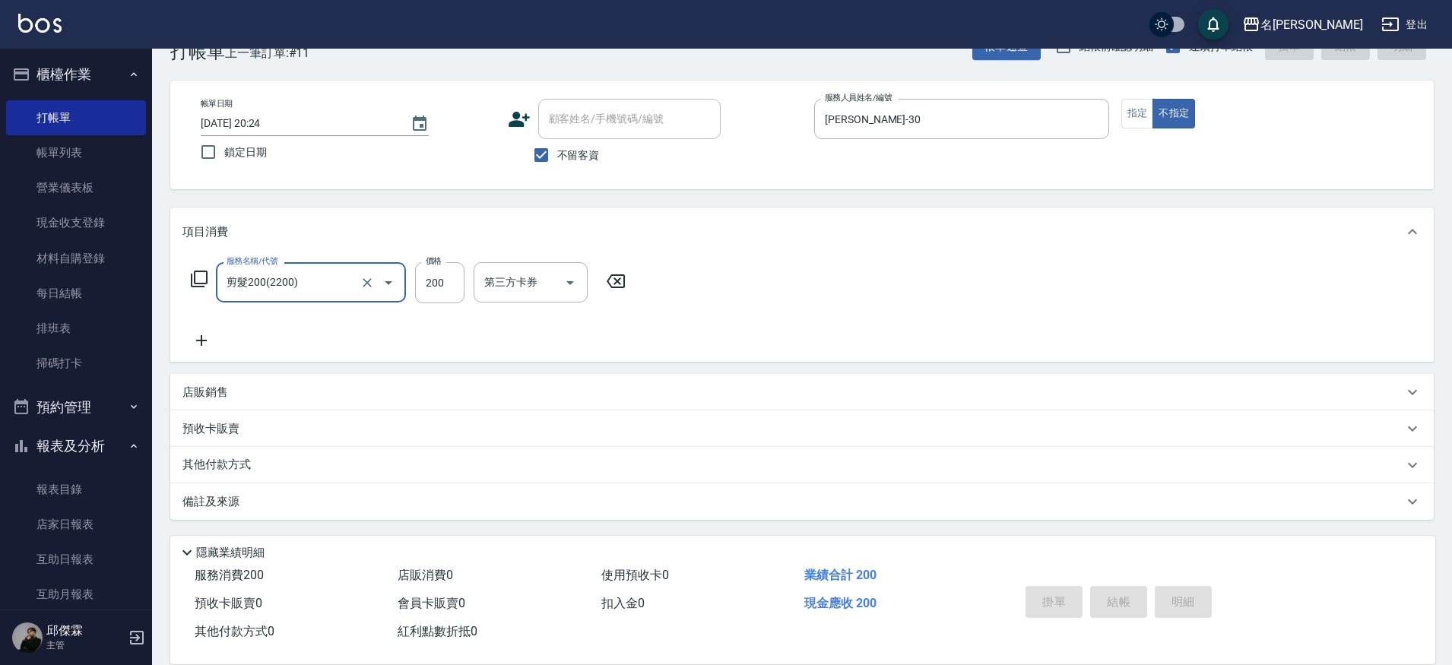
type input "剪髮200(2200)"
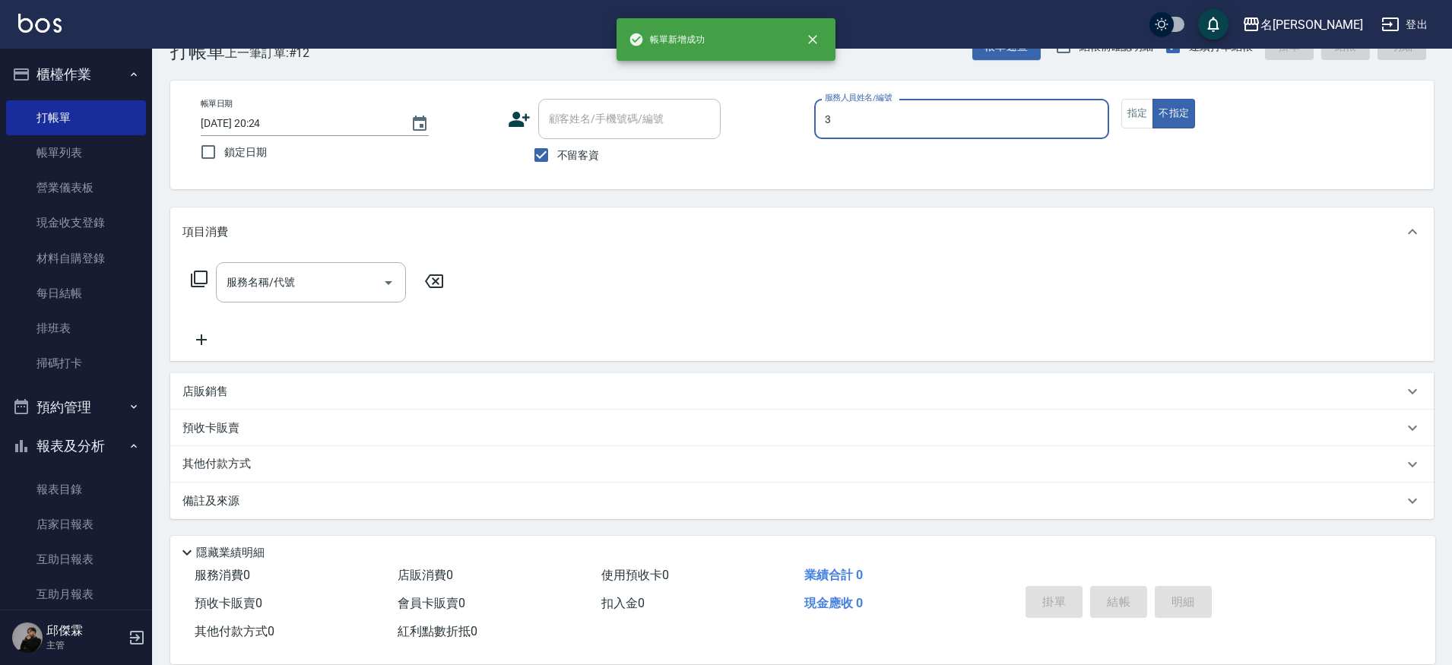
type input "Mina-3"
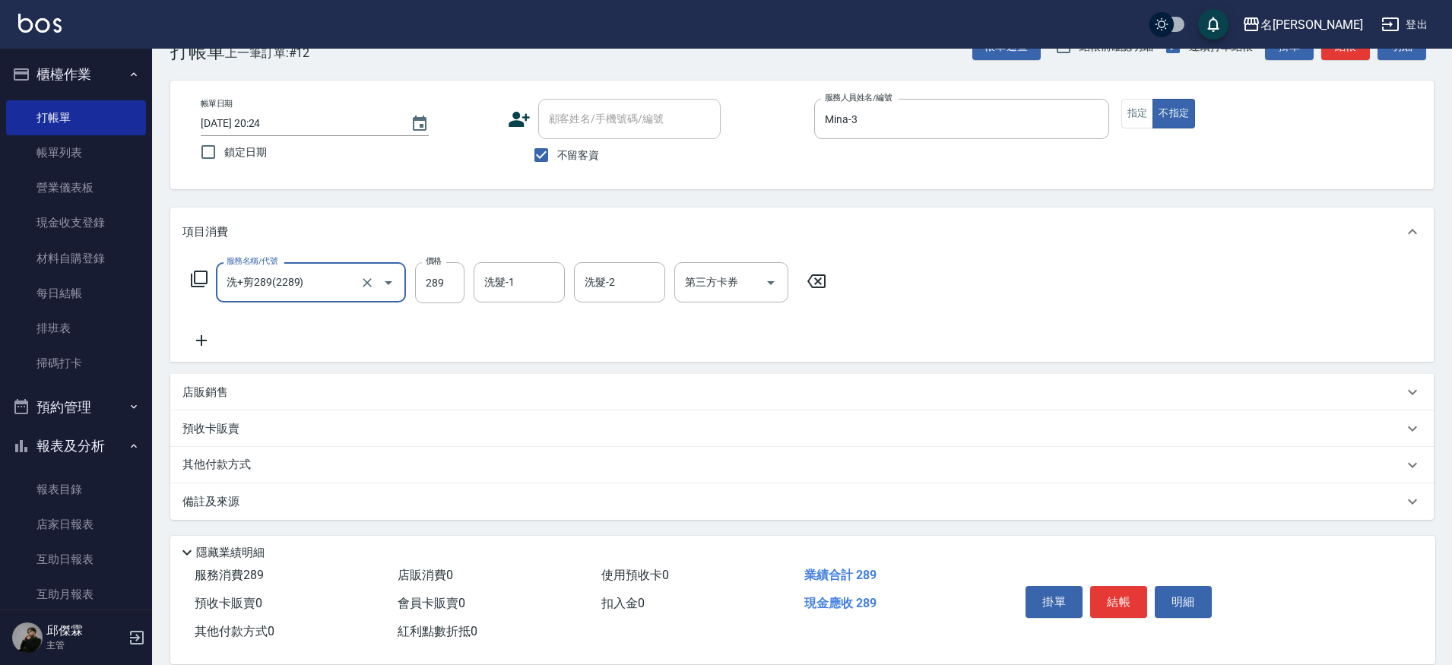
type input "洗+剪289(2289)"
type input "Nini-23"
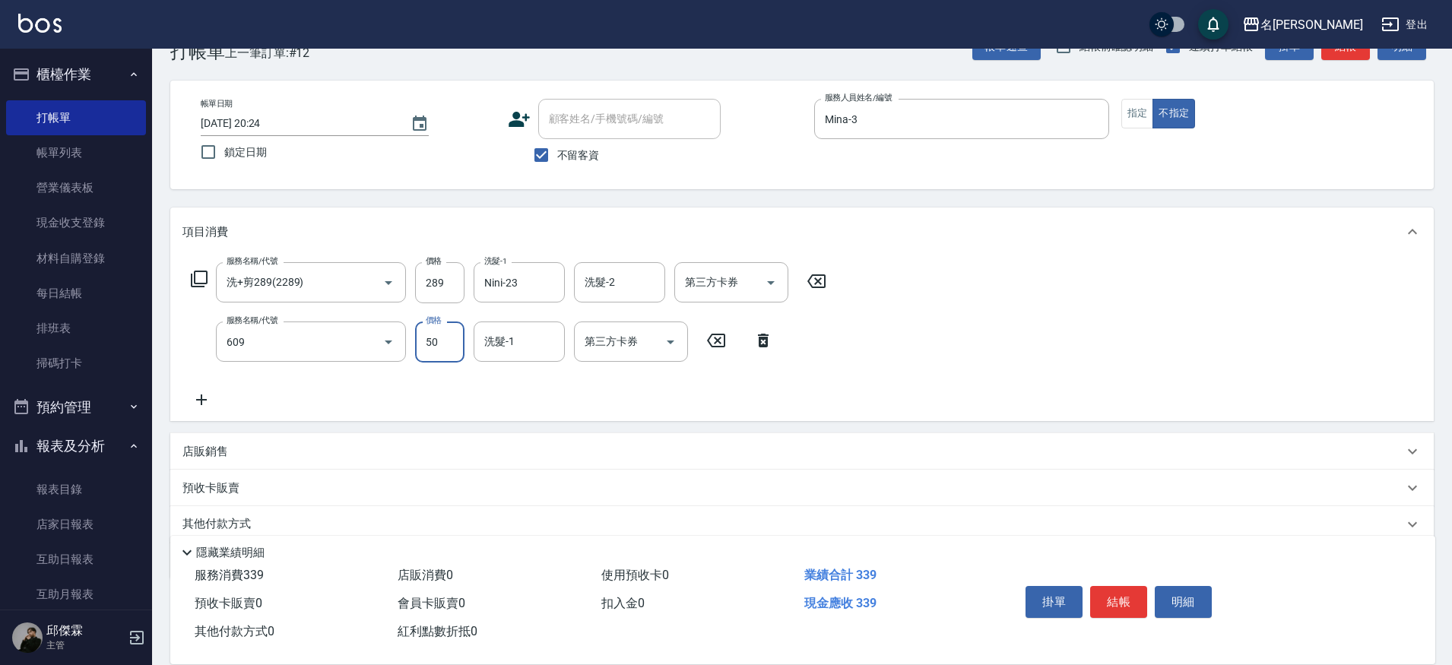
type input "精油(609)"
type input "Nini-23"
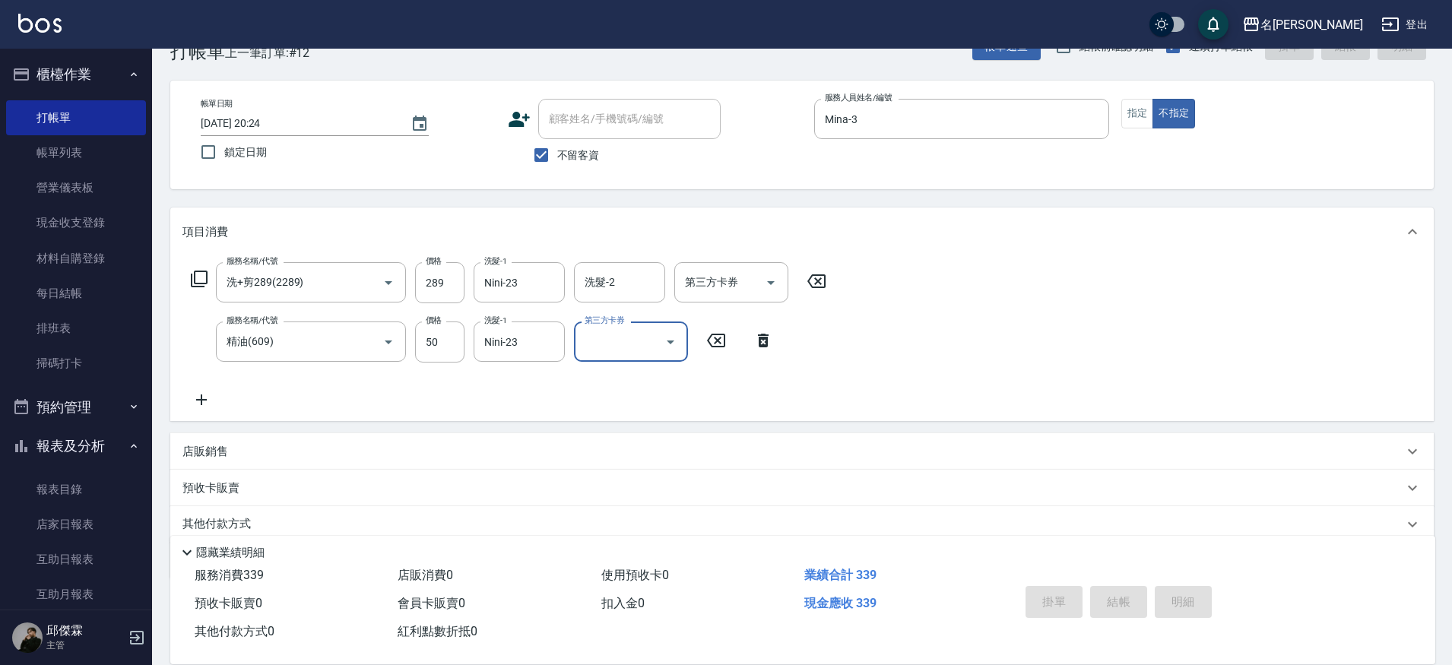
type input "[DATE] 20:25"
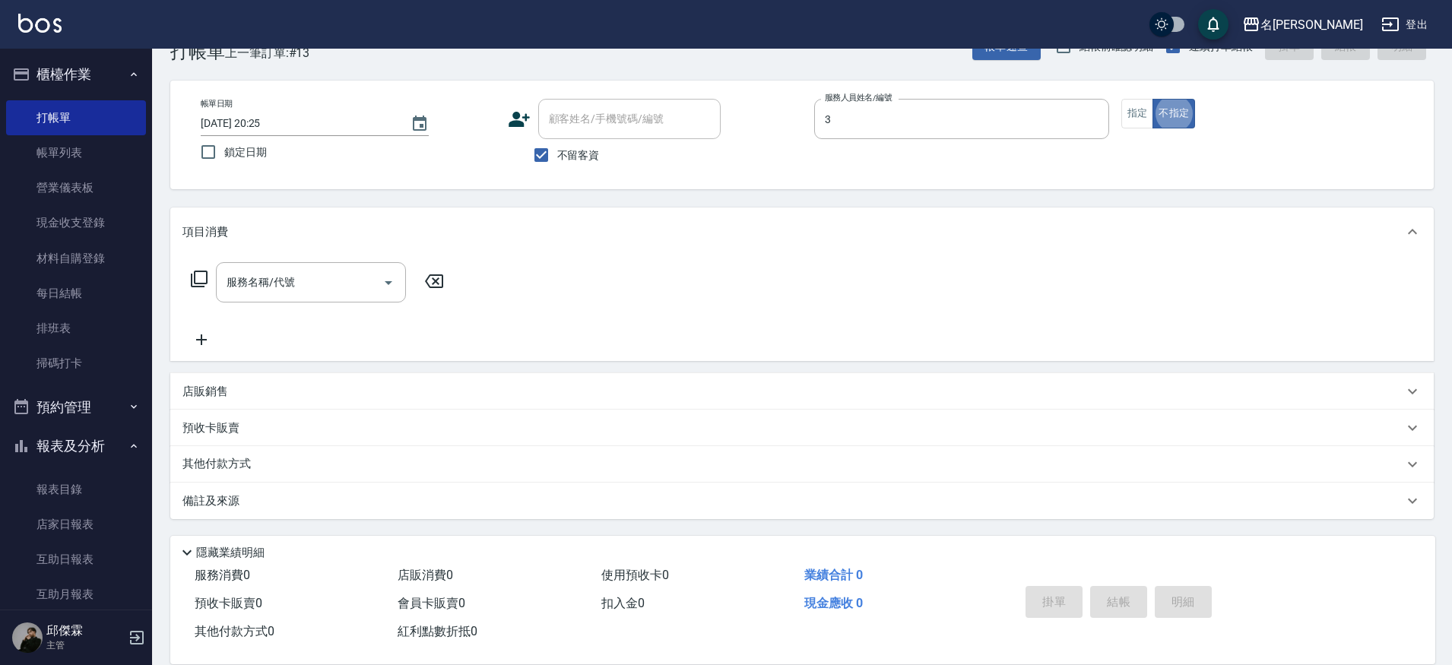
type input "Mina-3"
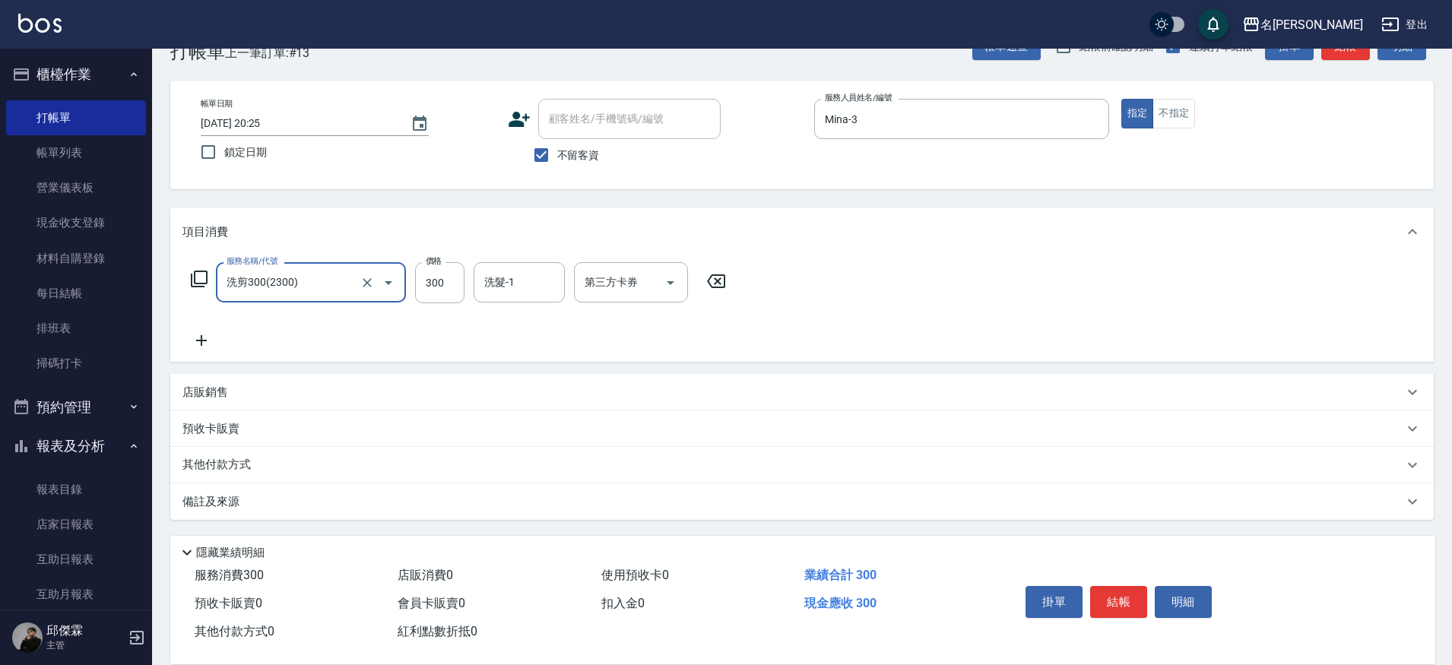
type input "洗剪300(2300)"
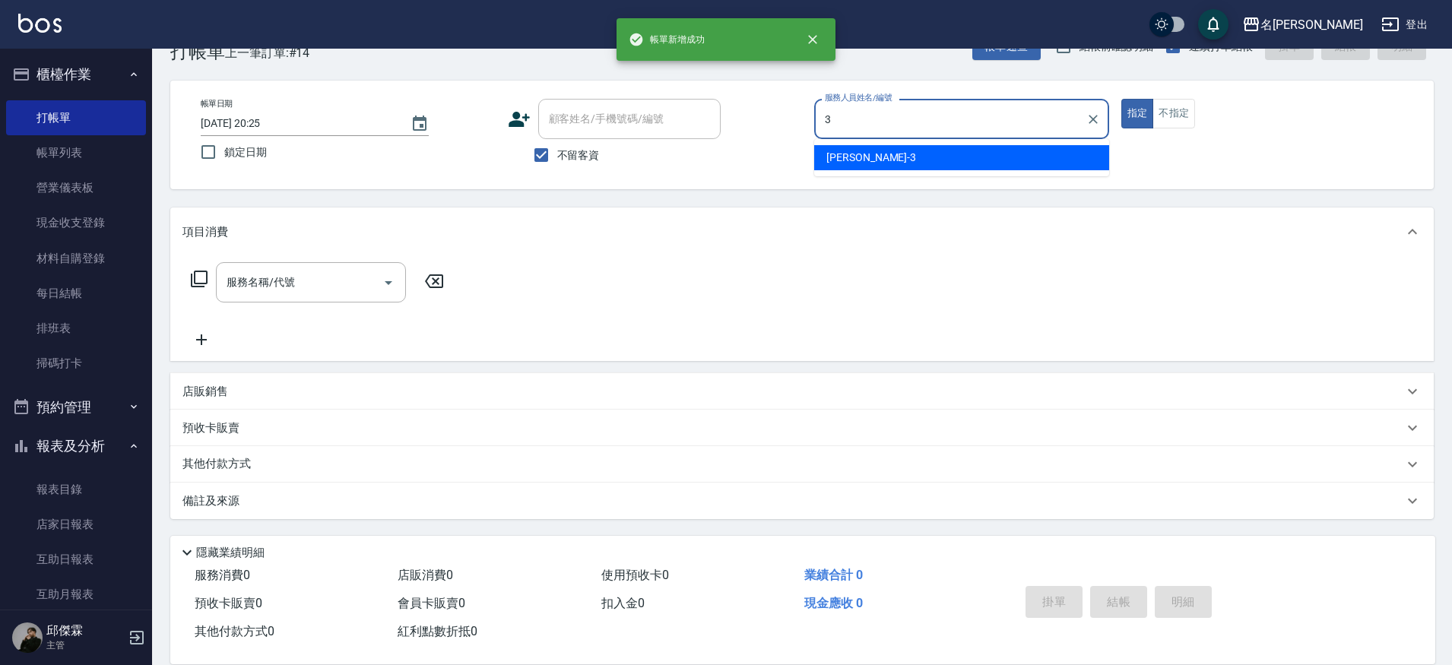
type input "Mina-3"
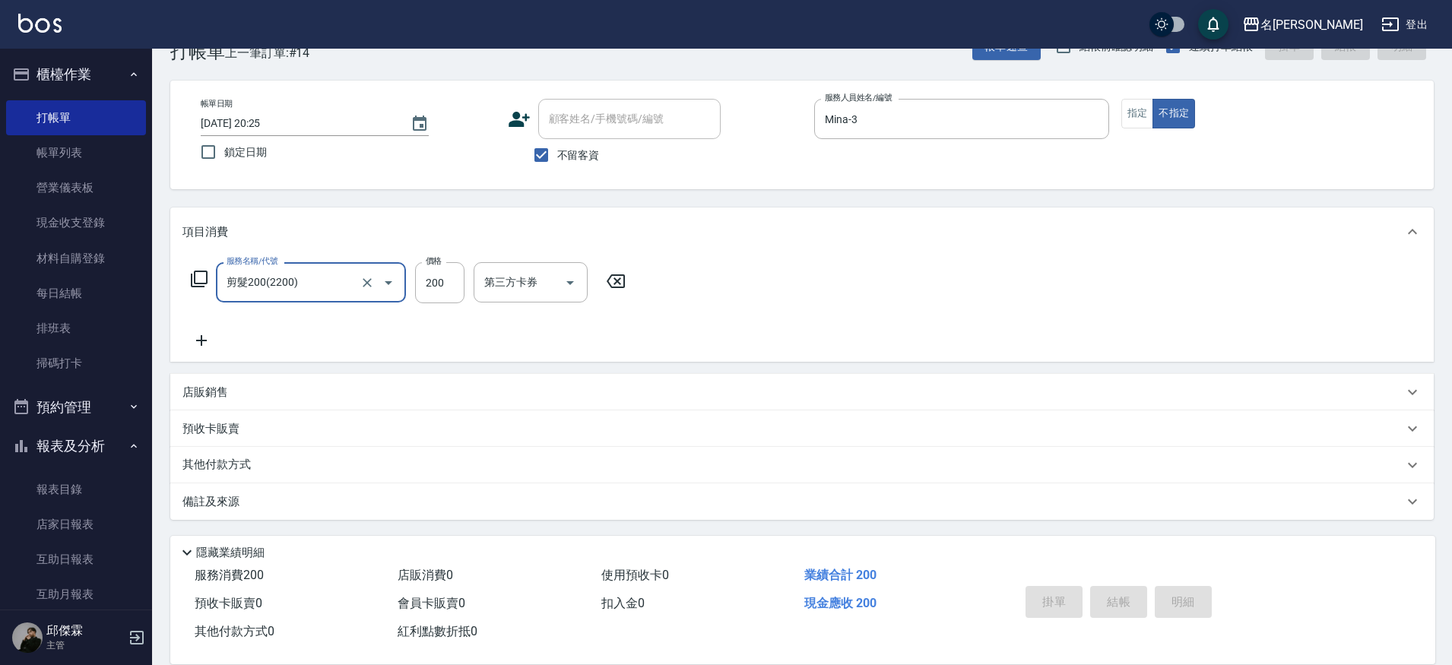
type input "剪髮200(2200)"
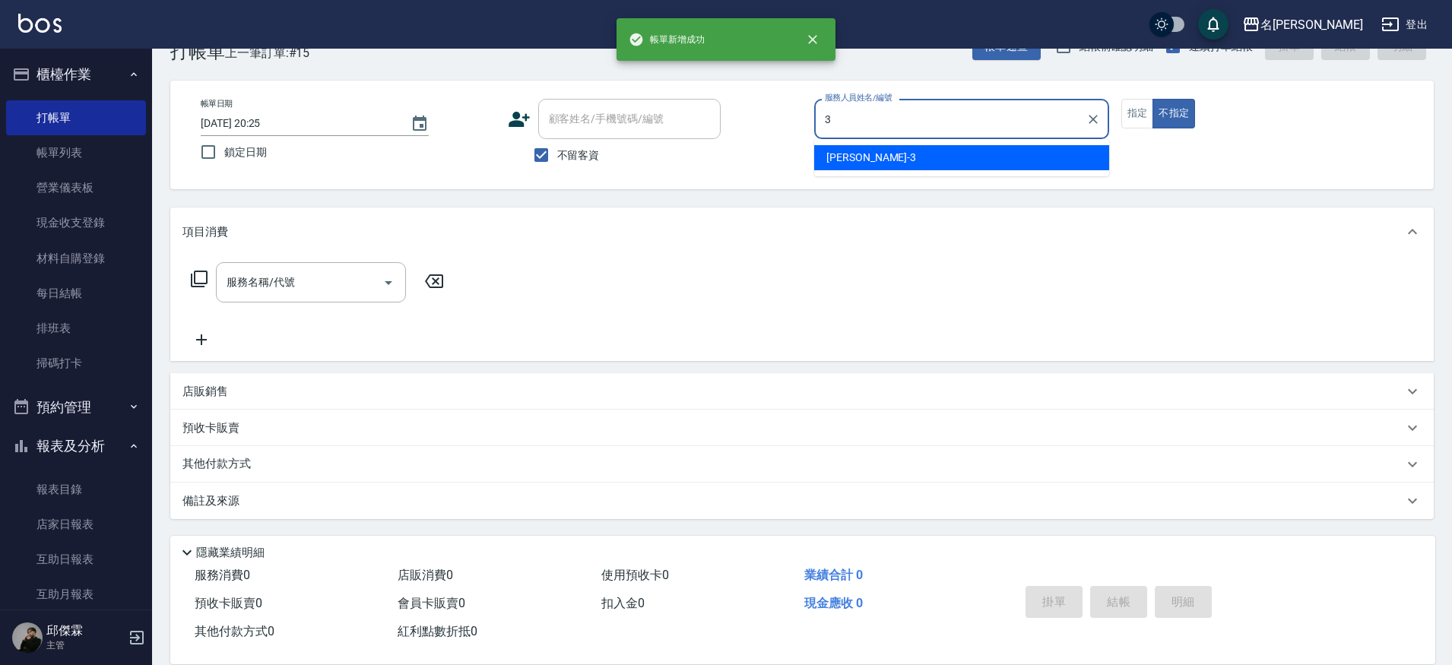
type input "Mina-3"
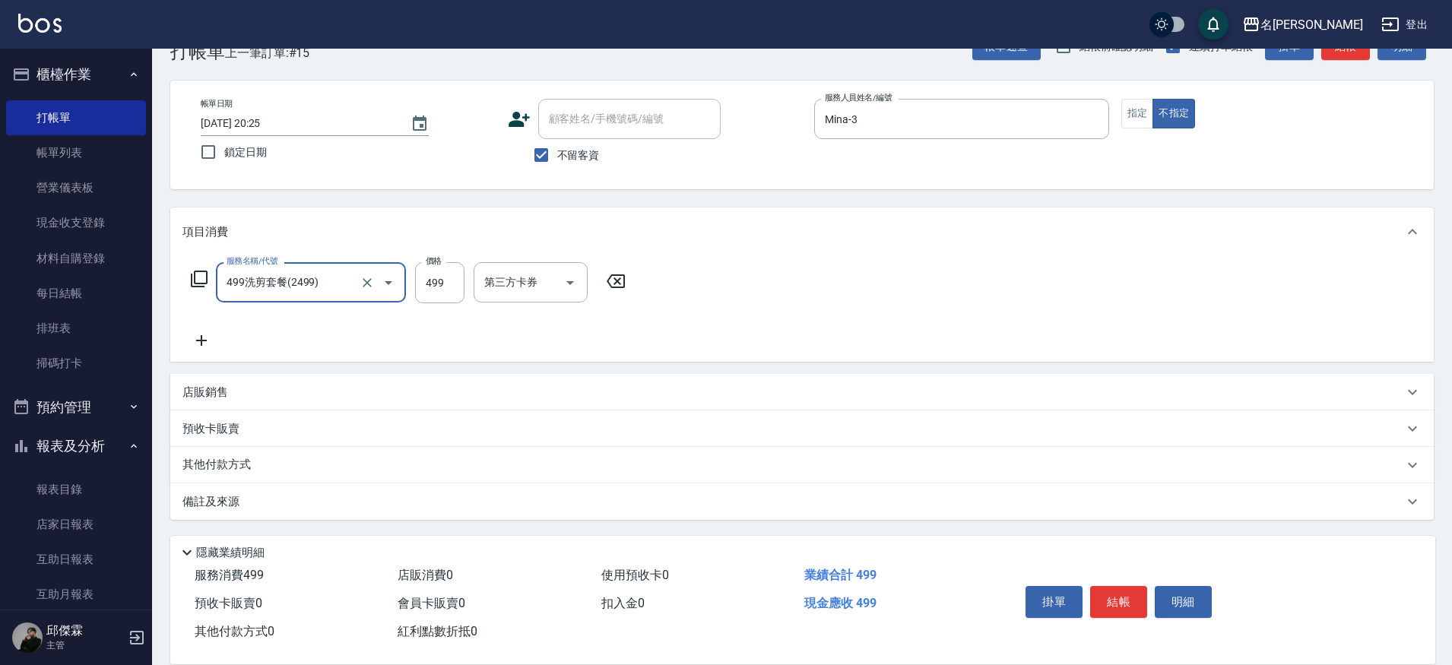
type input "499洗剪套餐(2499)"
type input "妞妞-66"
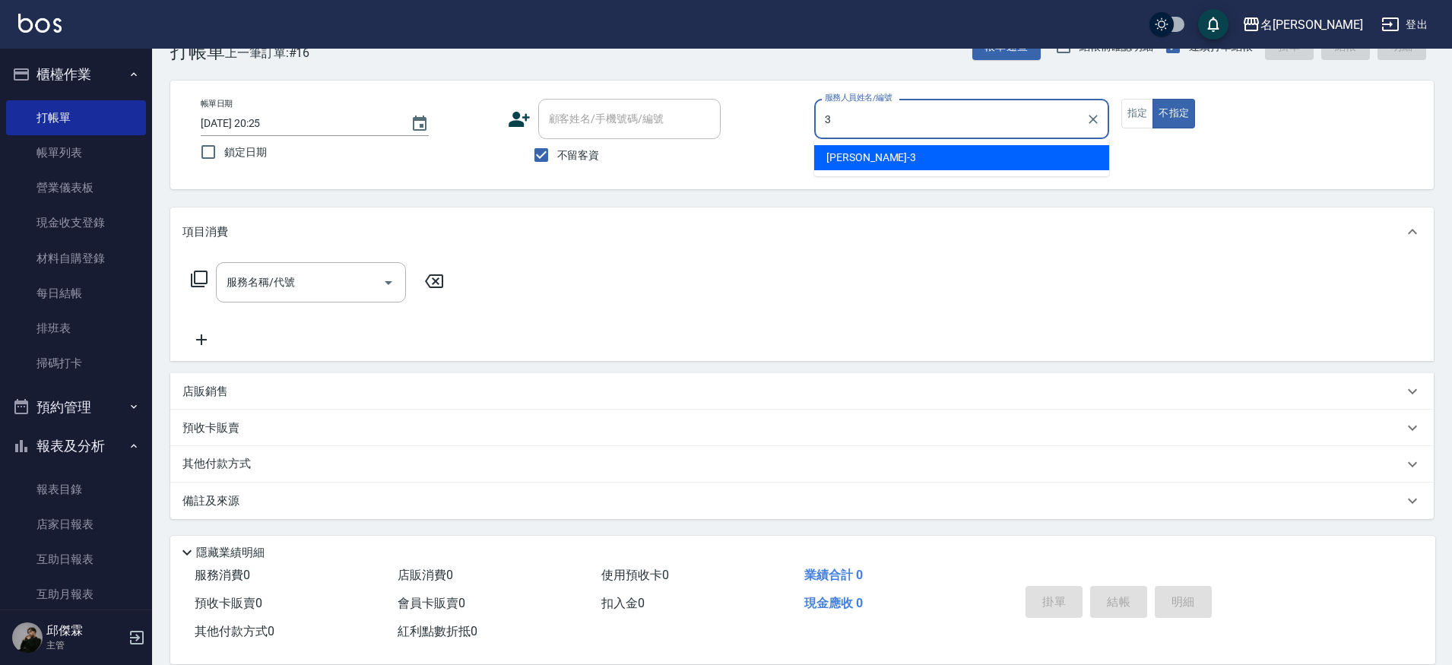
type input "Mina-3"
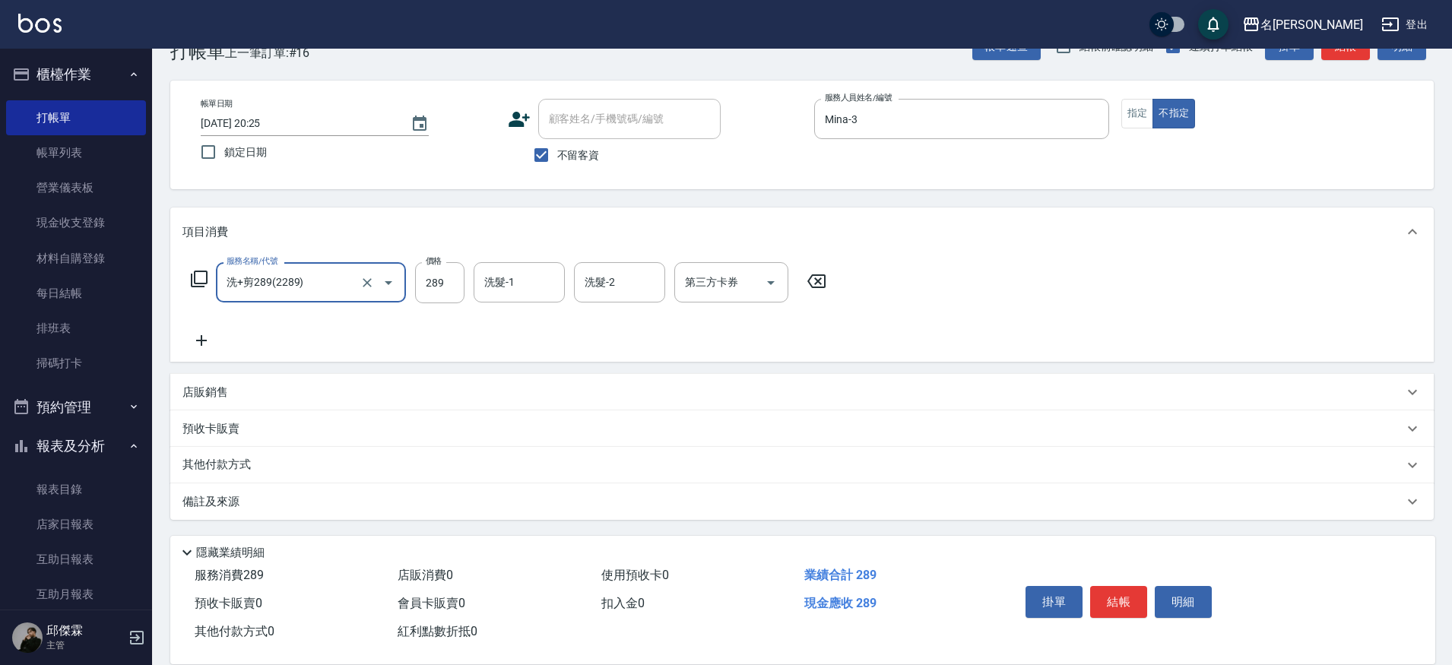
type input "洗+剪289(2289)"
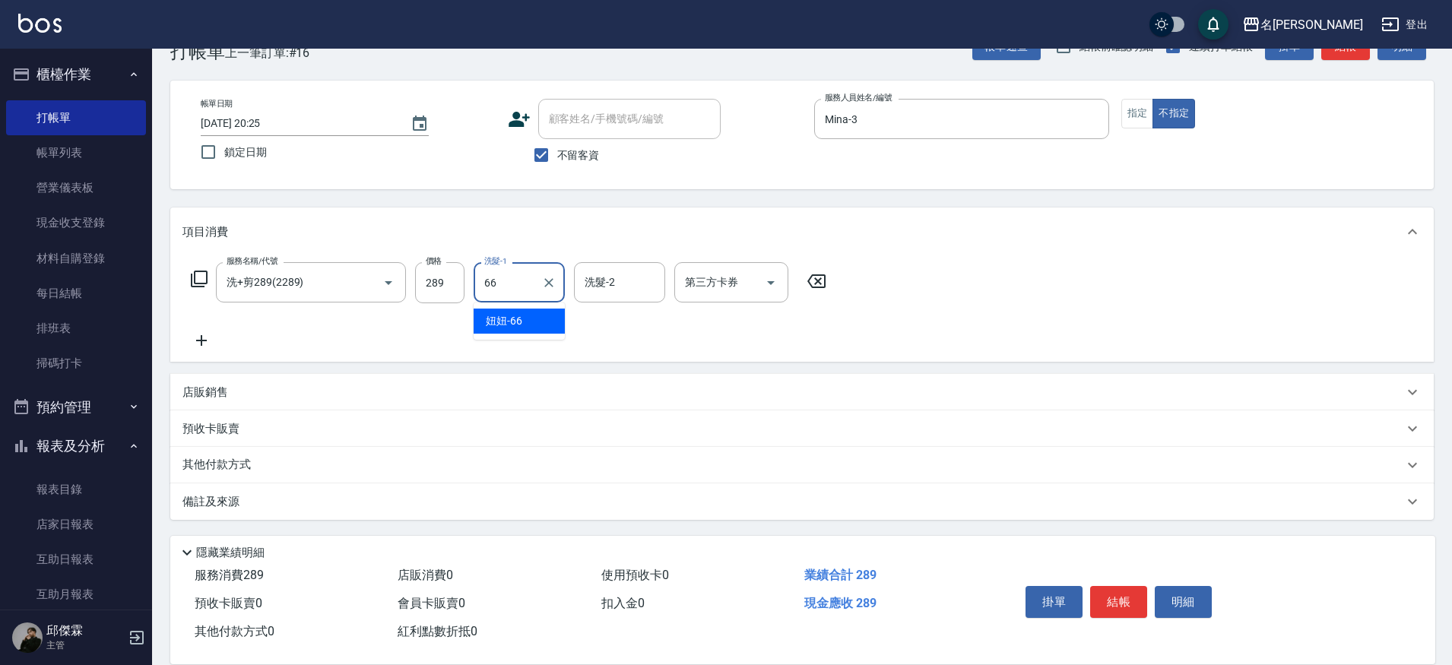
type input "妞妞-66"
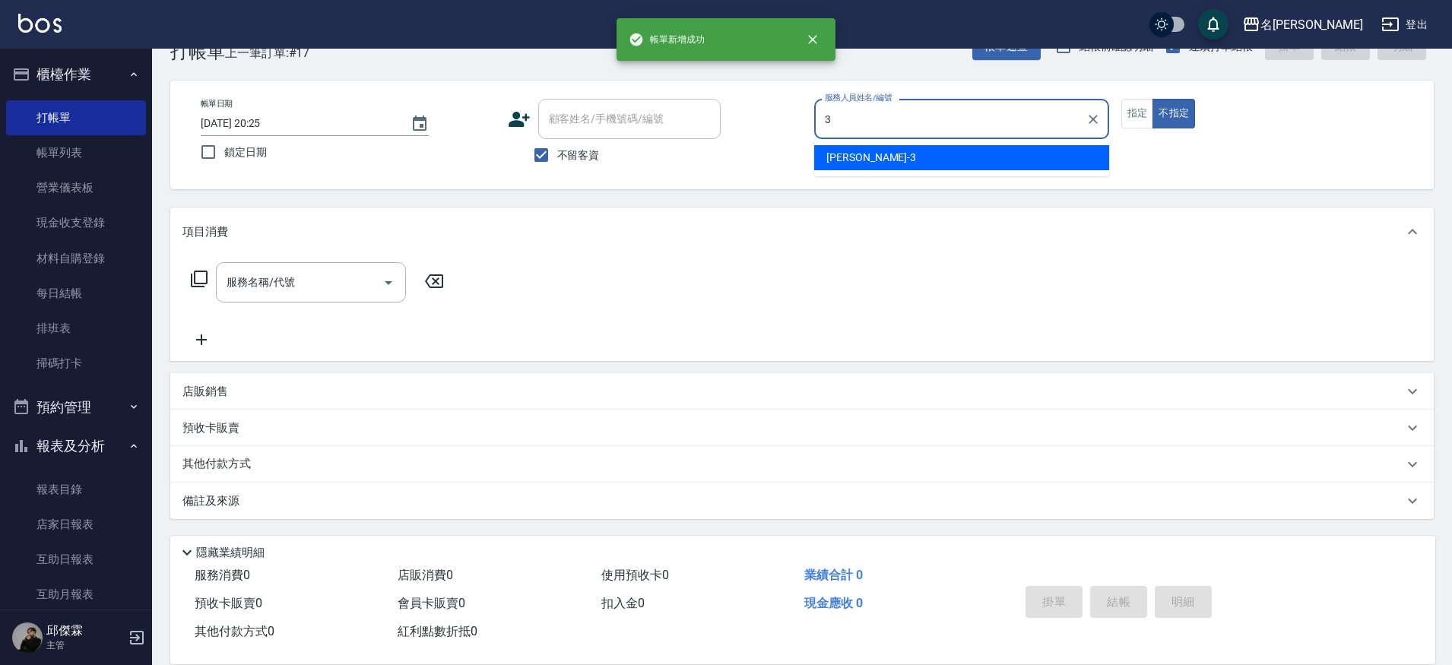
type input "Mina-3"
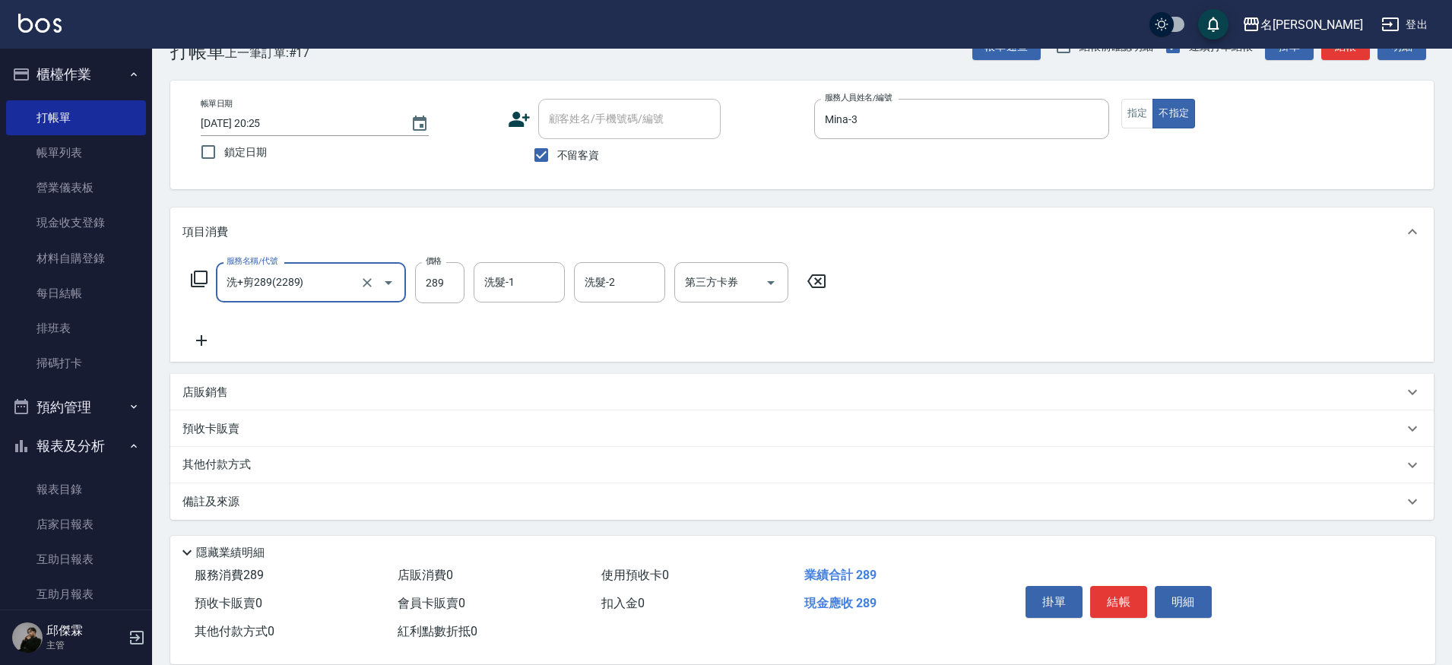
type input "洗+剪289(2289)"
type input "妞妞-66"
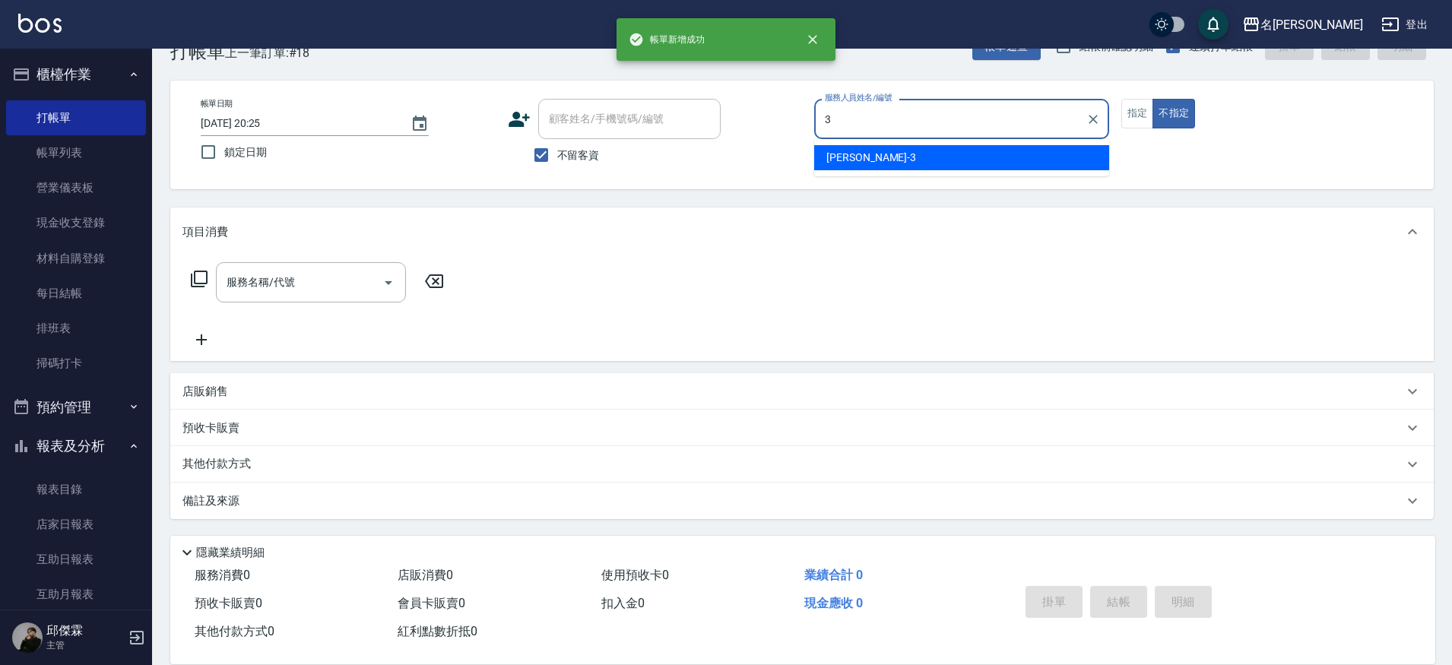
type input "Mina-3"
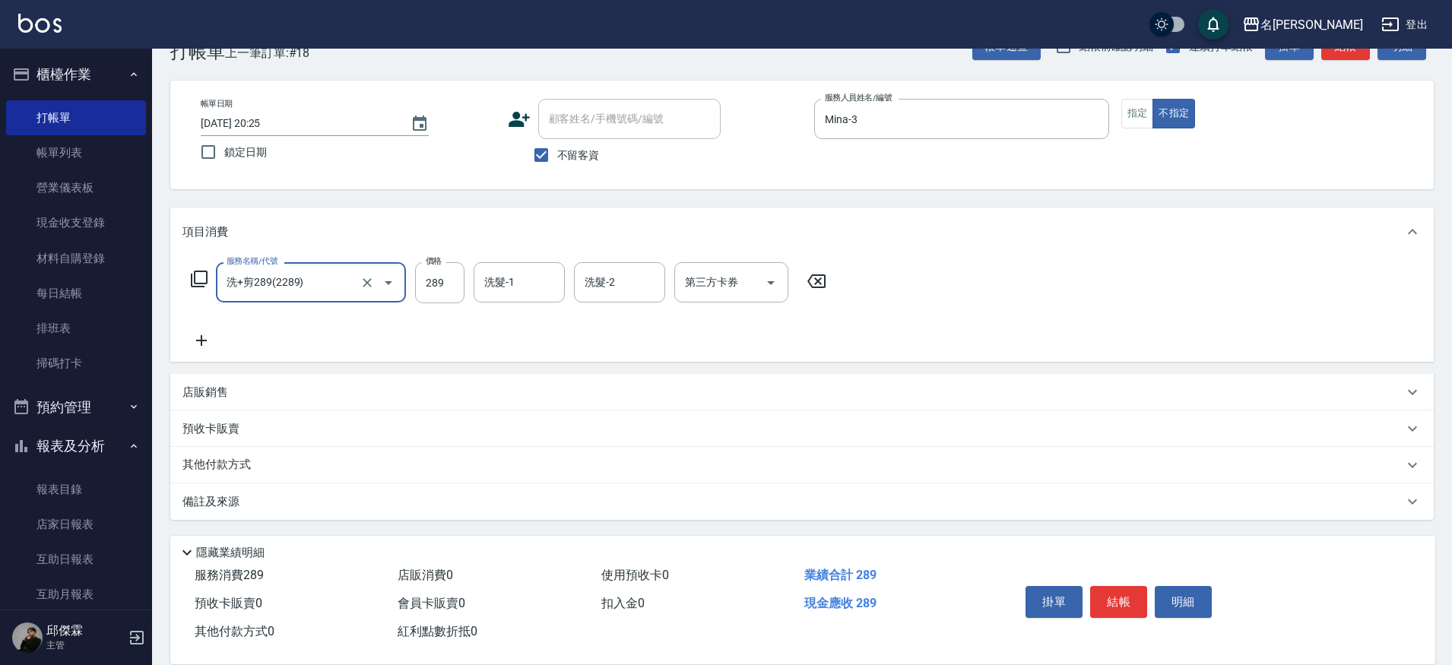
type input "洗+剪289(2289)"
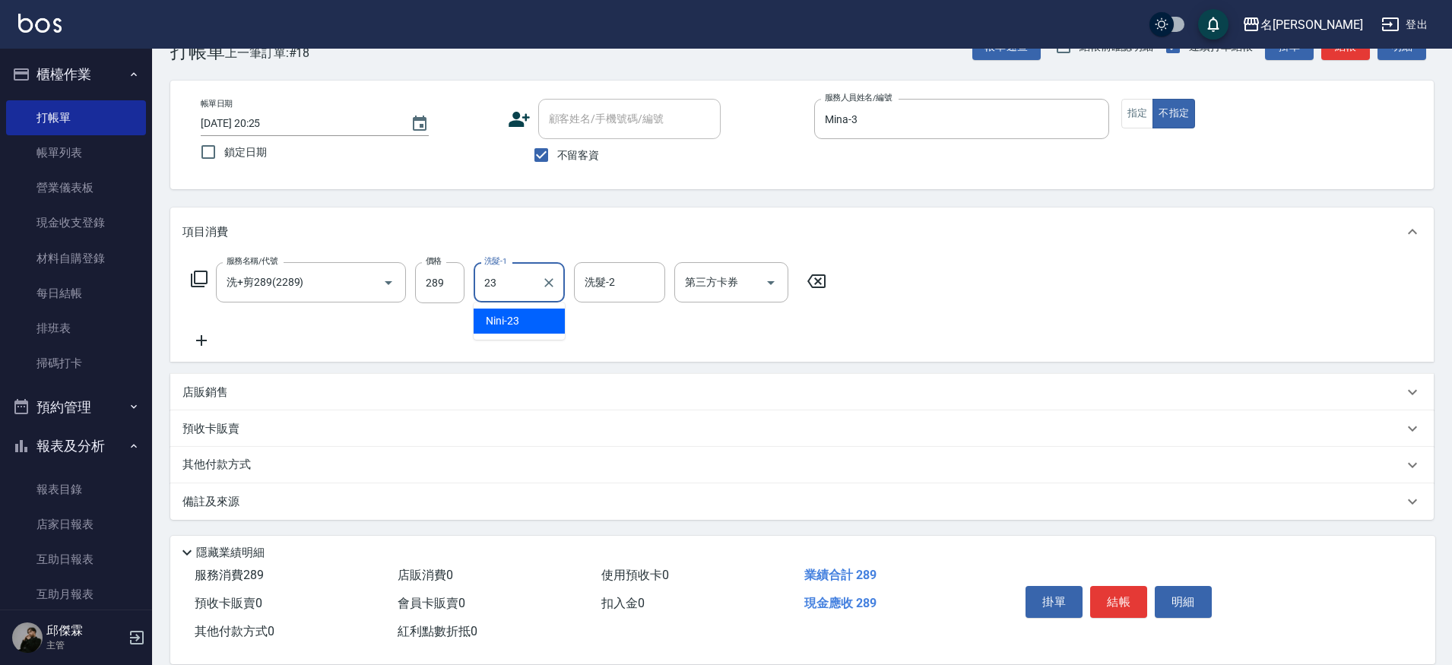
type input "Nini-23"
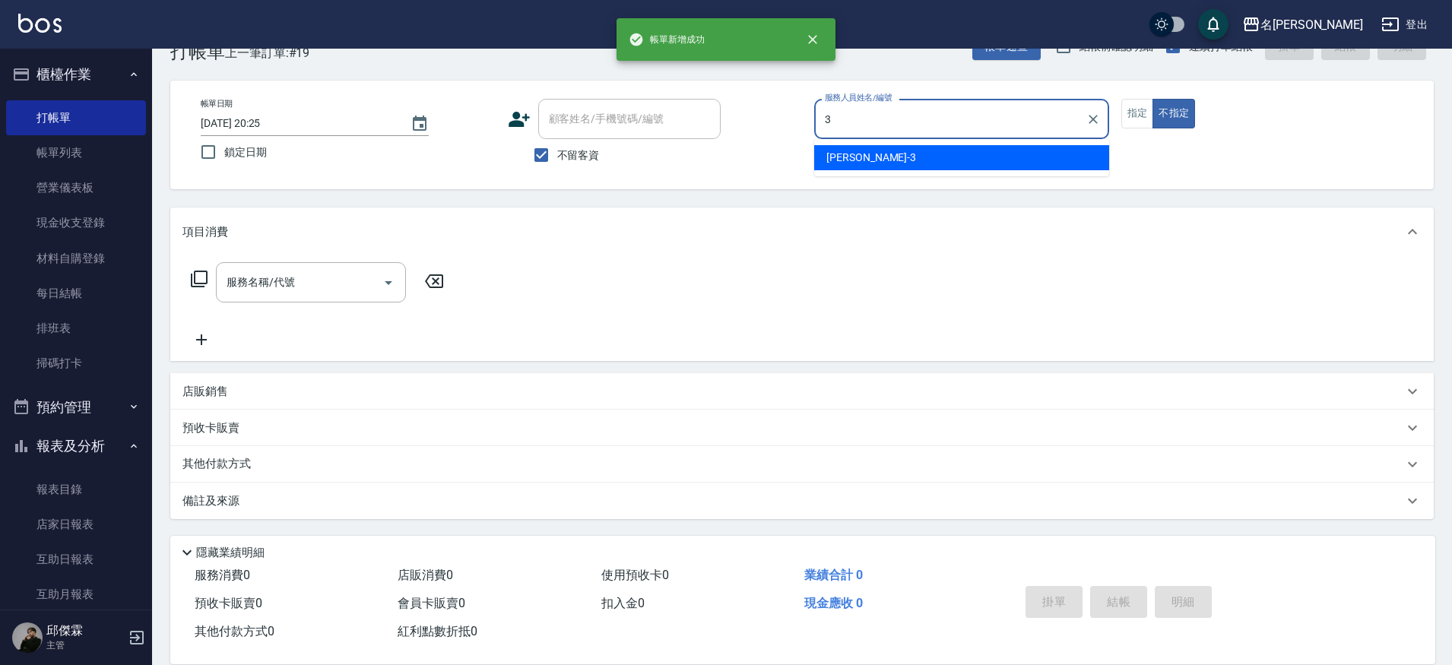
type input "Mina-3"
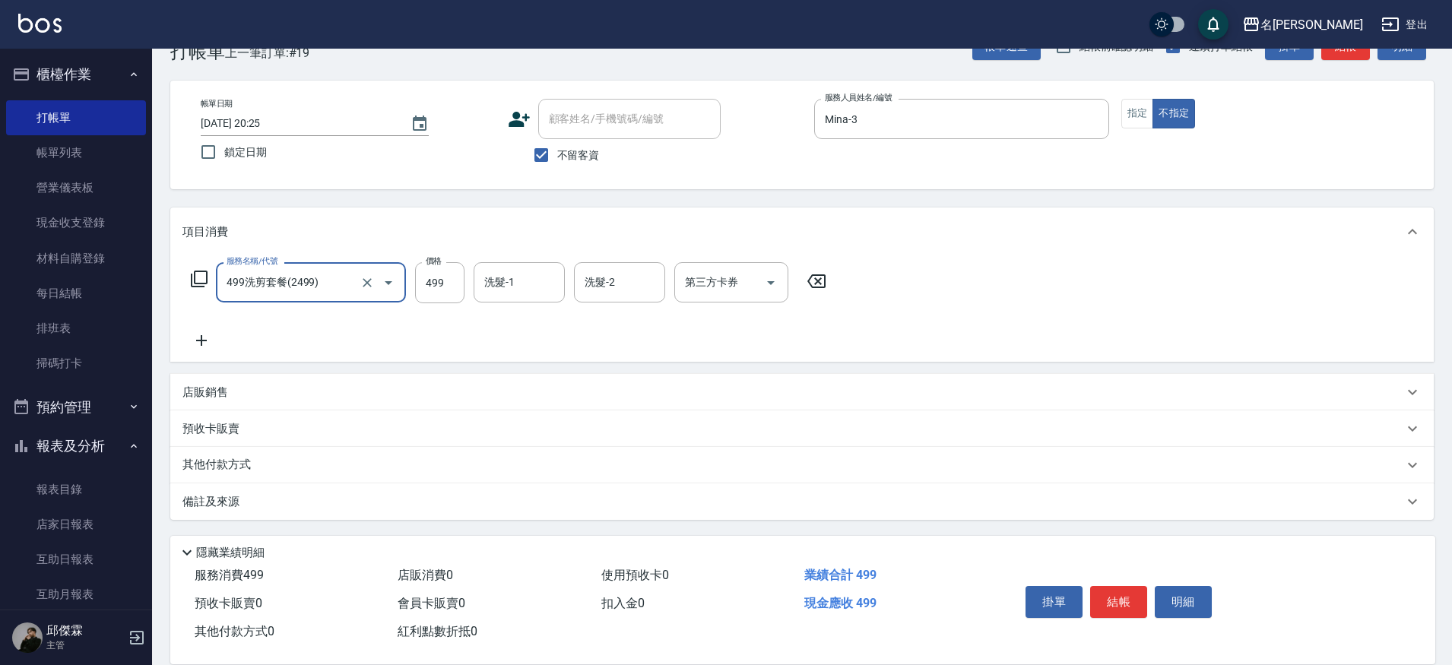
type input "499洗剪套餐(2499)"
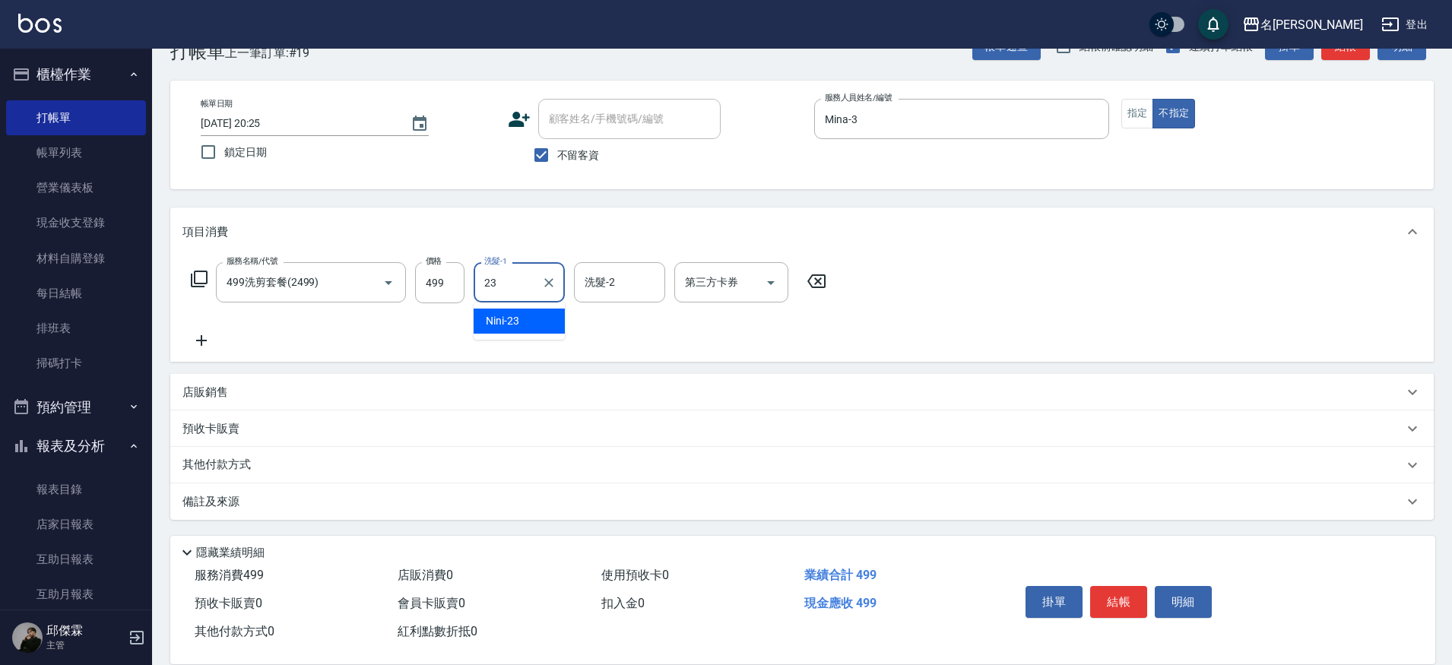
type input "Nini-23"
click at [1143, 118] on button "指定" at bounding box center [1137, 114] width 33 height 30
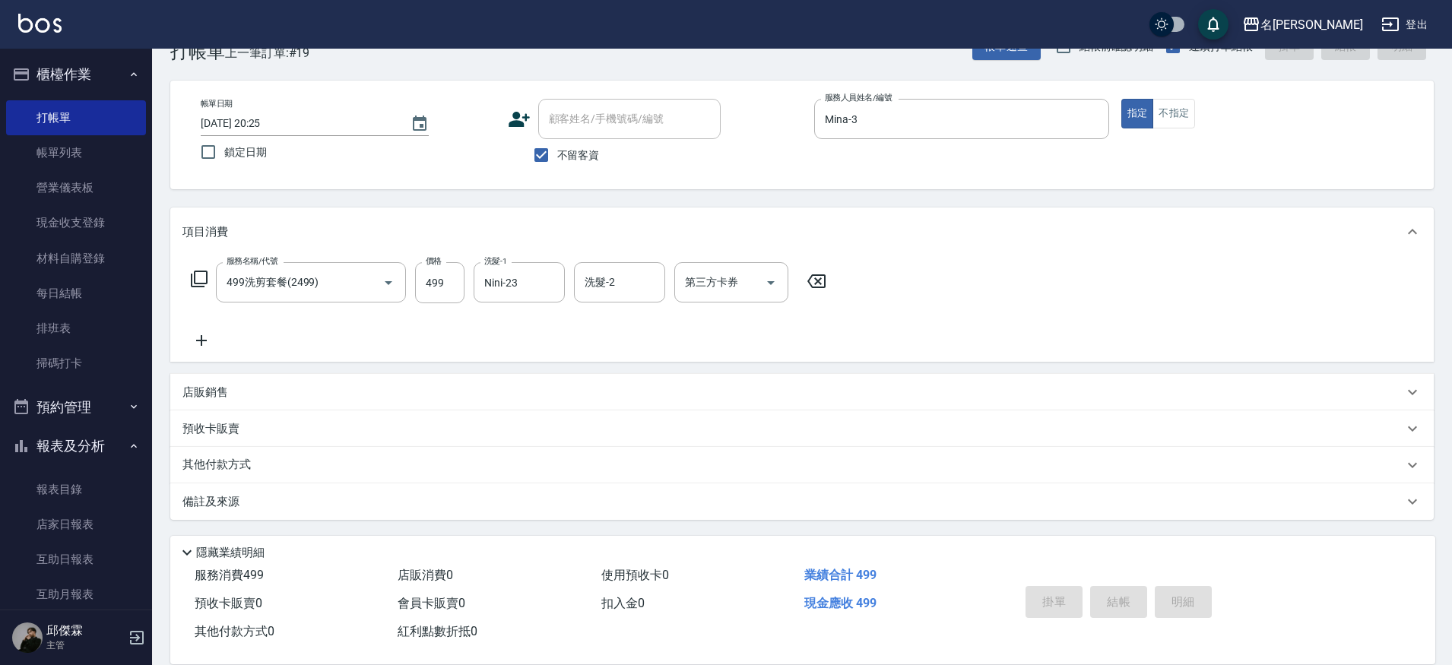
type input "[DATE] 20:26"
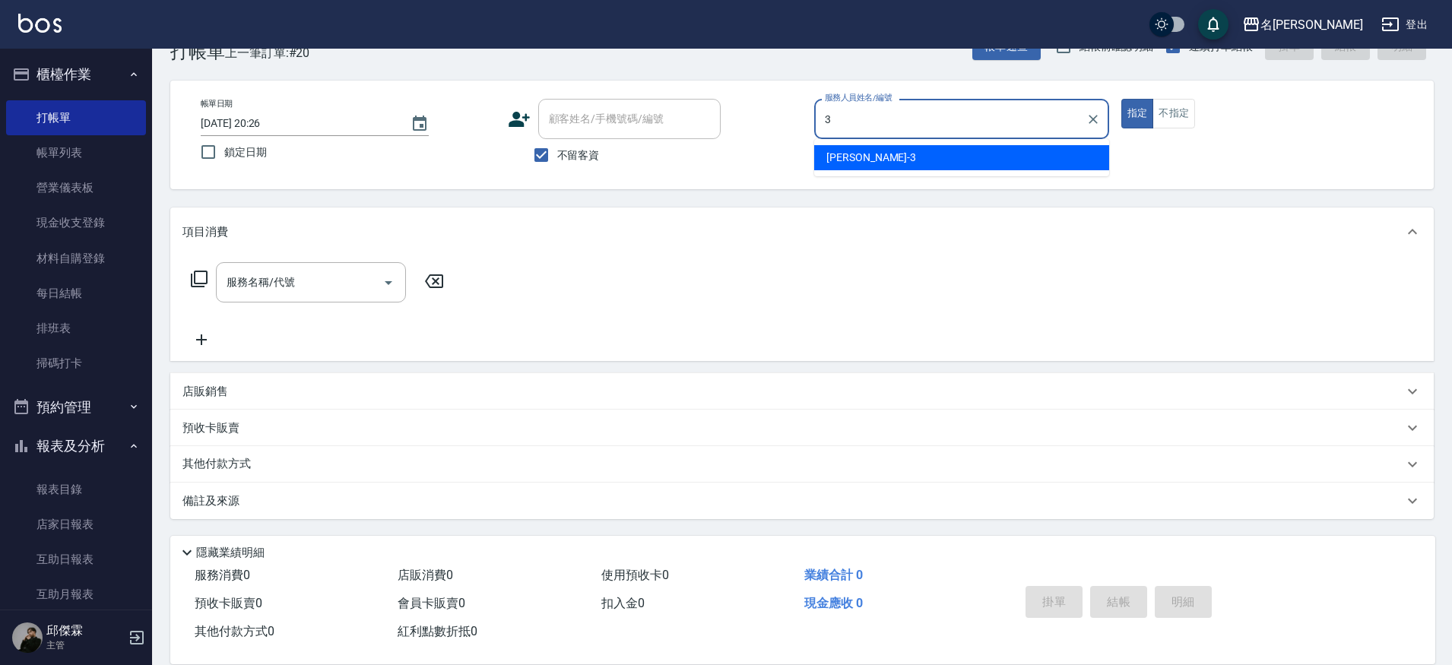
type input "Mina-3"
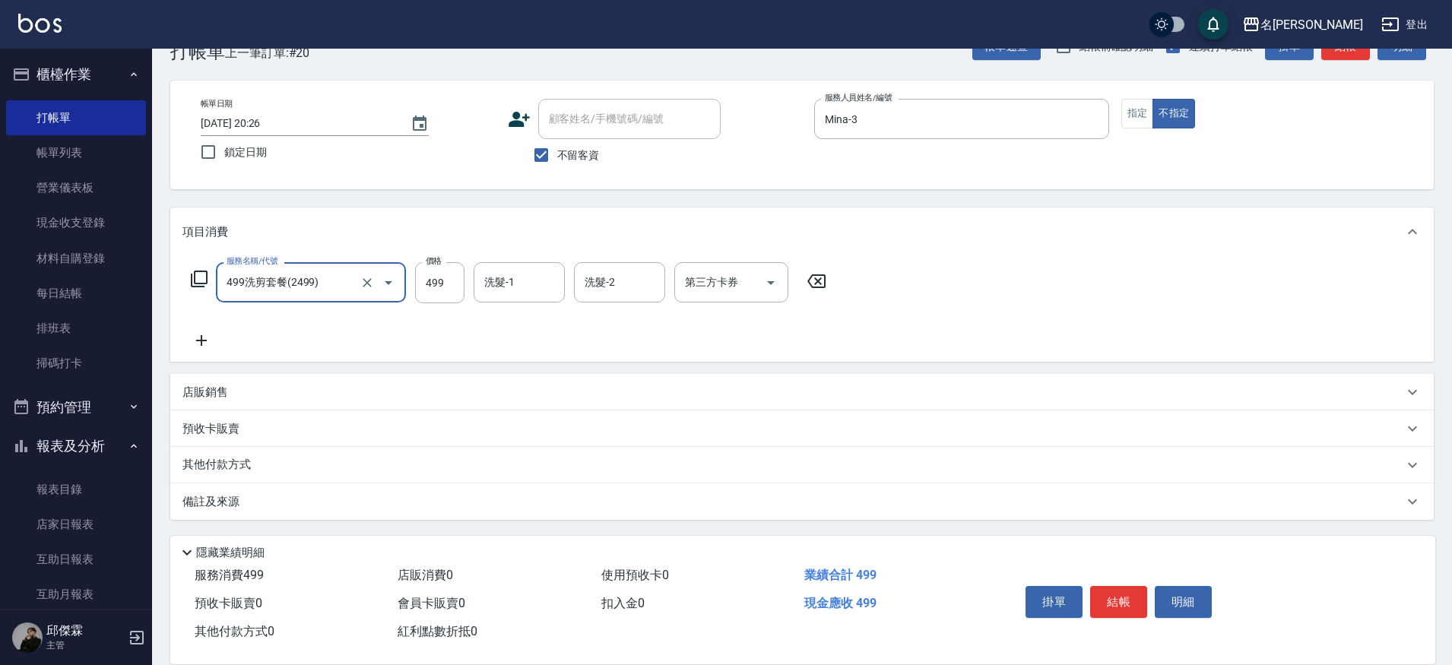
type input "499洗剪套餐(2499)"
type input "妞妞-66"
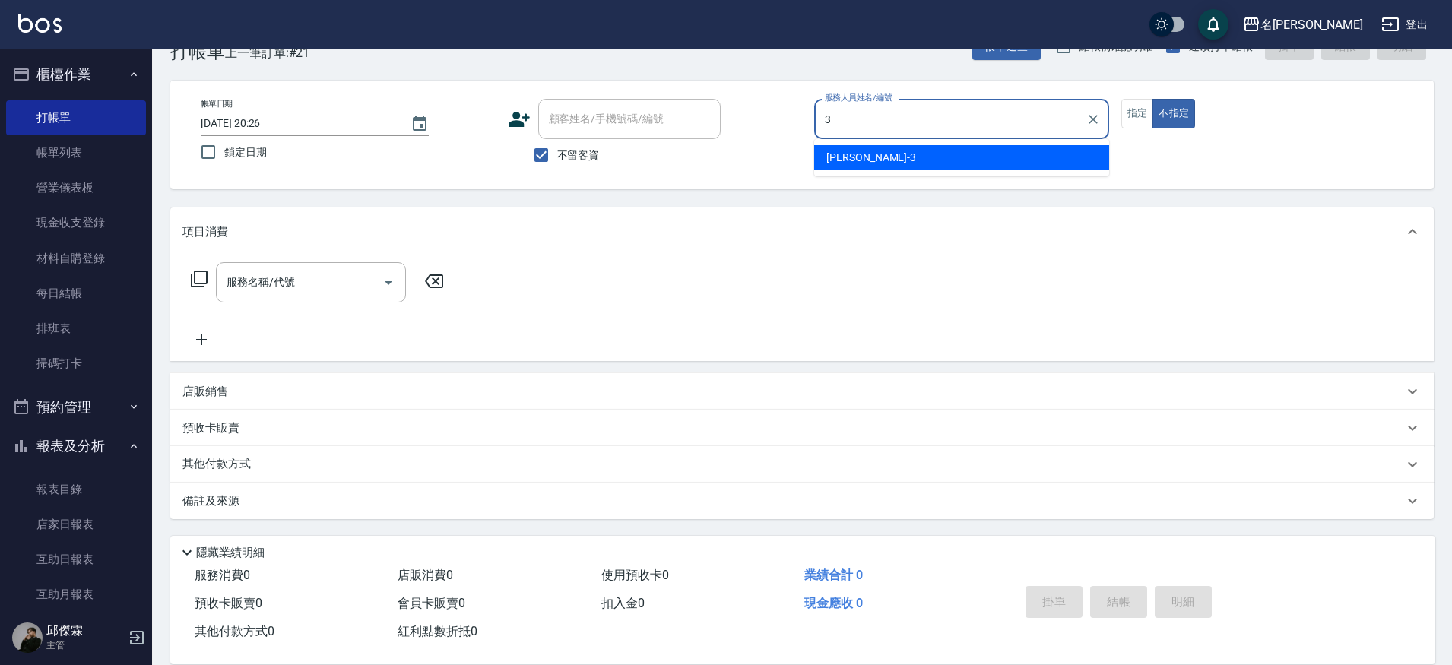
type input "Mina-3"
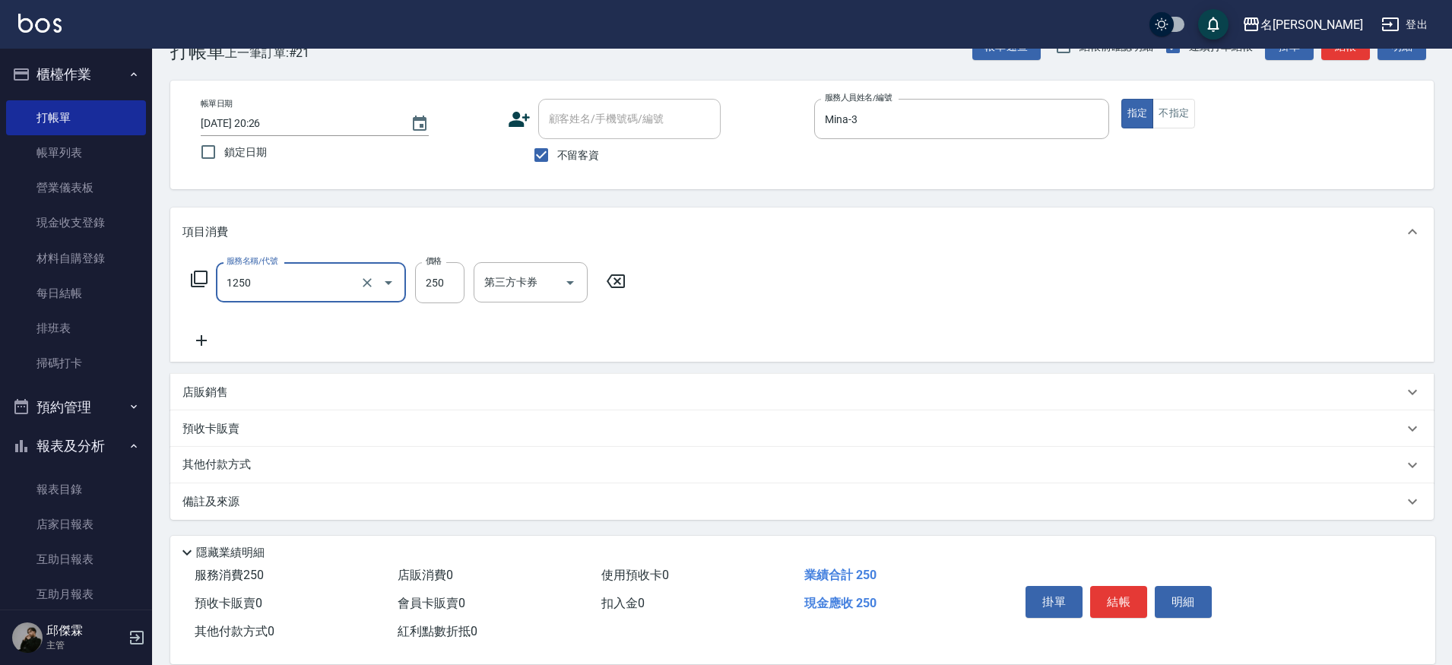
type input "一般洗(1250)"
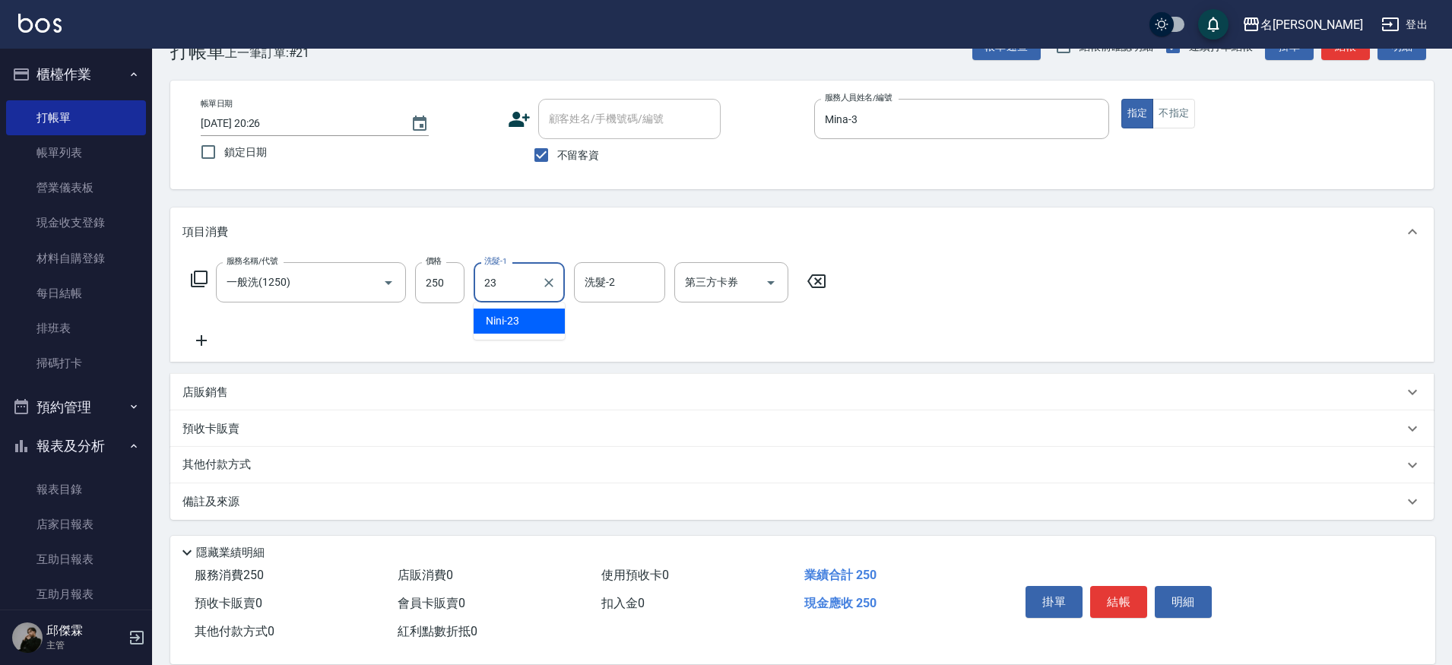
type input "Nini-23"
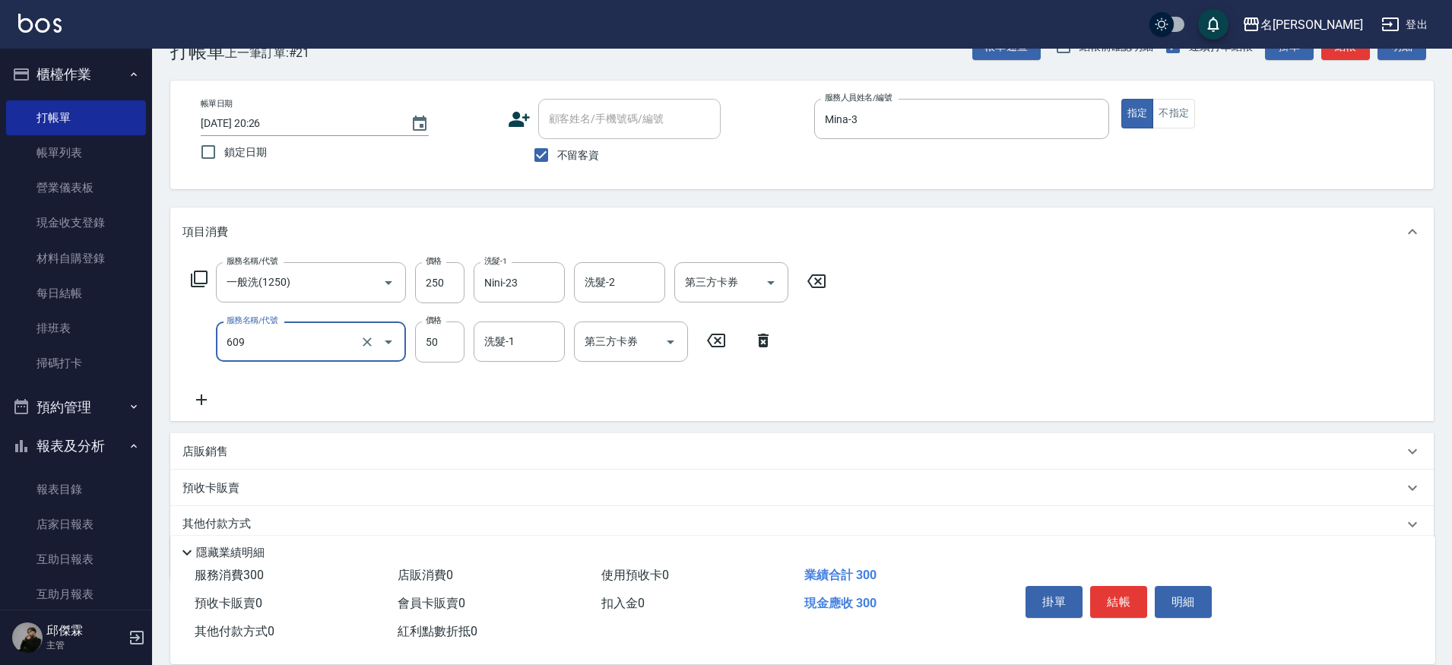
type input "精油(609)"
type input "Nini-23"
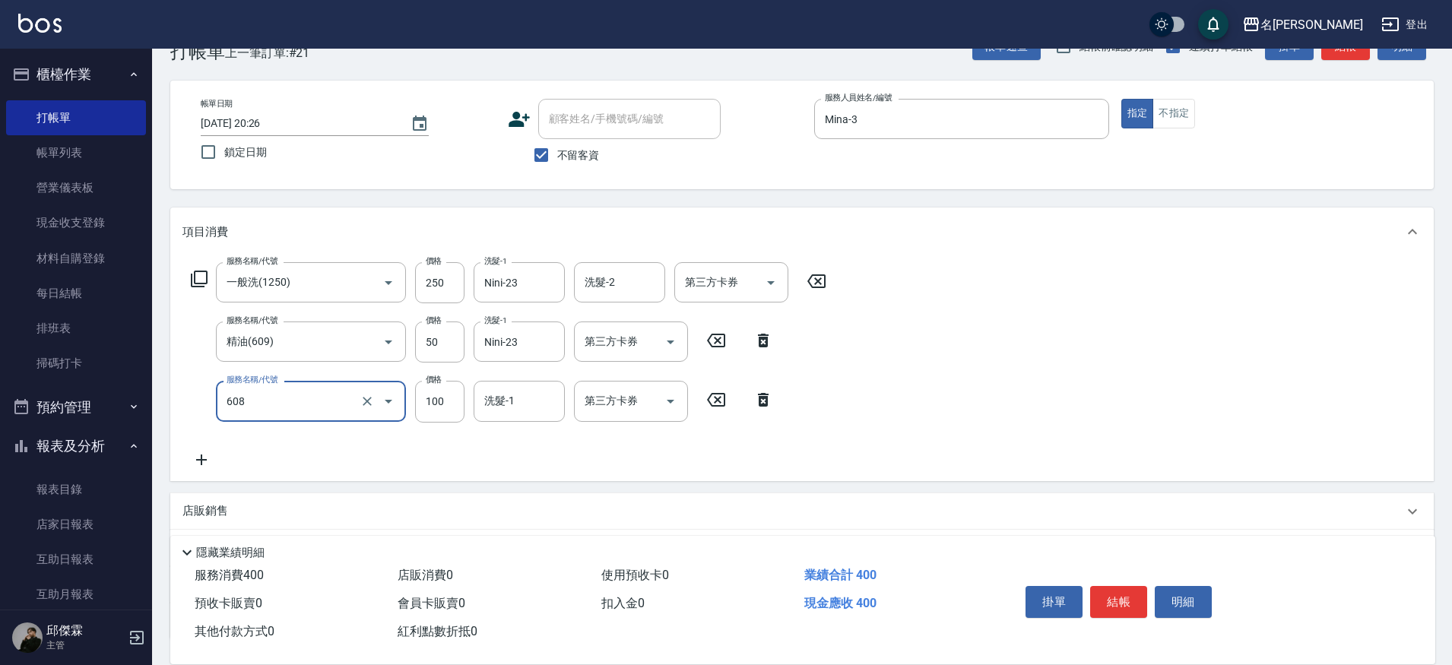
type input "精油(長)(608)"
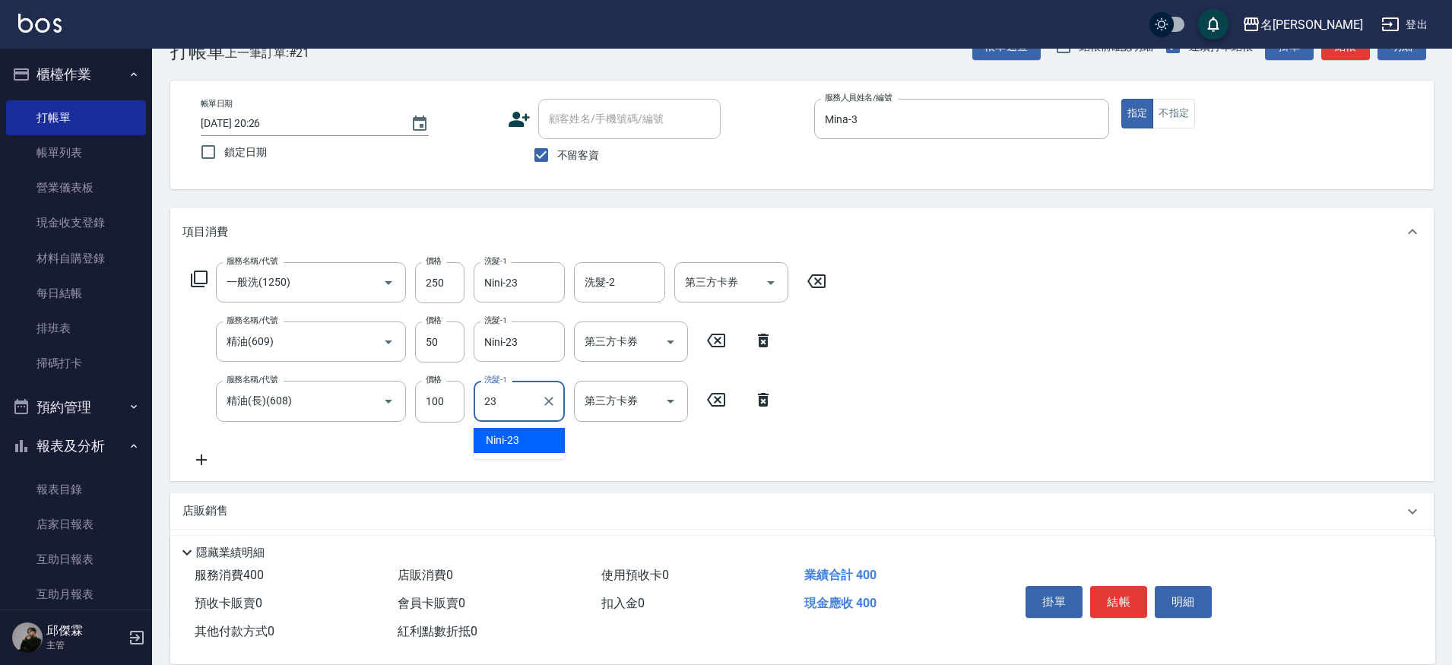
type input "Nini-23"
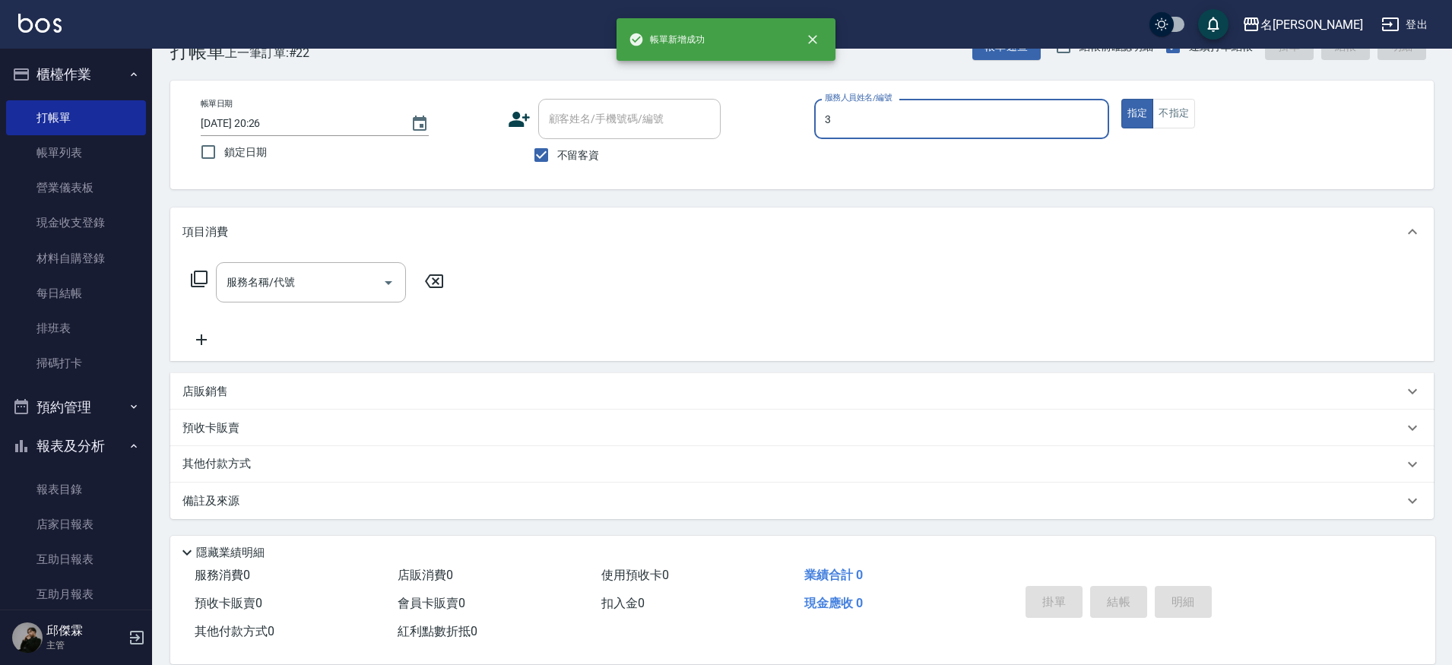
type input "Mina-3"
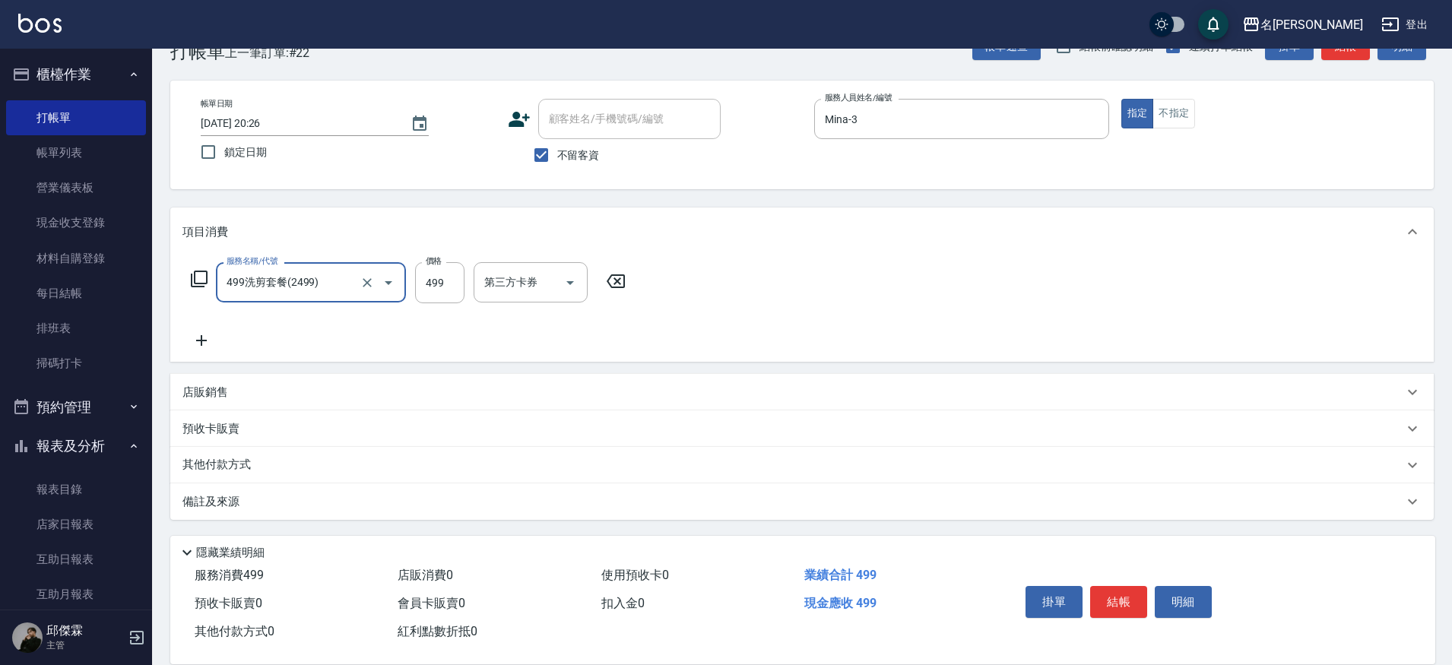
type input "499洗剪套餐(2499)"
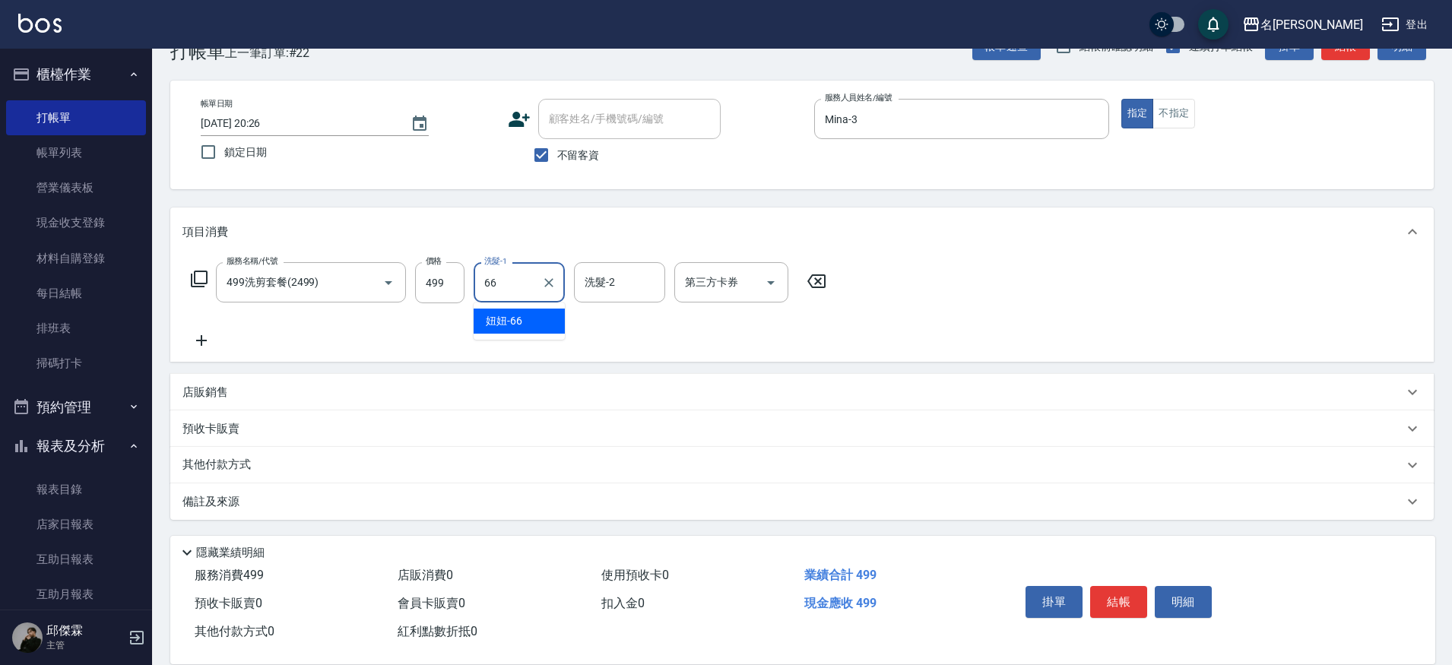
type input "妞妞-66"
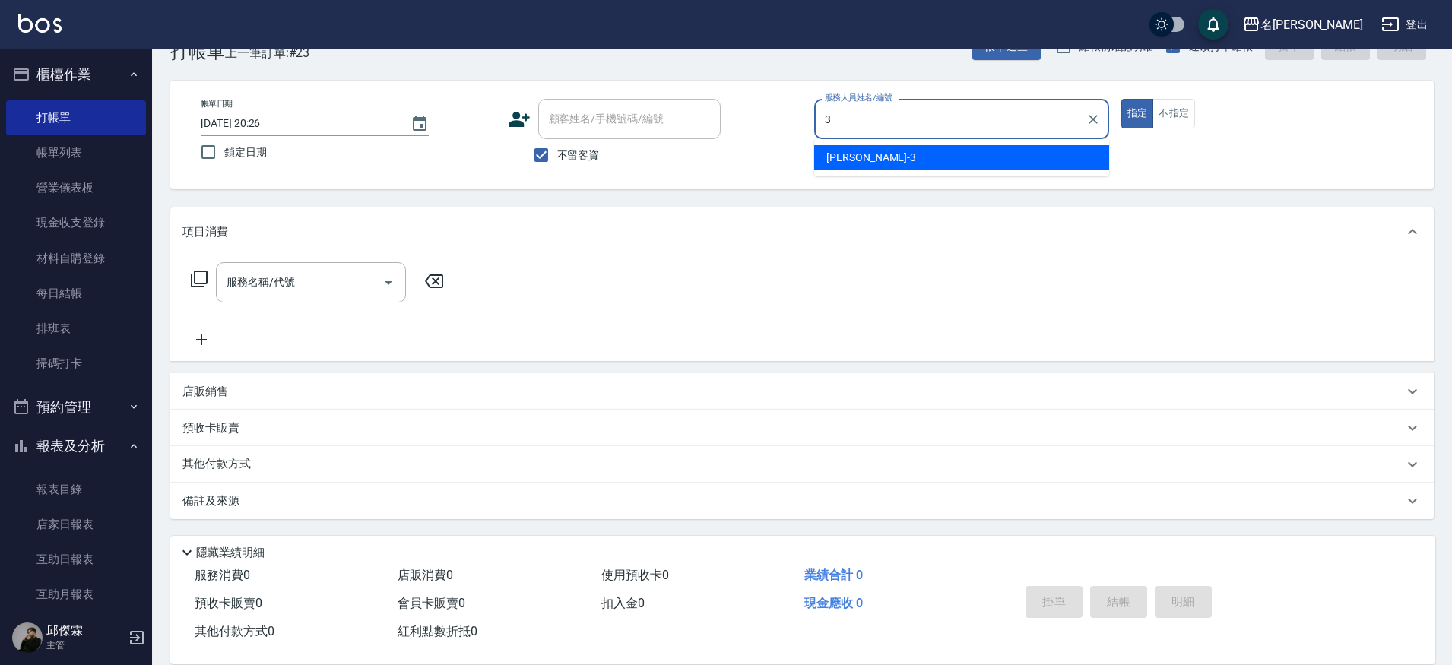
type input "Mina-3"
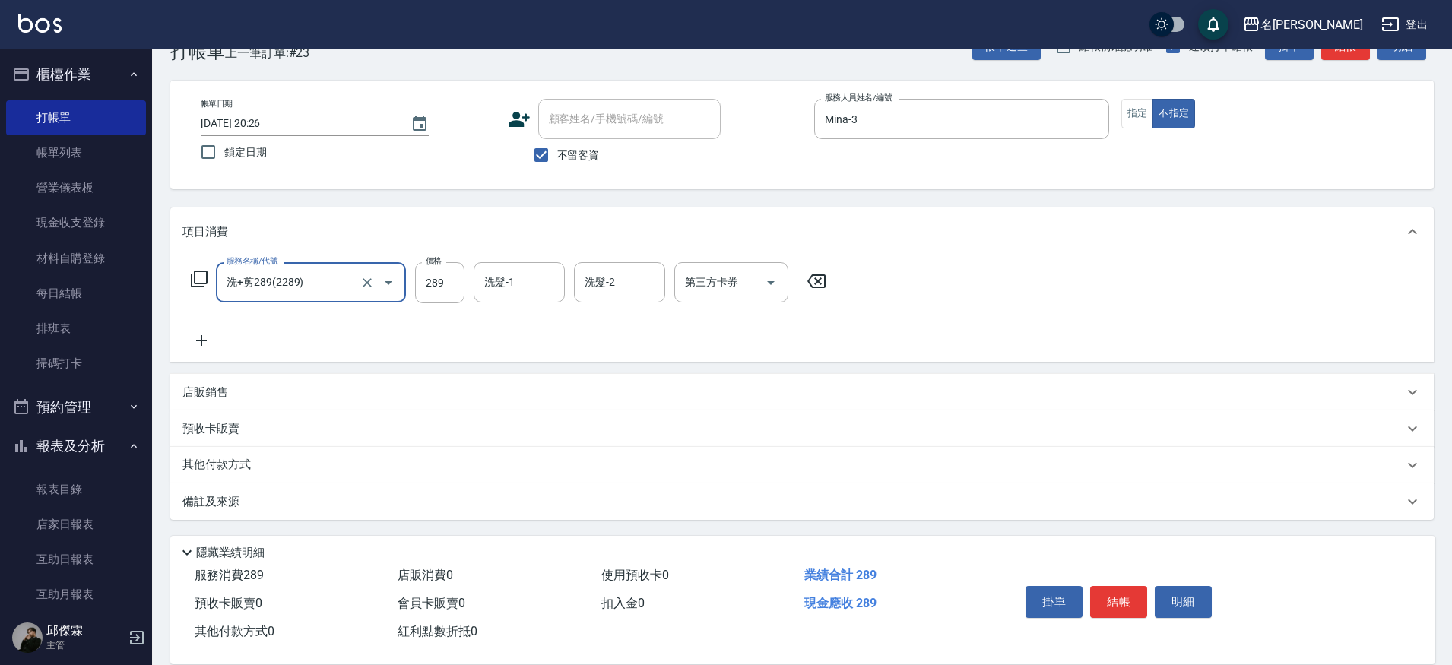
type input "洗+剪289(2289)"
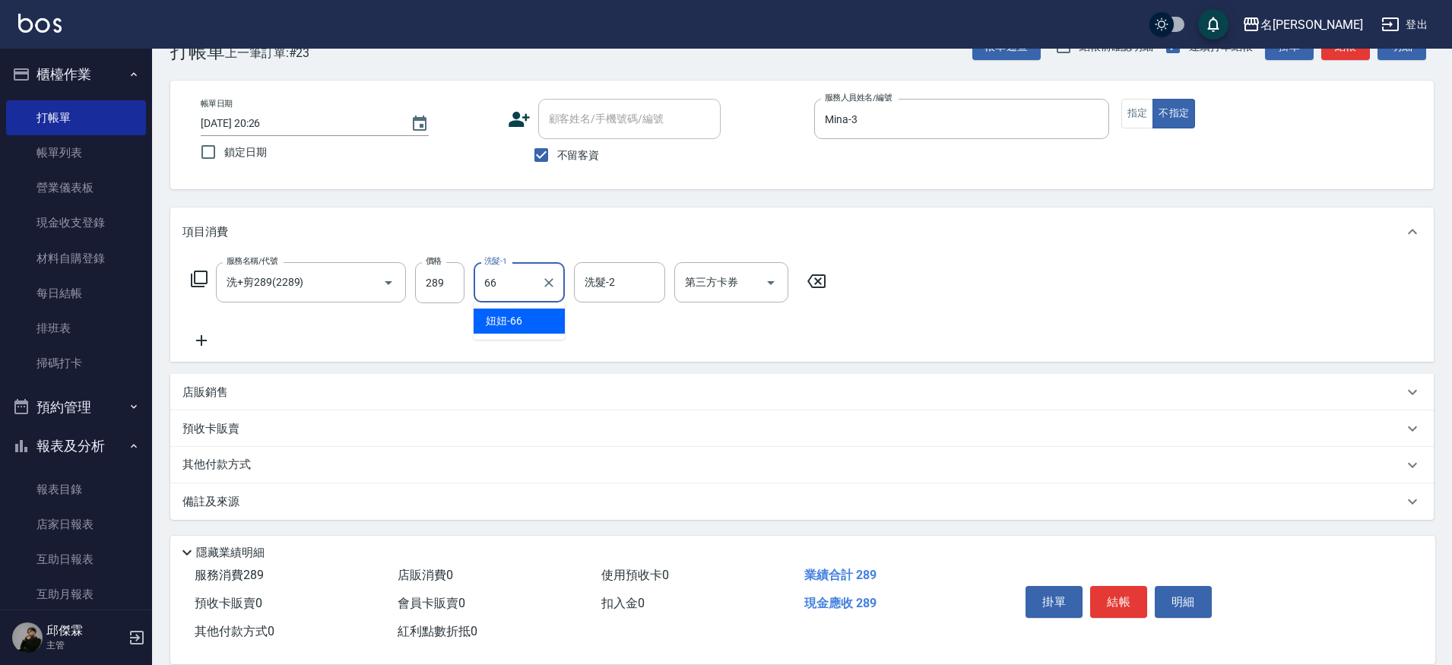
type input "妞妞-66"
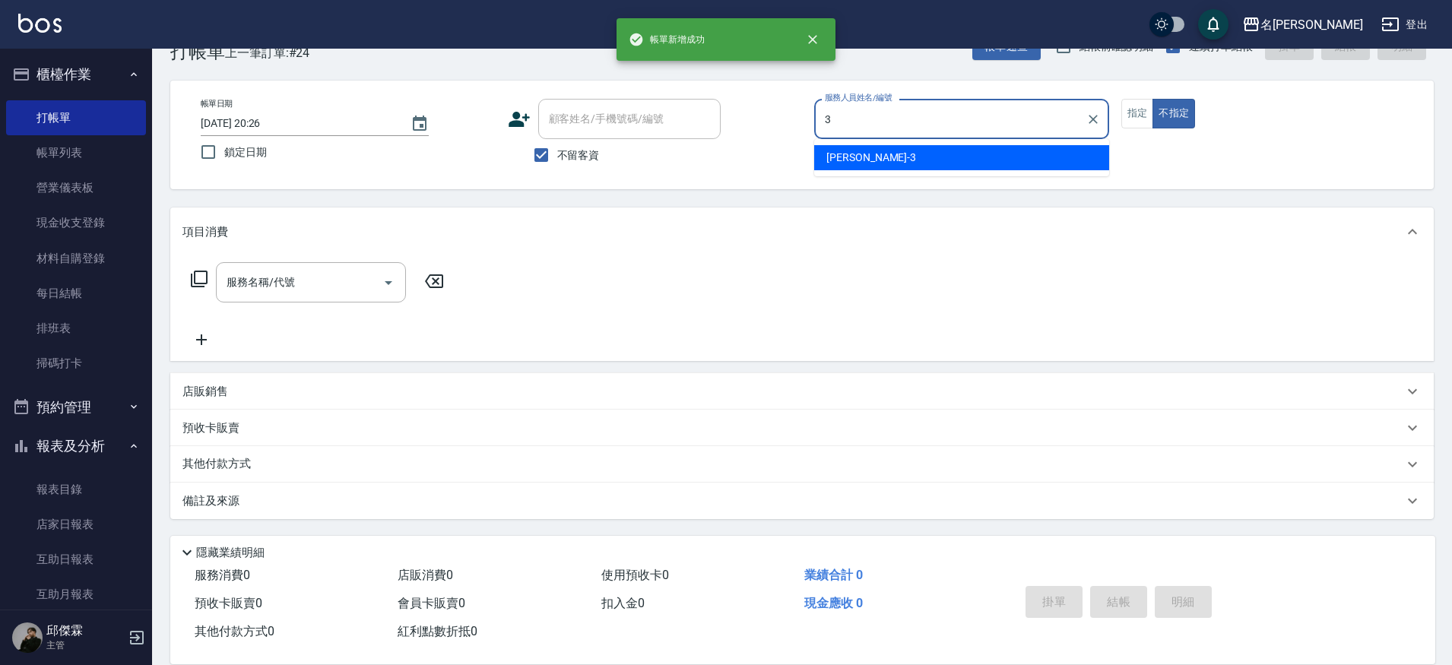
type input "Mina-3"
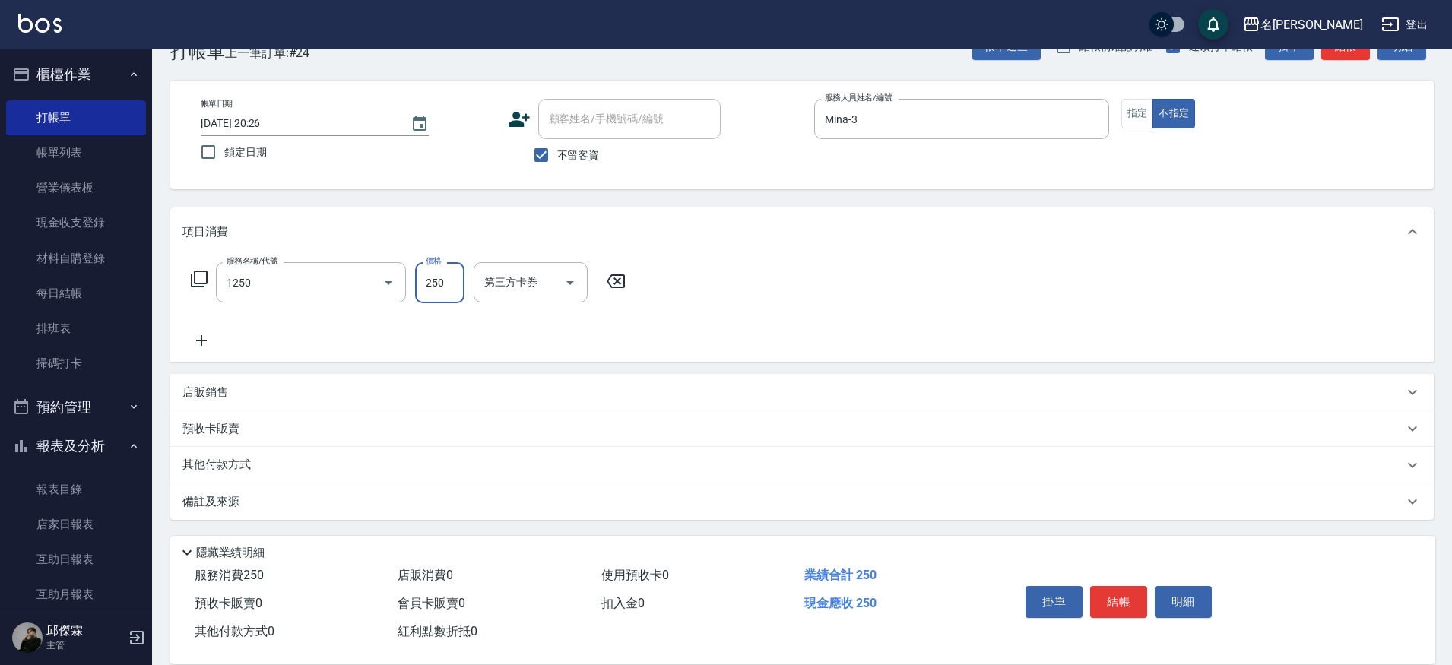
type input "一般洗(1250)"
type input "妞妞-66"
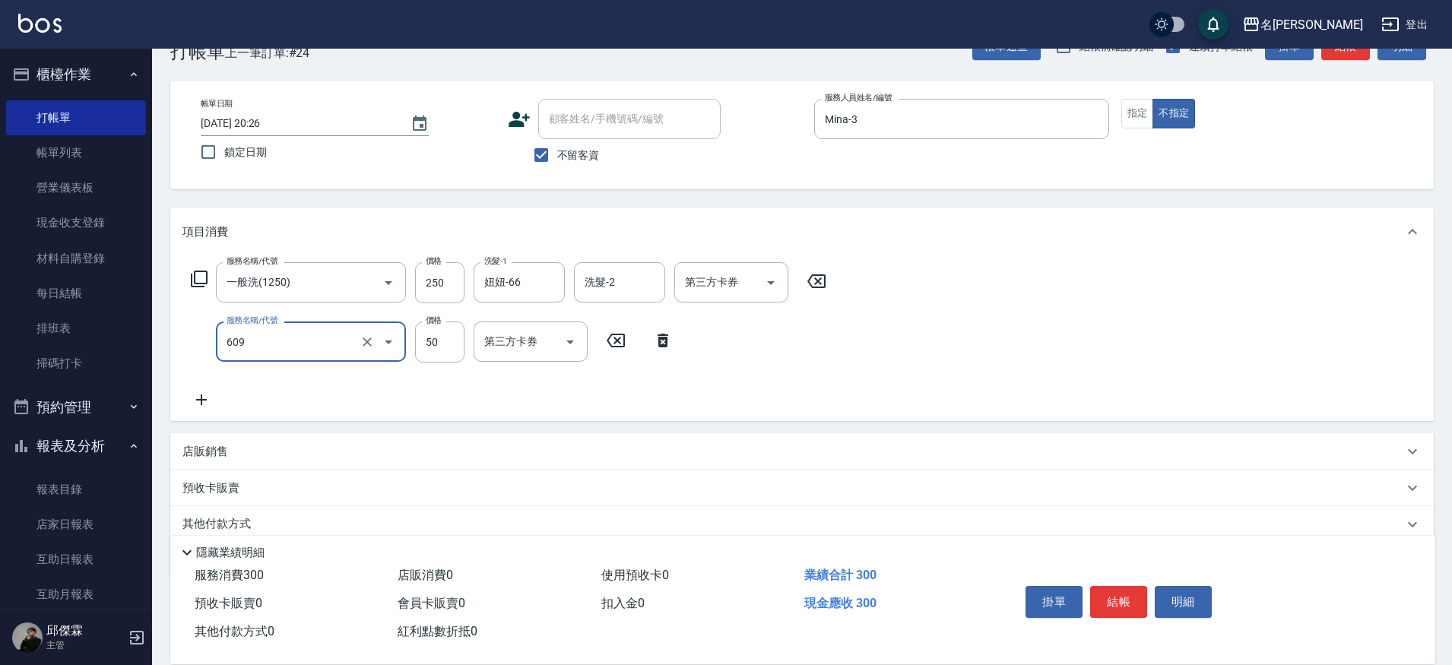
type input "精油(609)"
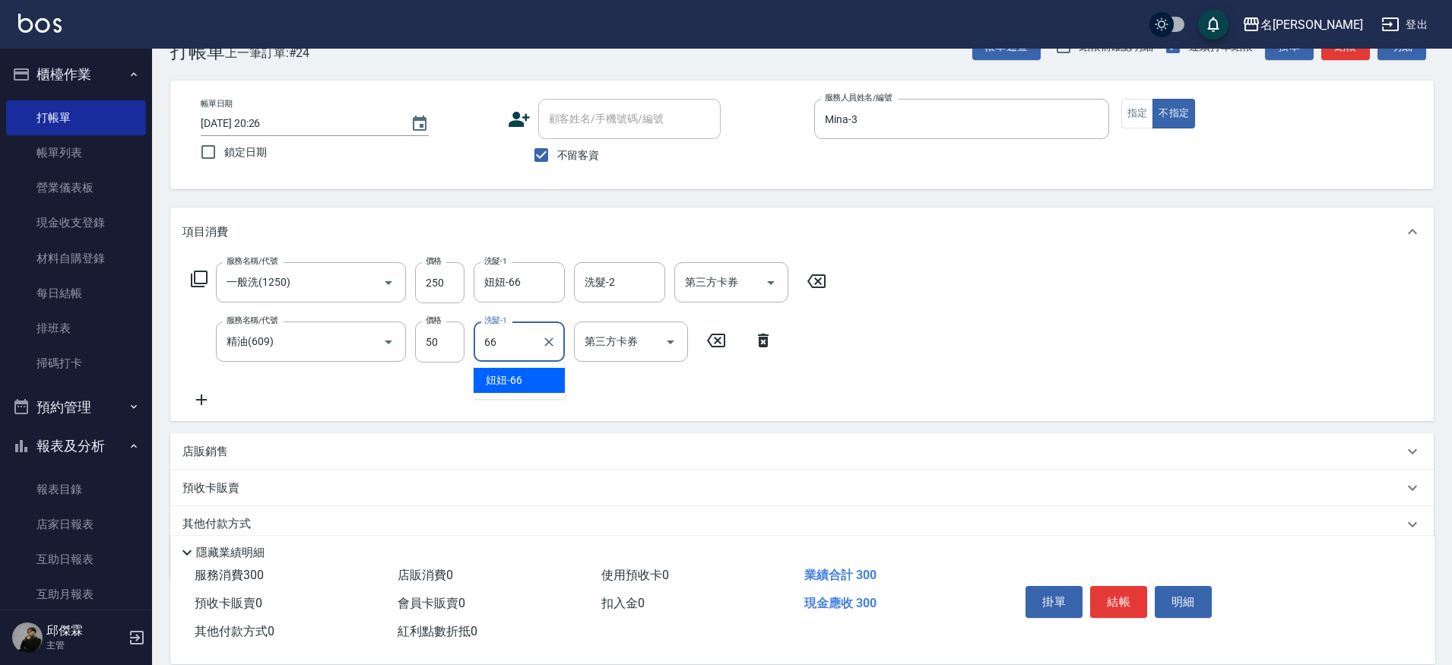
type input "妞妞-66"
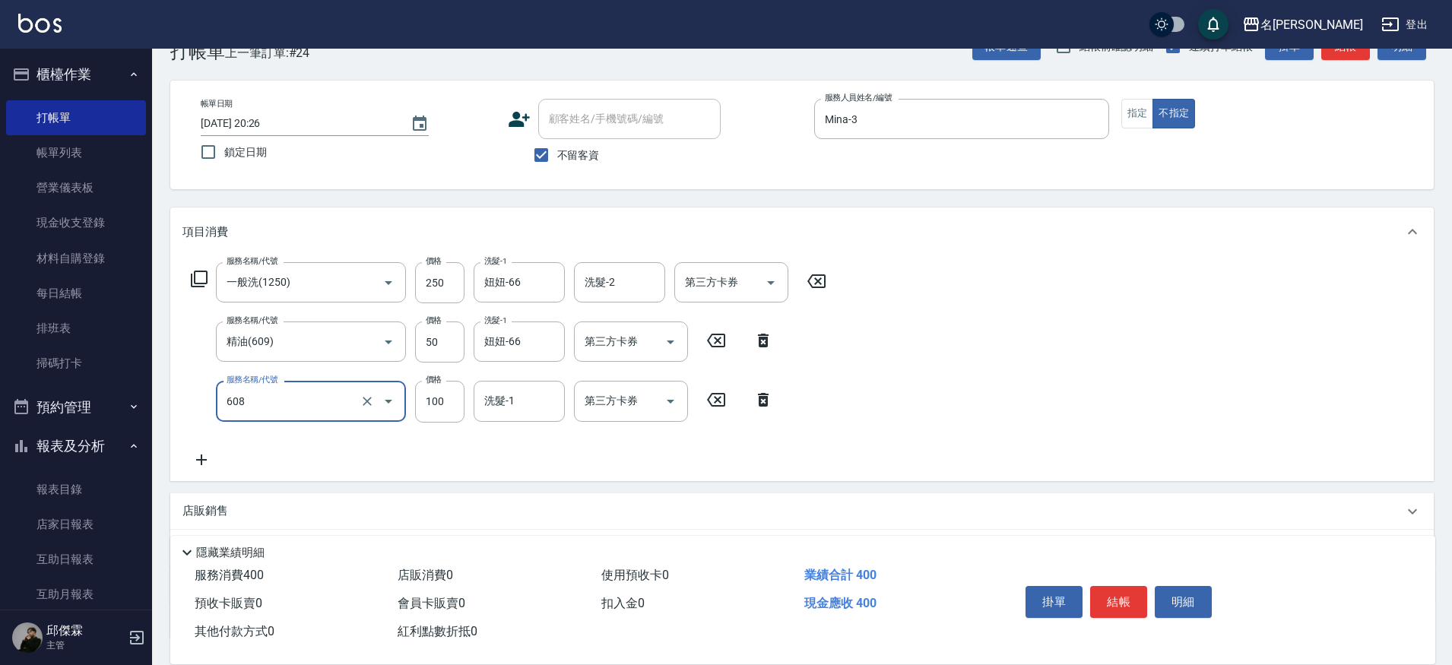
type input "精油(長)(608)"
type input "妞妞-66"
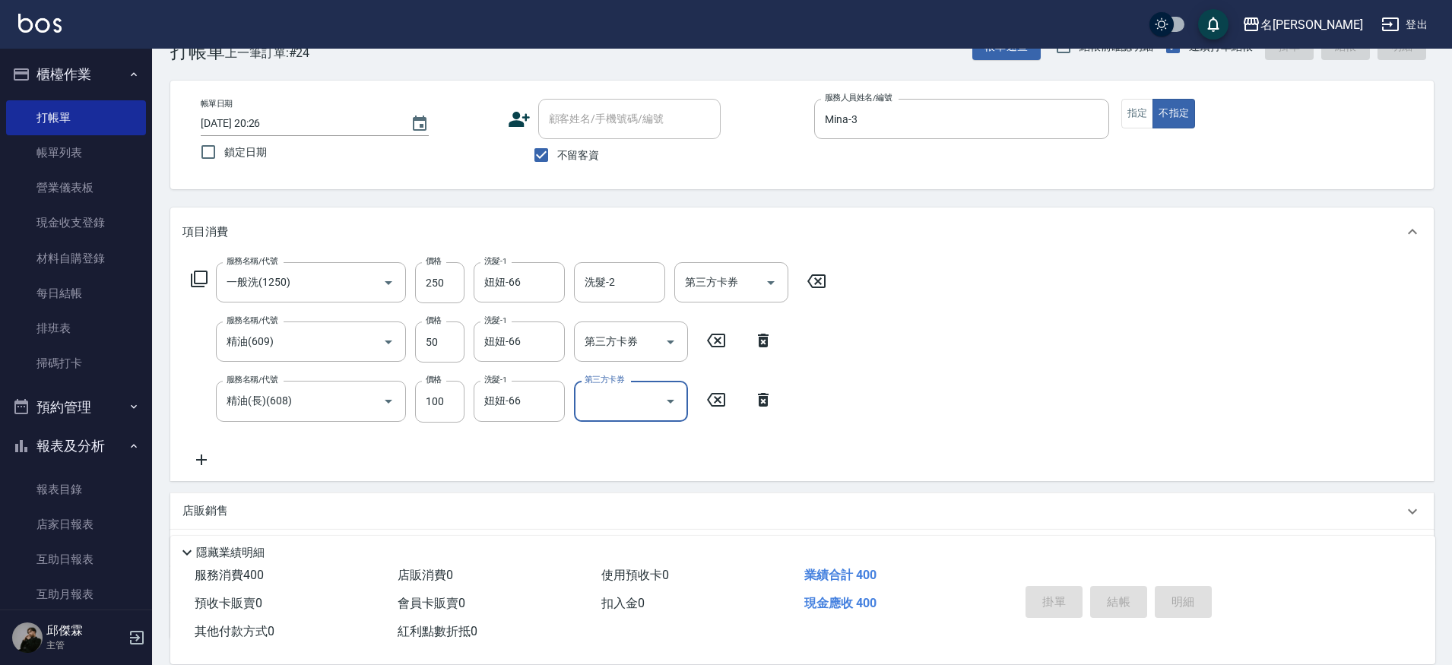
type input "[DATE] 20:27"
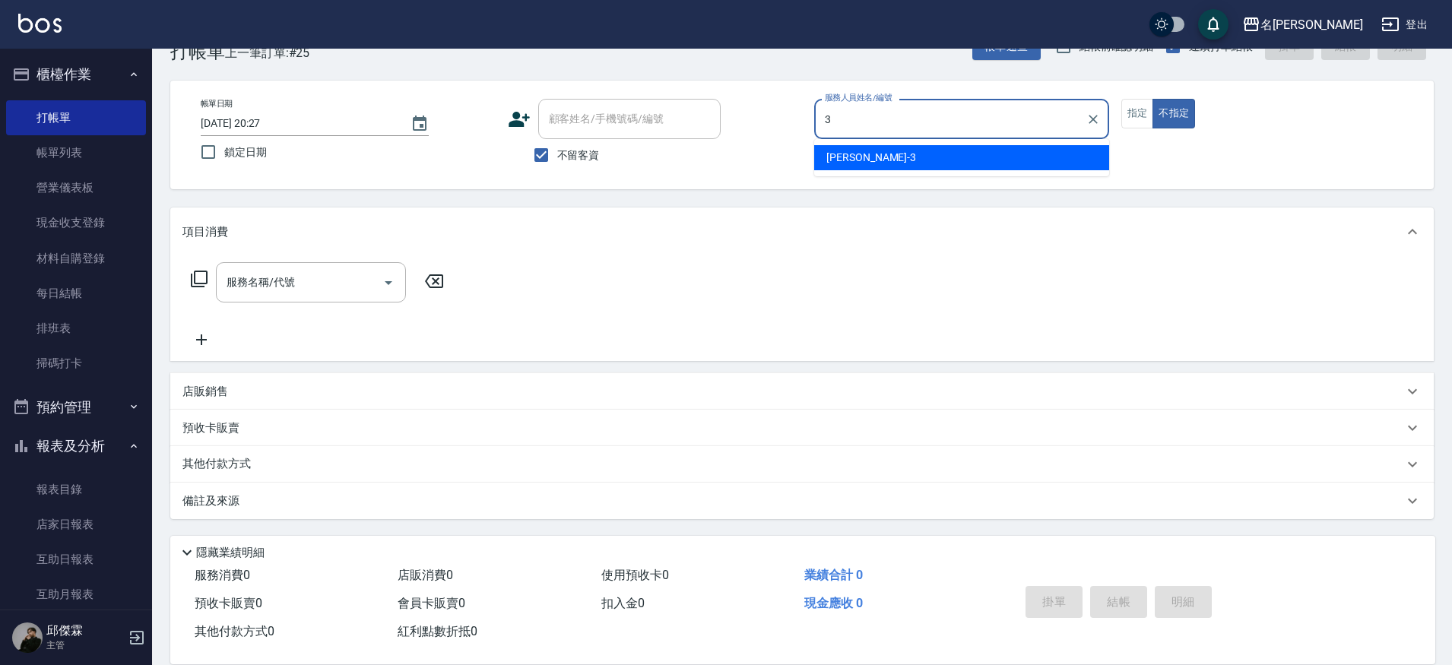
type input "Mina-3"
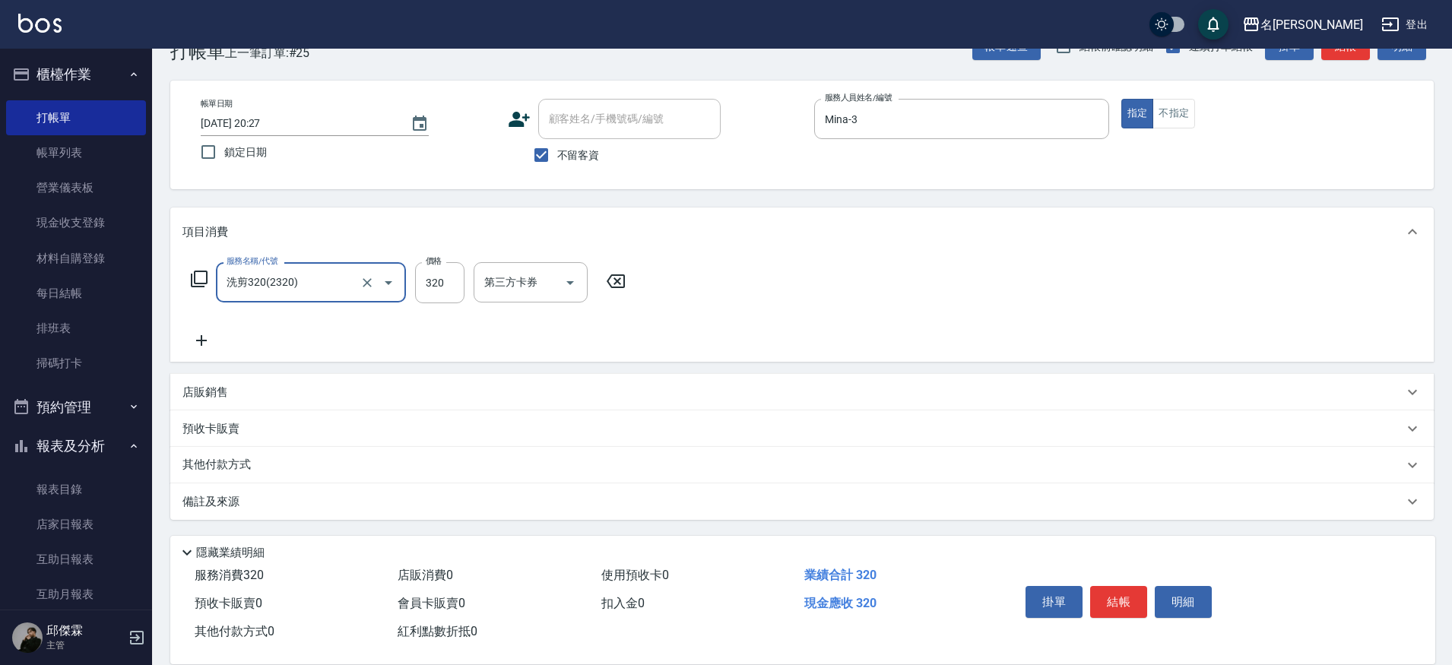
type input "洗剪320(2320)"
type input "妞妞-66"
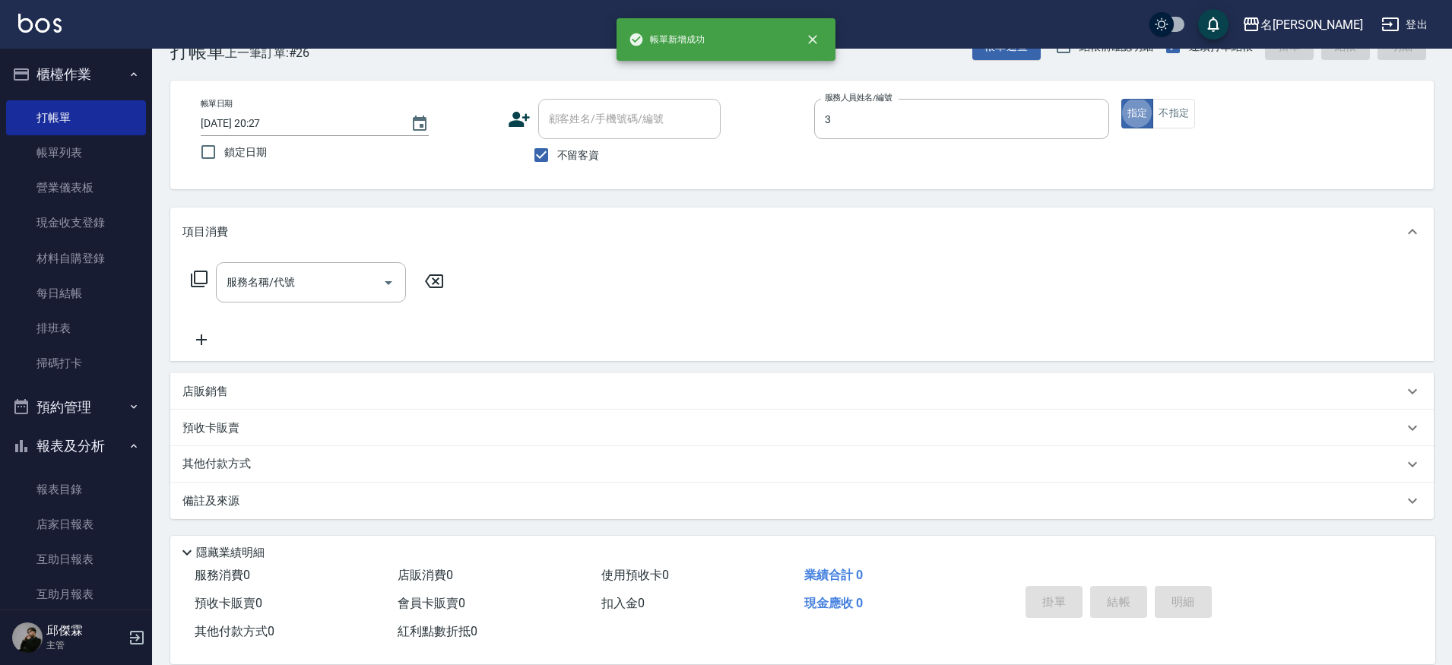
type input "Mina-3"
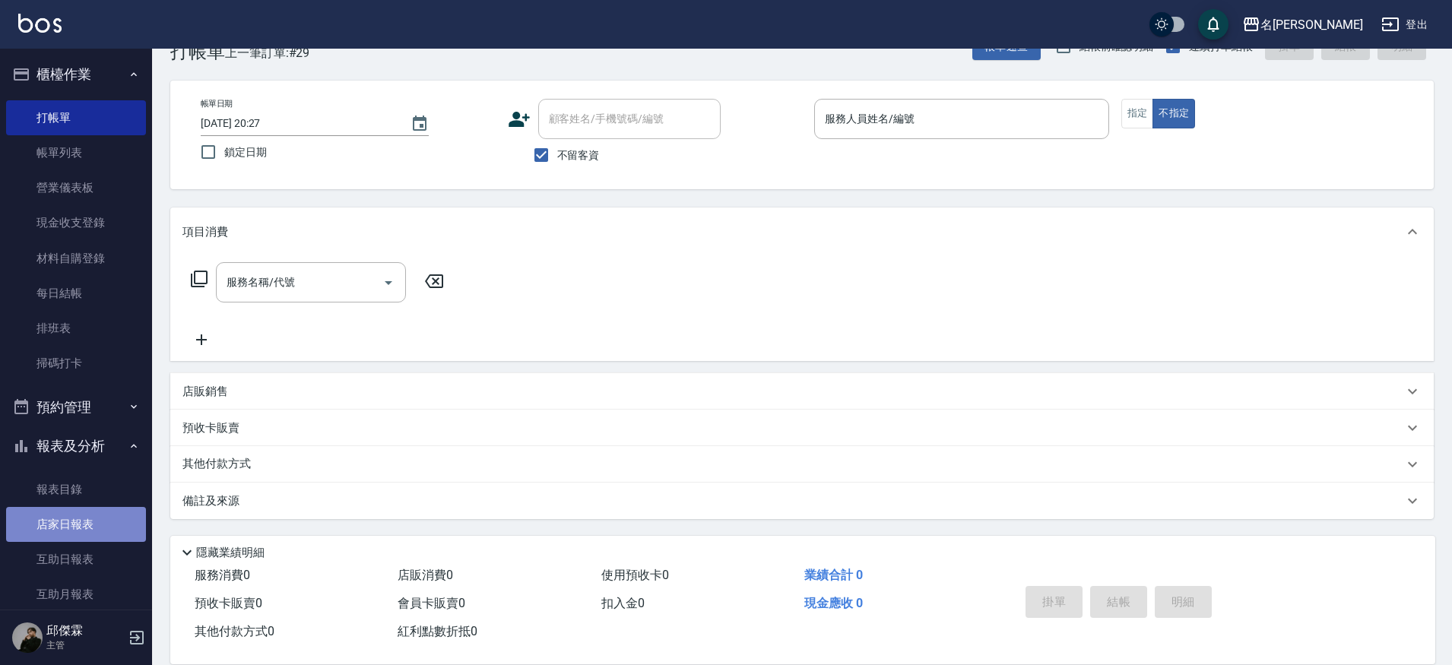
click at [76, 536] on link "店家日報表" at bounding box center [76, 524] width 140 height 35
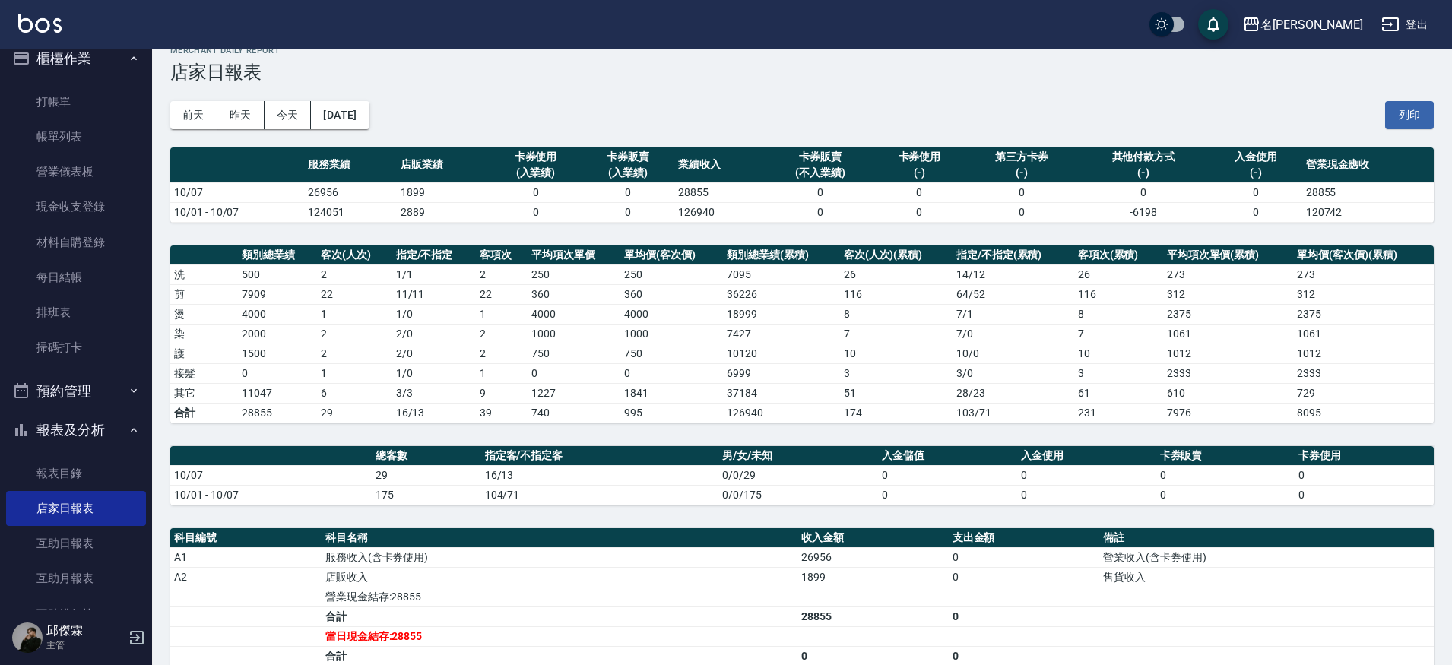
scroll to position [25, 0]
